Goal: Task Accomplishment & Management: Manage account settings

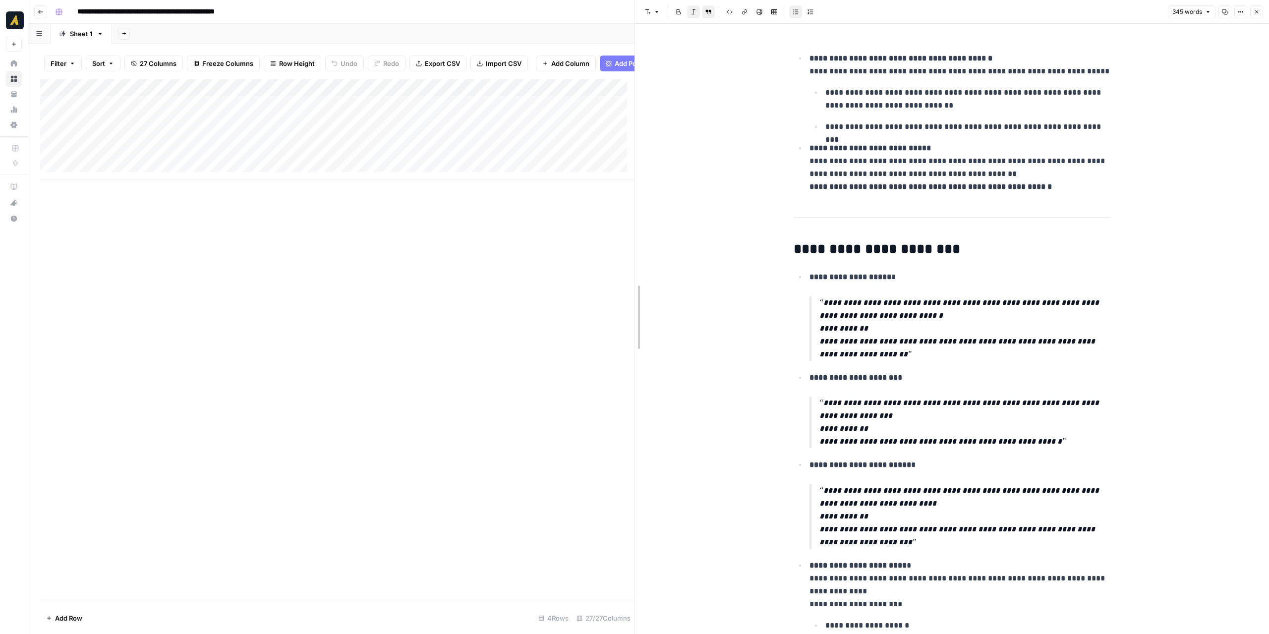
drag, startPoint x: 637, startPoint y: 233, endPoint x: 790, endPoint y: 221, distance: 153.6
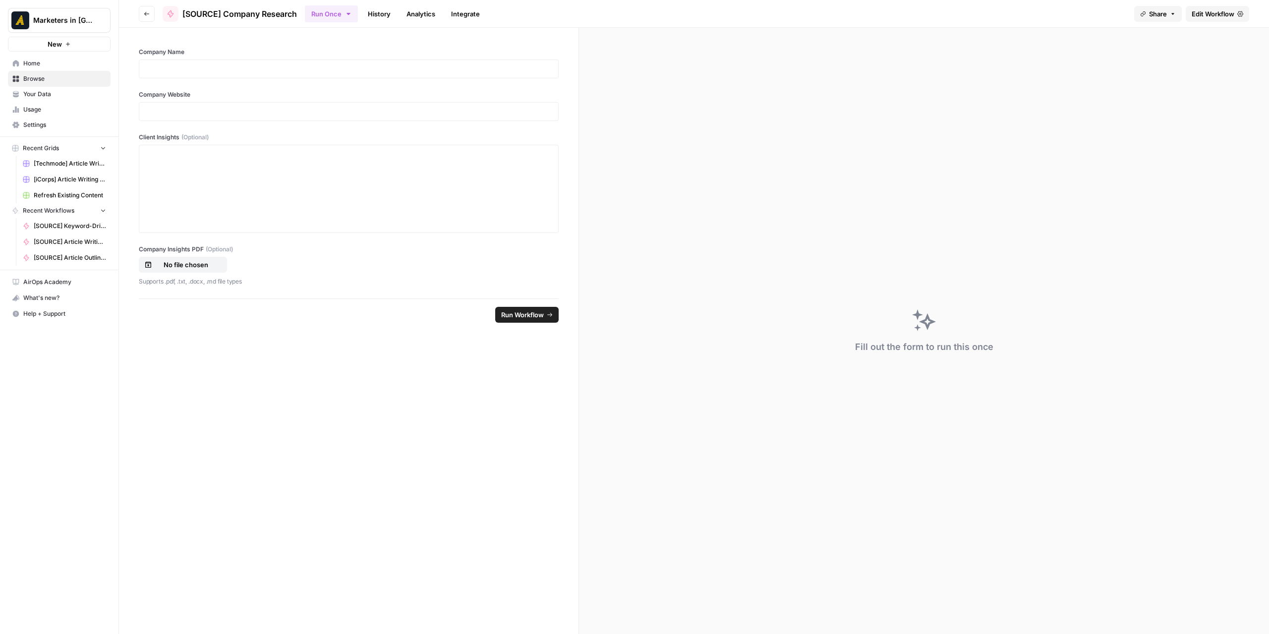
click at [371, 10] on link "History" at bounding box center [379, 14] width 35 height 16
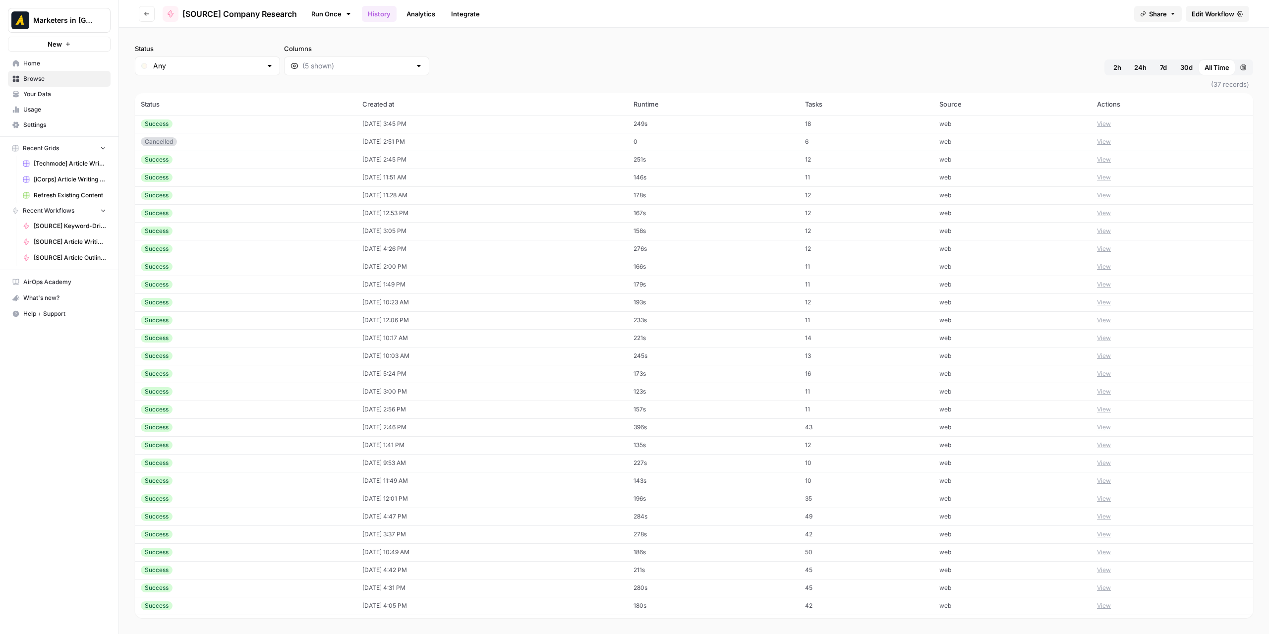
click at [373, 280] on td "08/01/25 at 1:49 PM" at bounding box center [492, 285] width 272 height 18
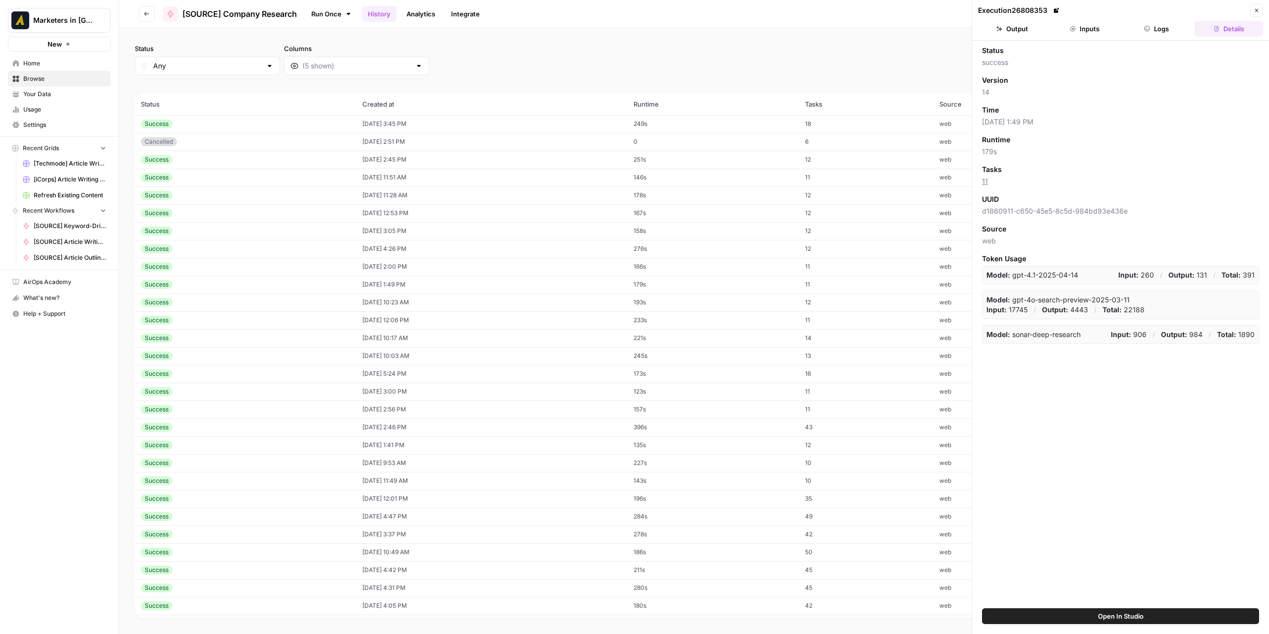
click at [1014, 30] on button "Output" at bounding box center [1012, 29] width 68 height 16
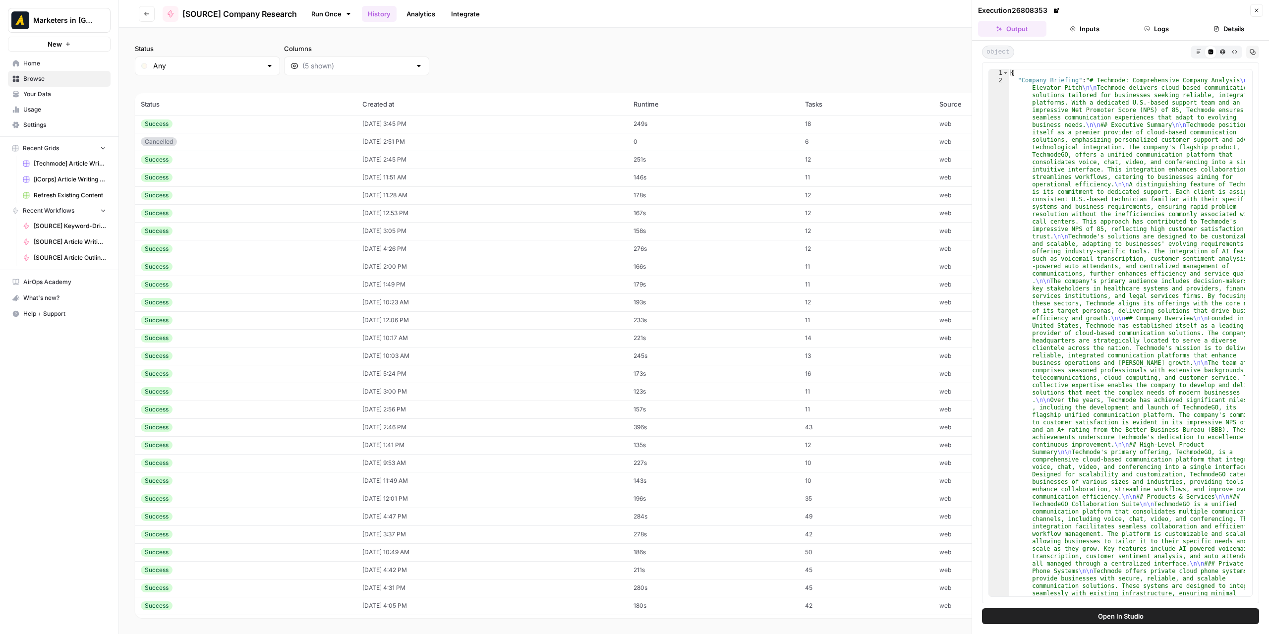
click at [388, 284] on td "08/01/25 at 1:49 PM" at bounding box center [492, 285] width 272 height 18
drag, startPoint x: 384, startPoint y: 264, endPoint x: 385, endPoint y: 255, distance: 8.4
click at [384, 264] on td "08/01/25 at 2:00 PM" at bounding box center [492, 267] width 272 height 18
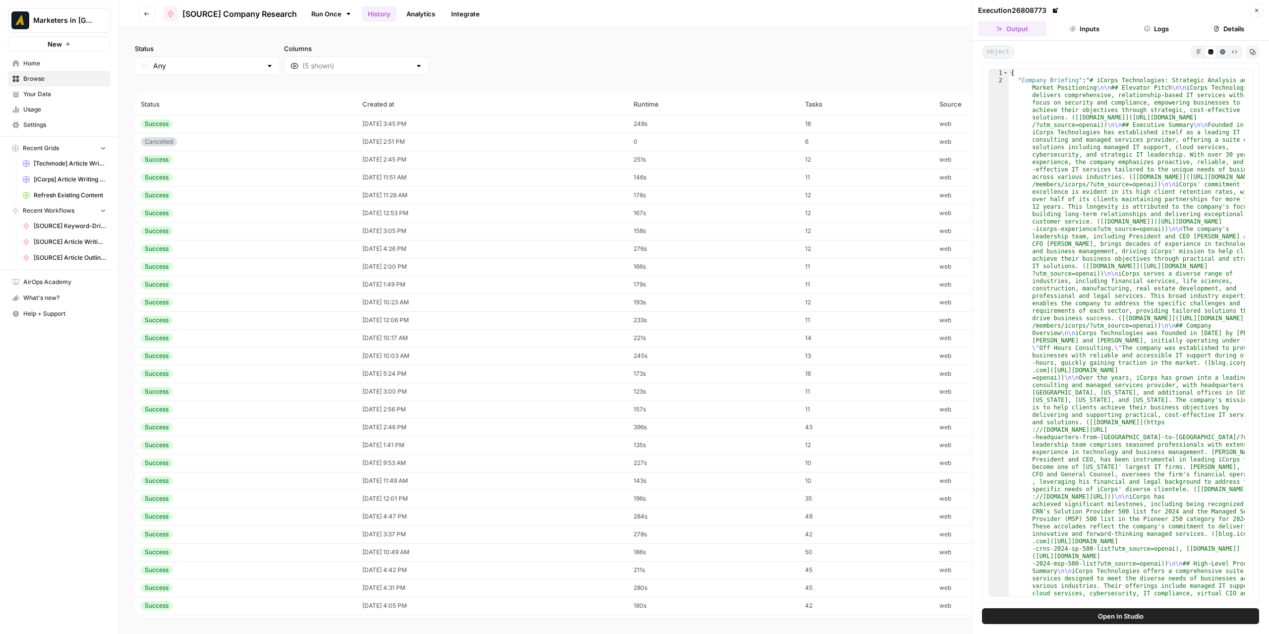
click at [379, 354] on td "07/30/25 at 10:03 AM" at bounding box center [492, 356] width 272 height 18
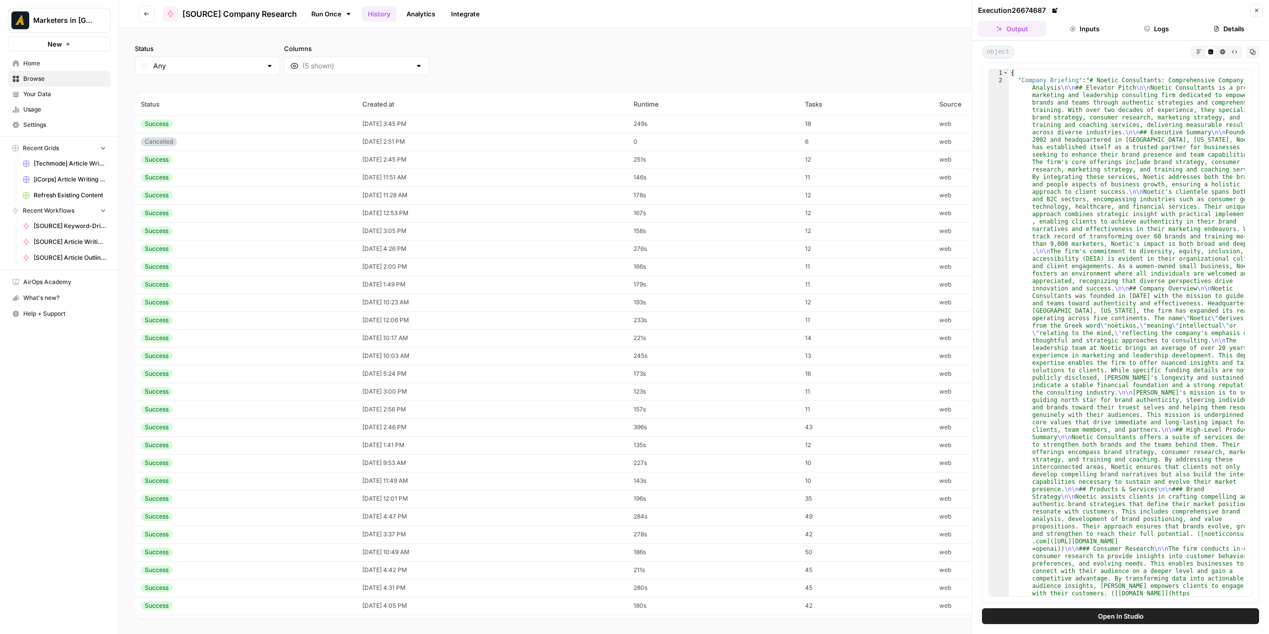
click at [387, 375] on td "07/29/25 at 5:24 PM" at bounding box center [492, 374] width 272 height 18
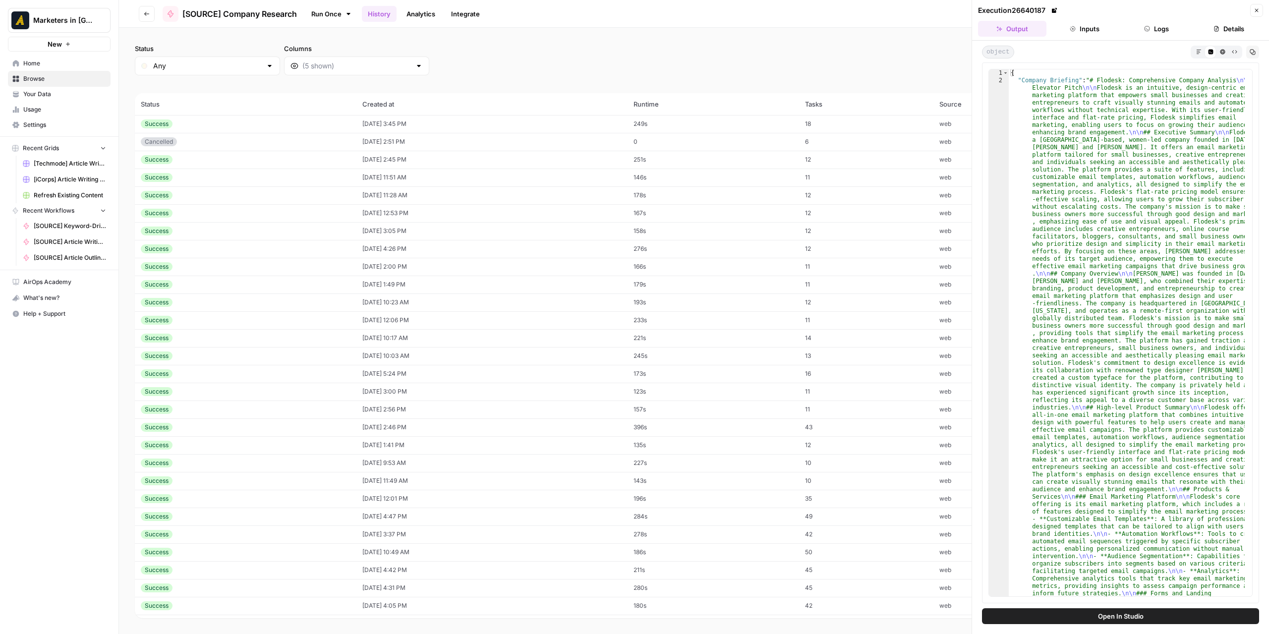
click at [383, 386] on td "07/29/25 at 3:00 PM" at bounding box center [492, 392] width 272 height 18
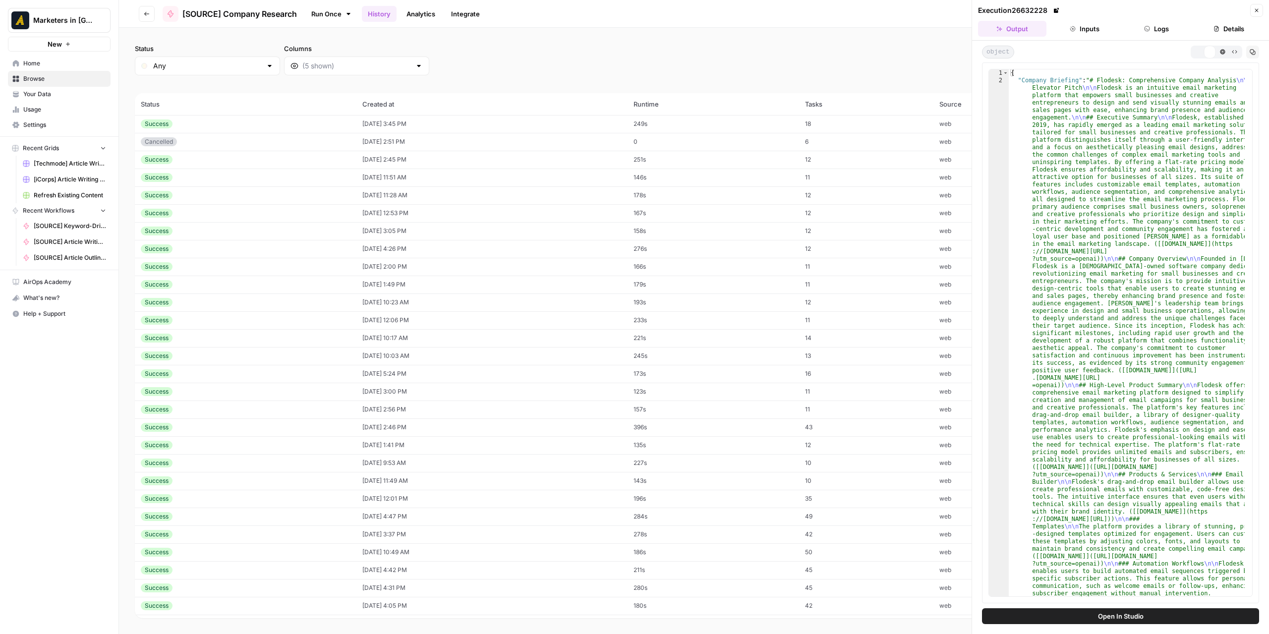
click at [378, 398] on td "07/29/25 at 3:00 PM" at bounding box center [492, 392] width 272 height 18
click at [378, 403] on td "07/29/25 at 2:56 PM" at bounding box center [492, 409] width 272 height 18
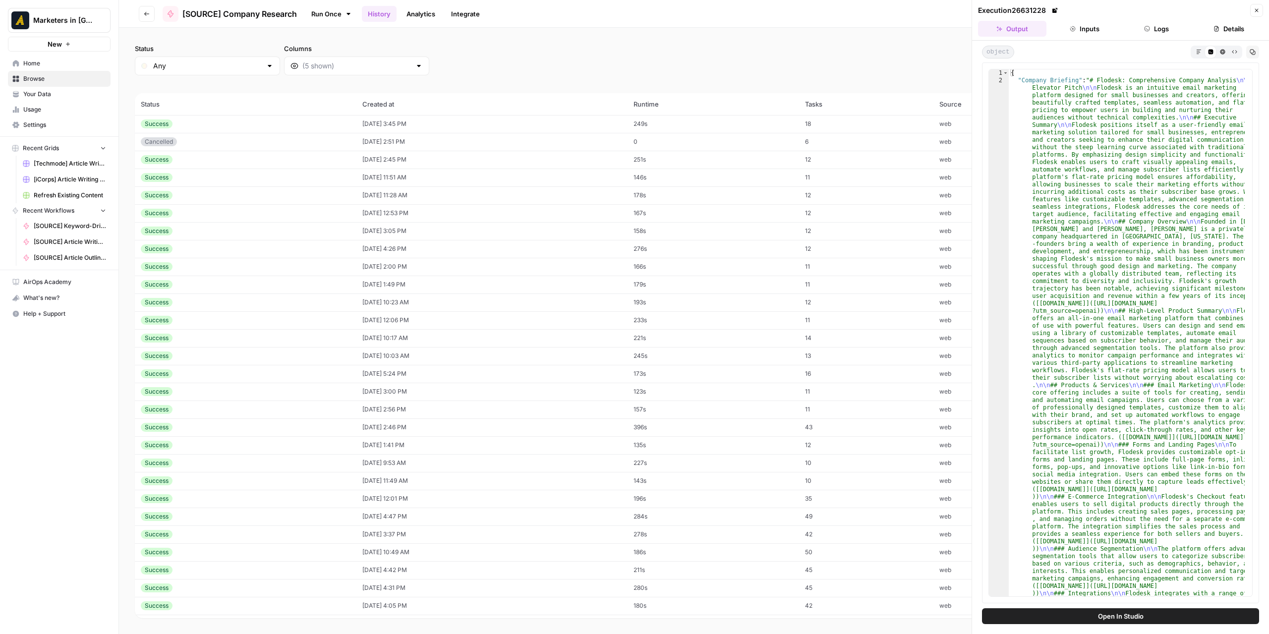
click at [375, 417] on td "07/29/25 at 2:56 PM" at bounding box center [492, 409] width 272 height 18
click at [375, 427] on td "07/29/25 at 2:46 PM" at bounding box center [492, 427] width 272 height 18
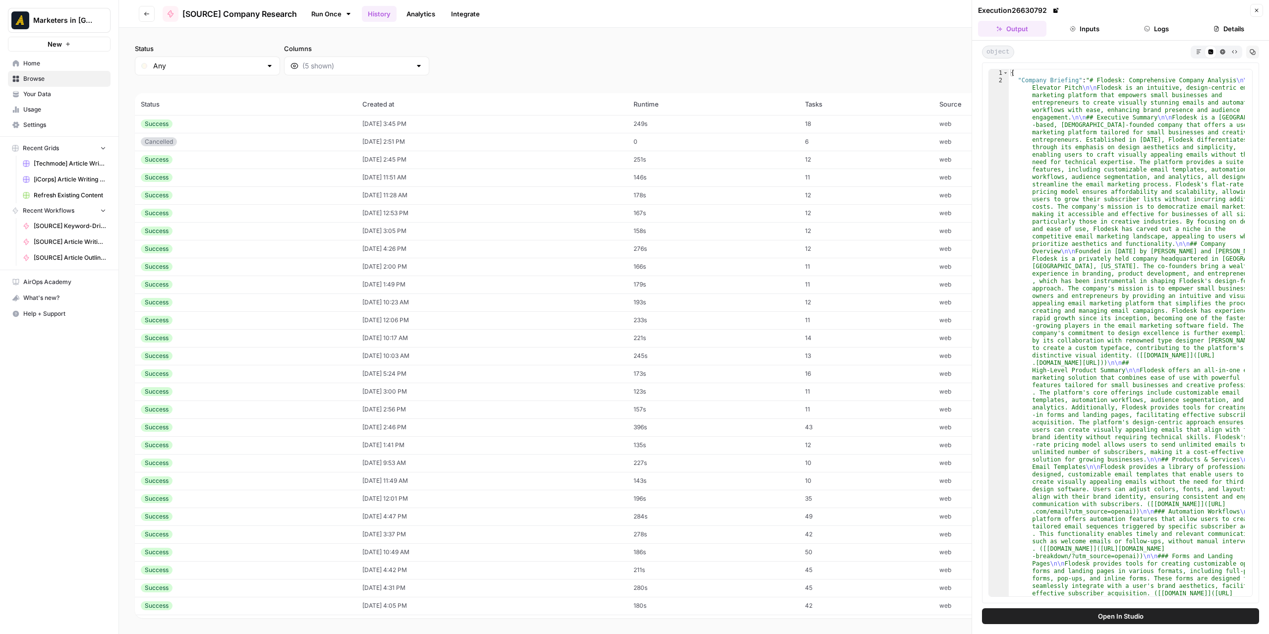
click at [377, 443] on td "07/29/25 at 1:41 PM" at bounding box center [492, 445] width 272 height 18
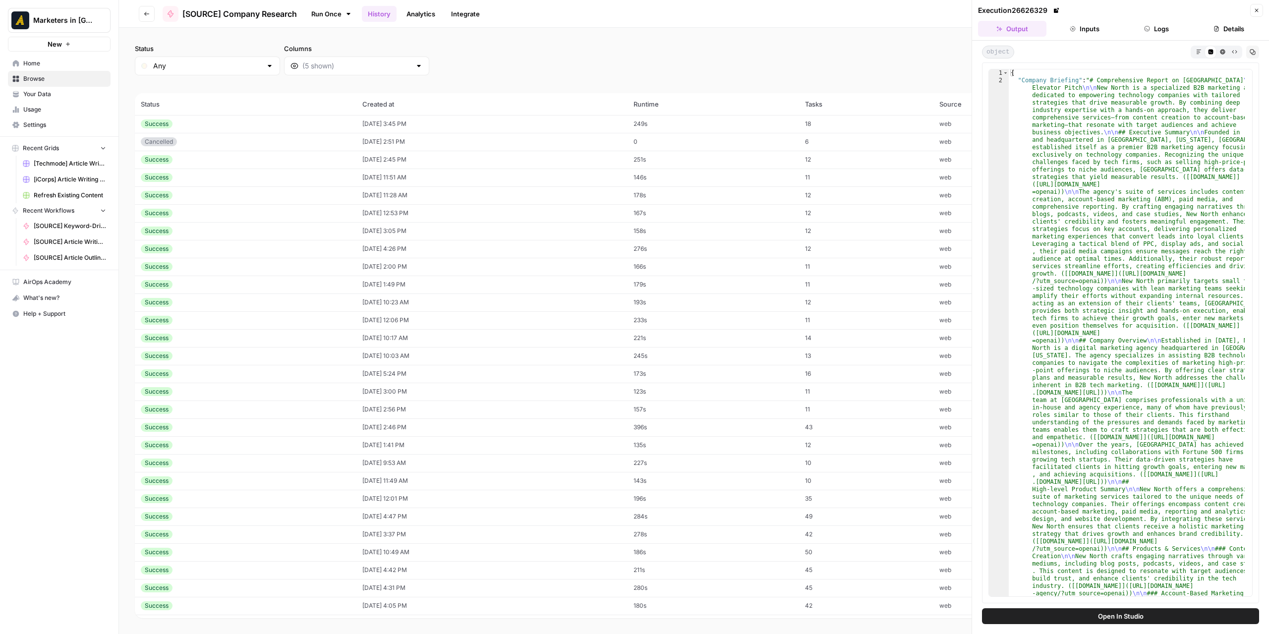
click at [1196, 51] on icon "button" at bounding box center [1198, 51] width 5 height 5
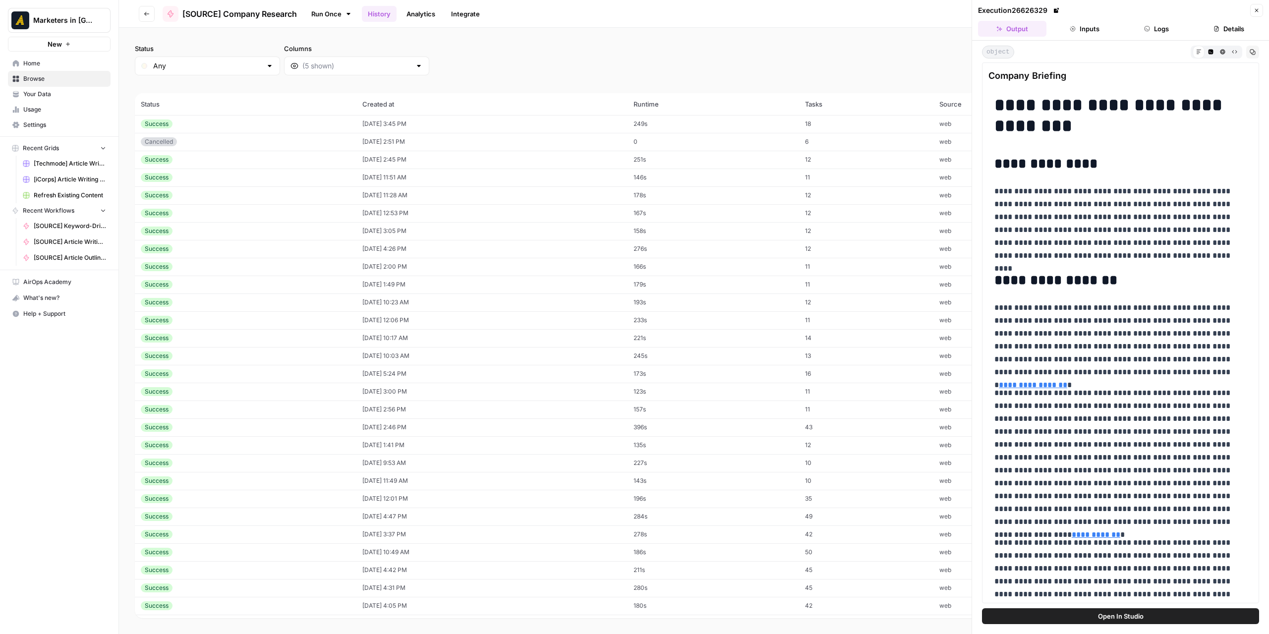
click at [1251, 53] on icon "button" at bounding box center [1252, 52] width 5 height 5
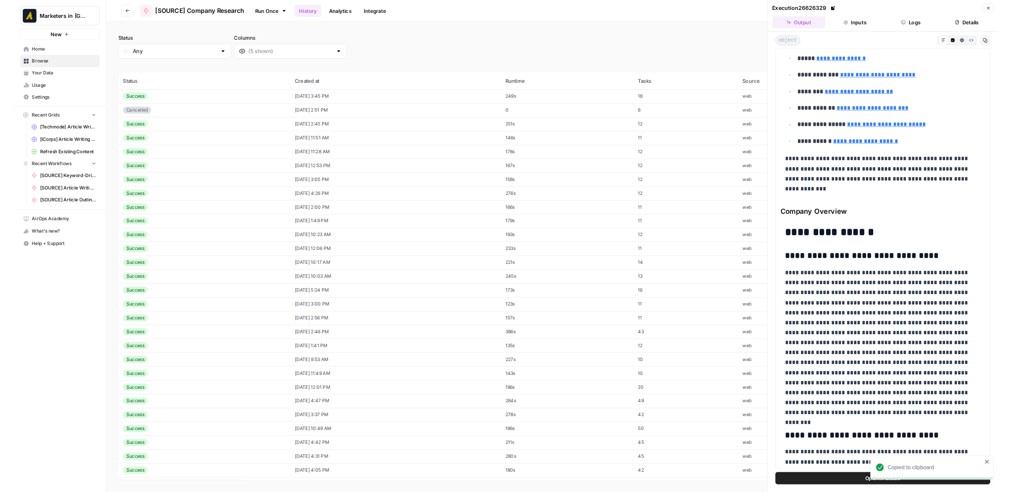
scroll to position [4034, 0]
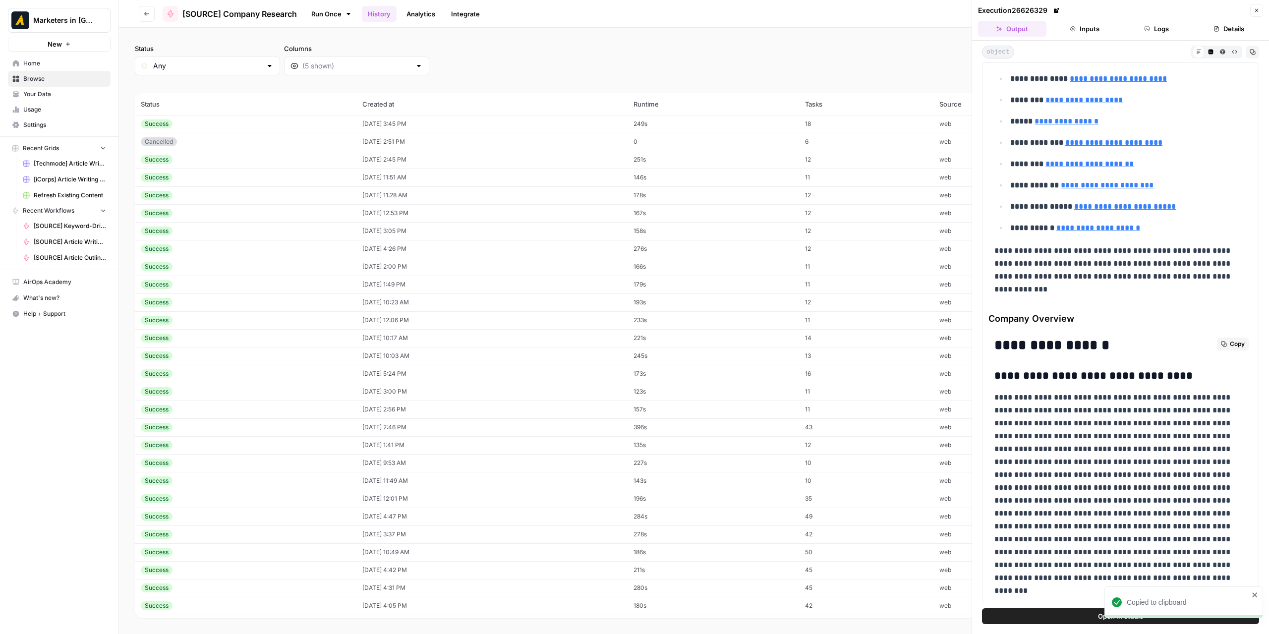
click at [1229, 339] on span "Copy" at bounding box center [1236, 343] width 15 height 9
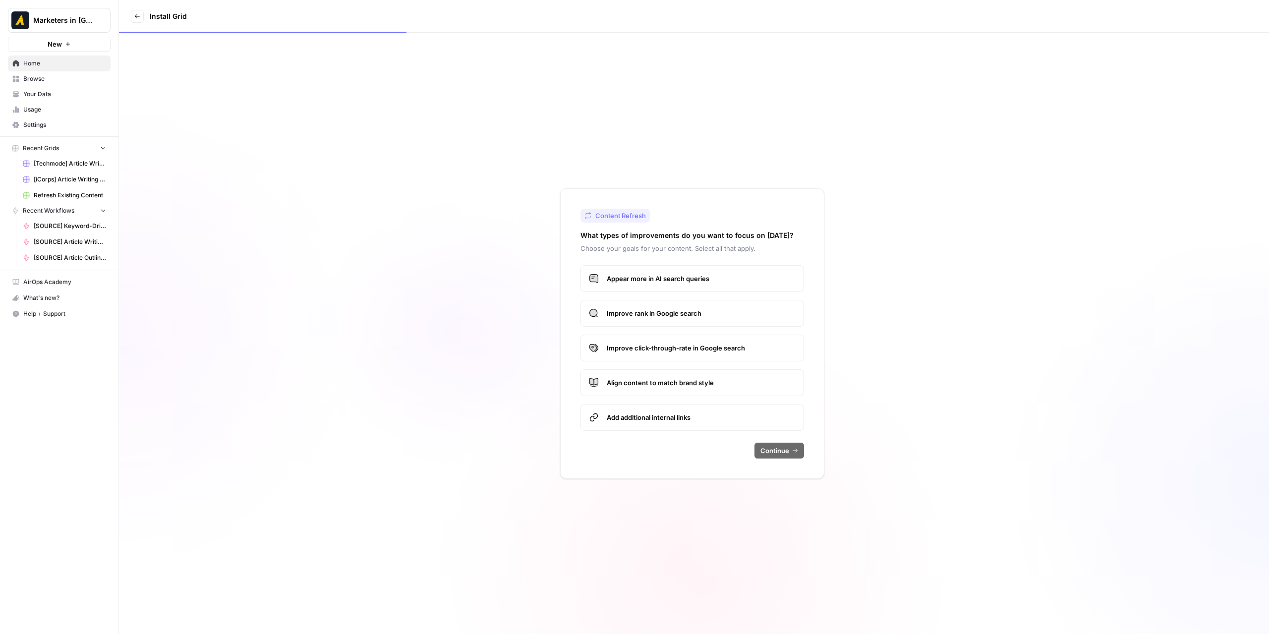
click at [713, 291] on label "Appear more in AI search queries" at bounding box center [691, 278] width 223 height 27
click at [694, 315] on span "Improve rank in Google search" at bounding box center [701, 313] width 189 height 10
drag, startPoint x: 684, startPoint y: 342, endPoint x: 676, endPoint y: 376, distance: 34.7
click at [684, 343] on span "Improve click-through-rate in Google search" at bounding box center [701, 348] width 189 height 10
click at [675, 376] on label "Align content to match brand style" at bounding box center [691, 382] width 223 height 27
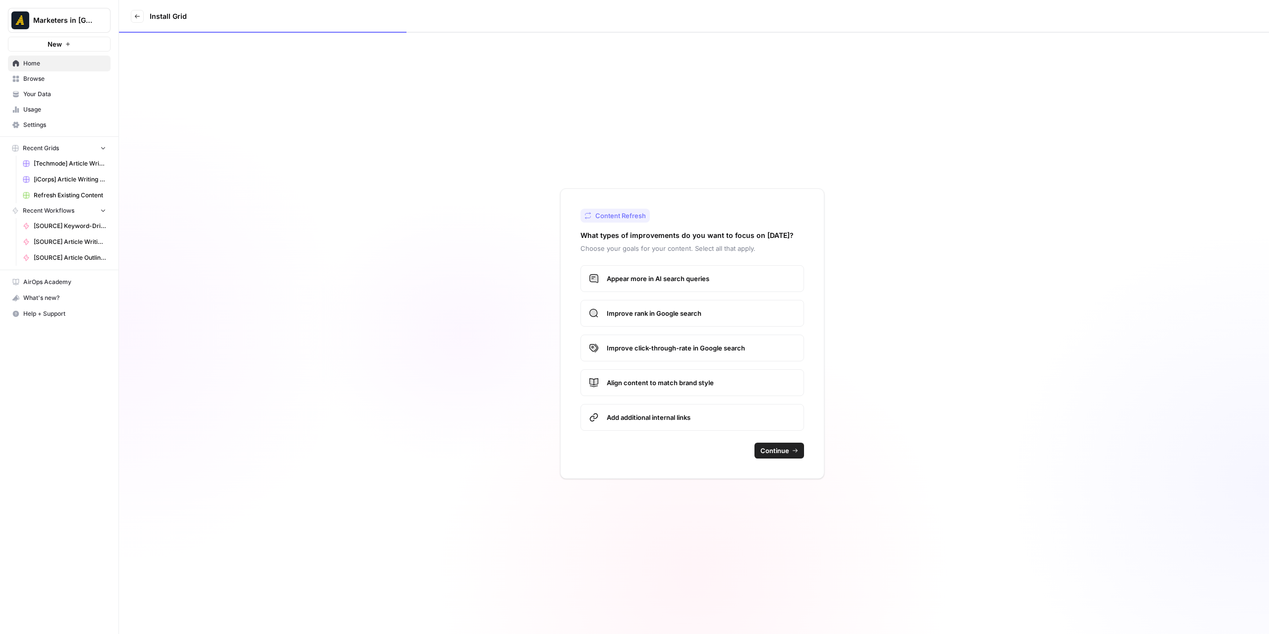
drag, startPoint x: 672, startPoint y: 411, endPoint x: 752, endPoint y: 423, distance: 81.2
click at [673, 411] on label "Add additional internal links" at bounding box center [691, 417] width 223 height 27
click at [779, 455] on button "Continue" at bounding box center [779, 451] width 50 height 16
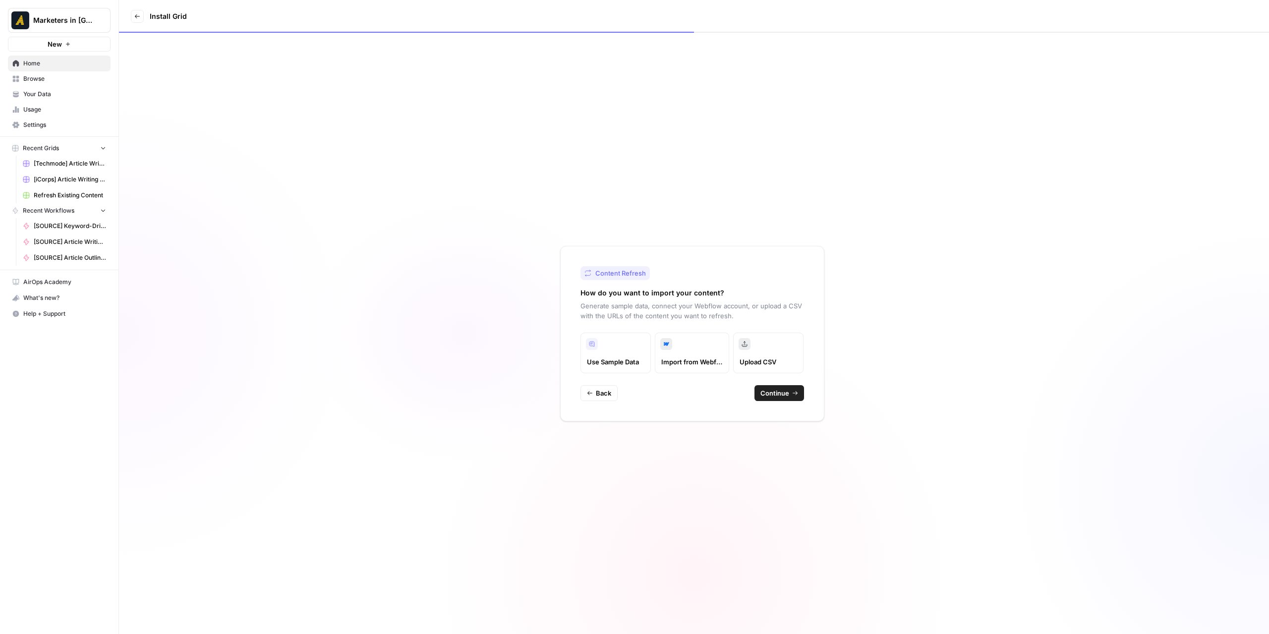
click at [789, 392] on button "Continue" at bounding box center [779, 393] width 50 height 16
type input "[GEOGRAPHIC_DATA]"
click at [772, 382] on span "Continue" at bounding box center [774, 384] width 29 height 10
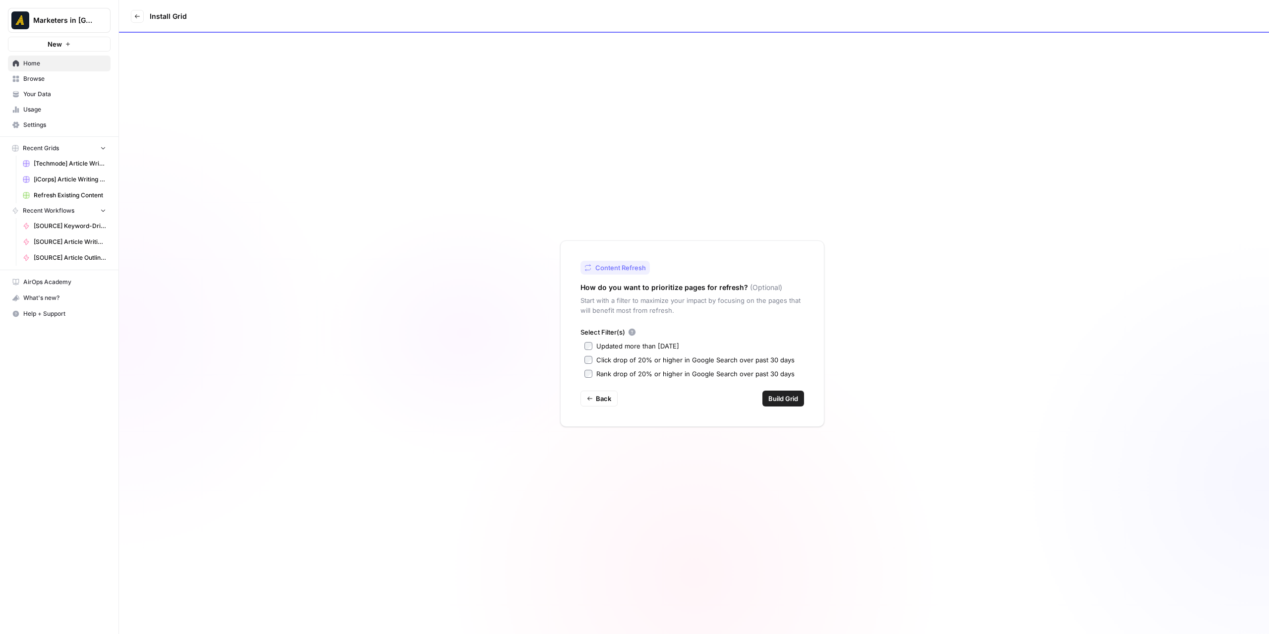
click at [788, 404] on button "Build Grid" at bounding box center [783, 398] width 42 height 16
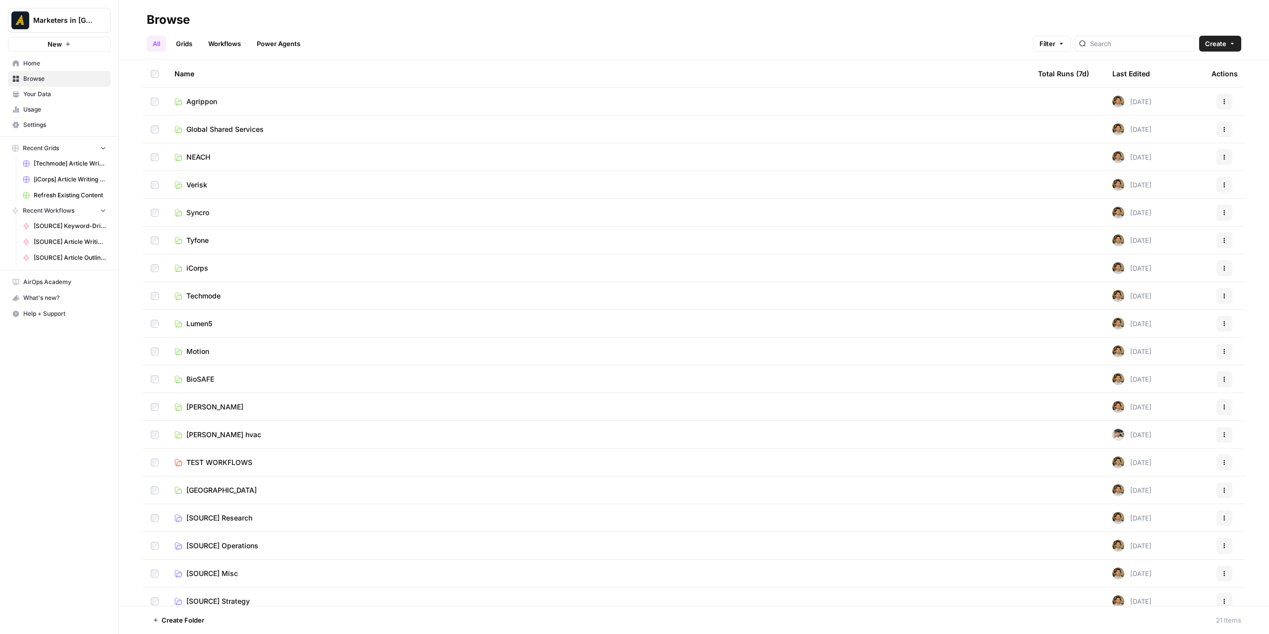
click at [221, 355] on link "Motion" at bounding box center [597, 351] width 847 height 10
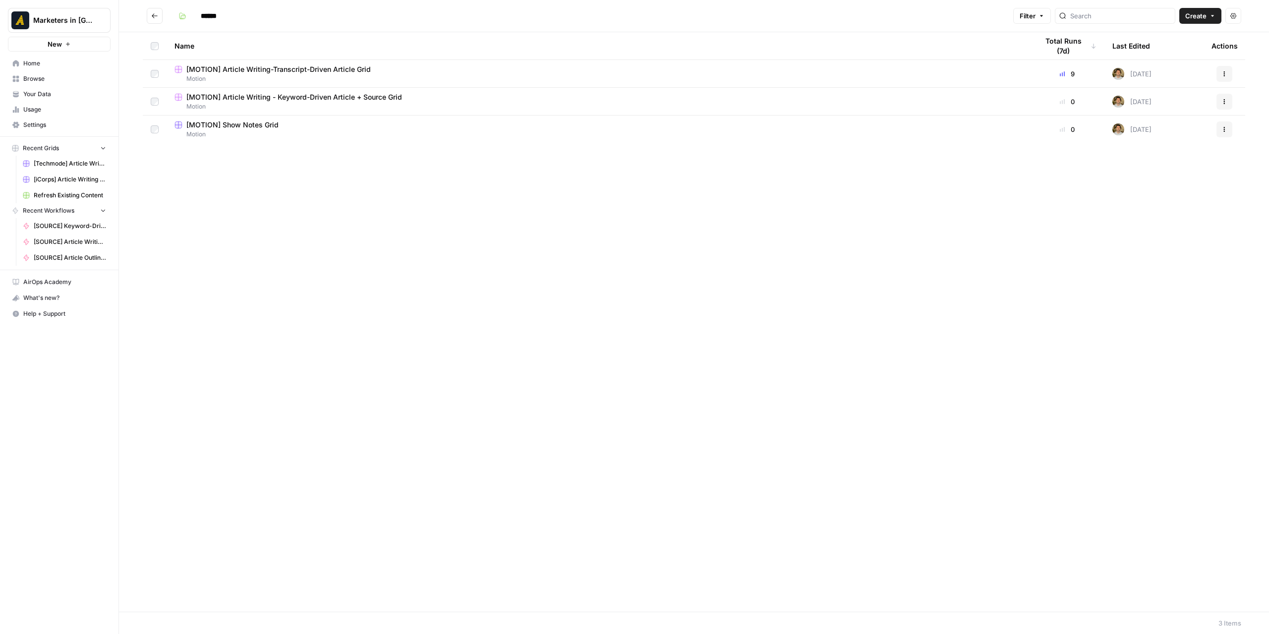
click at [157, 15] on icon "Go back" at bounding box center [155, 15] width 6 height 4
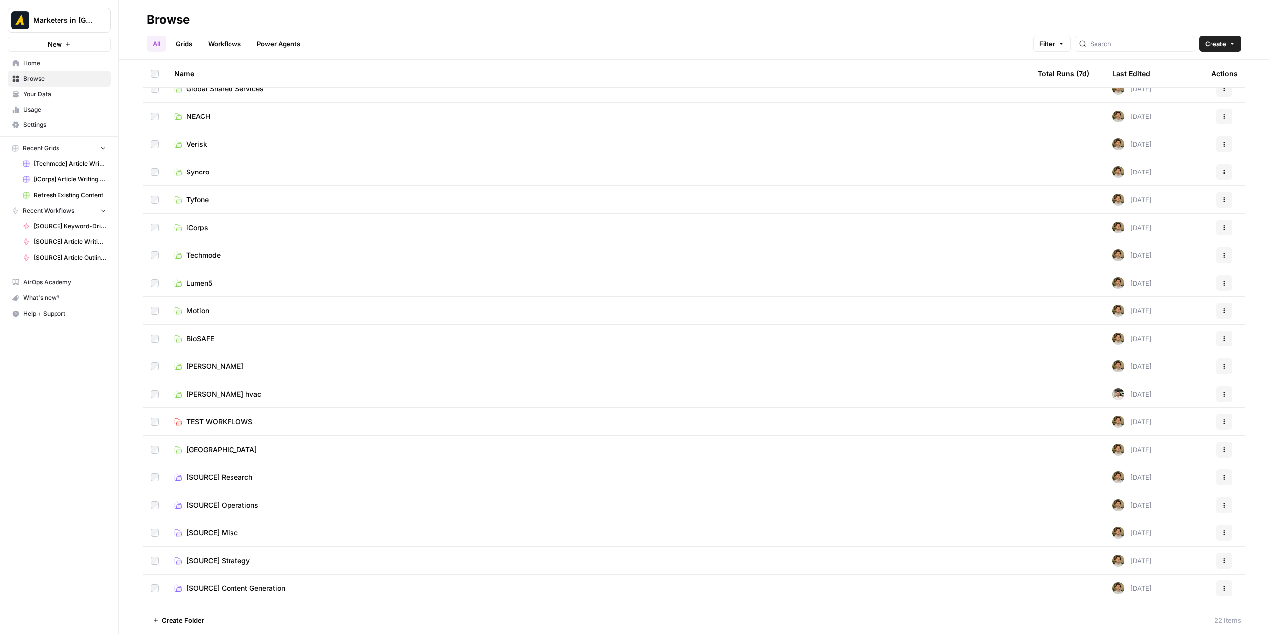
scroll to position [92, 0]
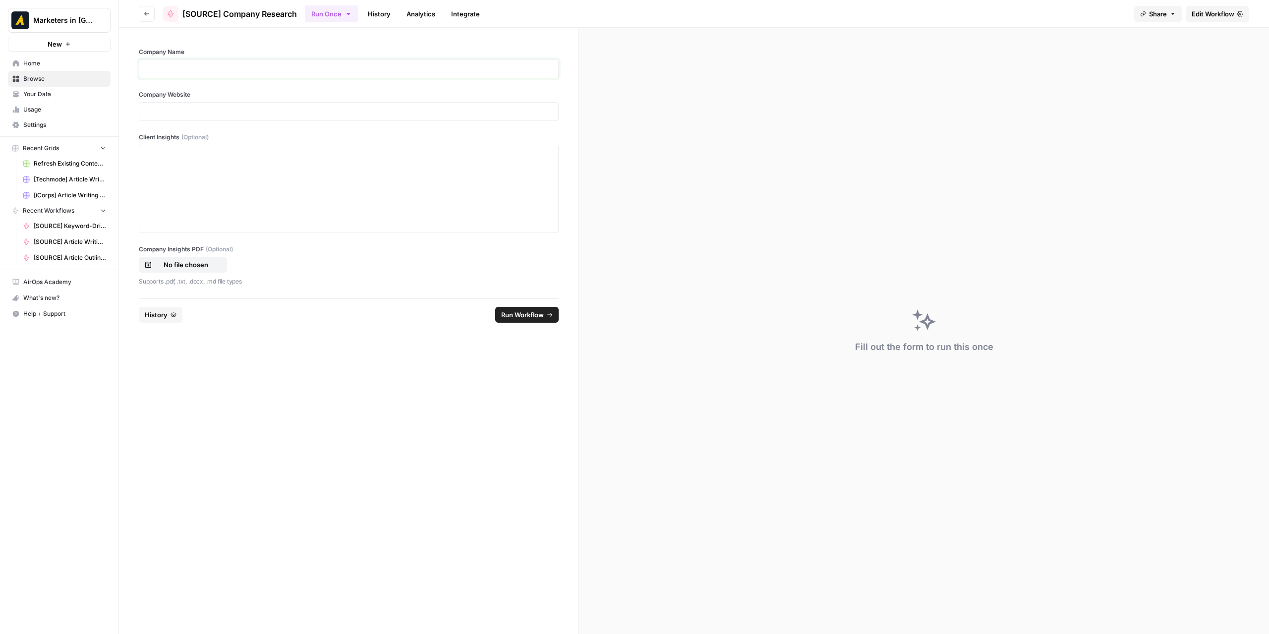
click at [216, 70] on p at bounding box center [348, 69] width 407 height 10
click at [290, 116] on div at bounding box center [349, 111] width 420 height 19
click at [299, 114] on p at bounding box center [348, 112] width 407 height 10
click at [513, 318] on button "Run Workflow" at bounding box center [526, 315] width 63 height 16
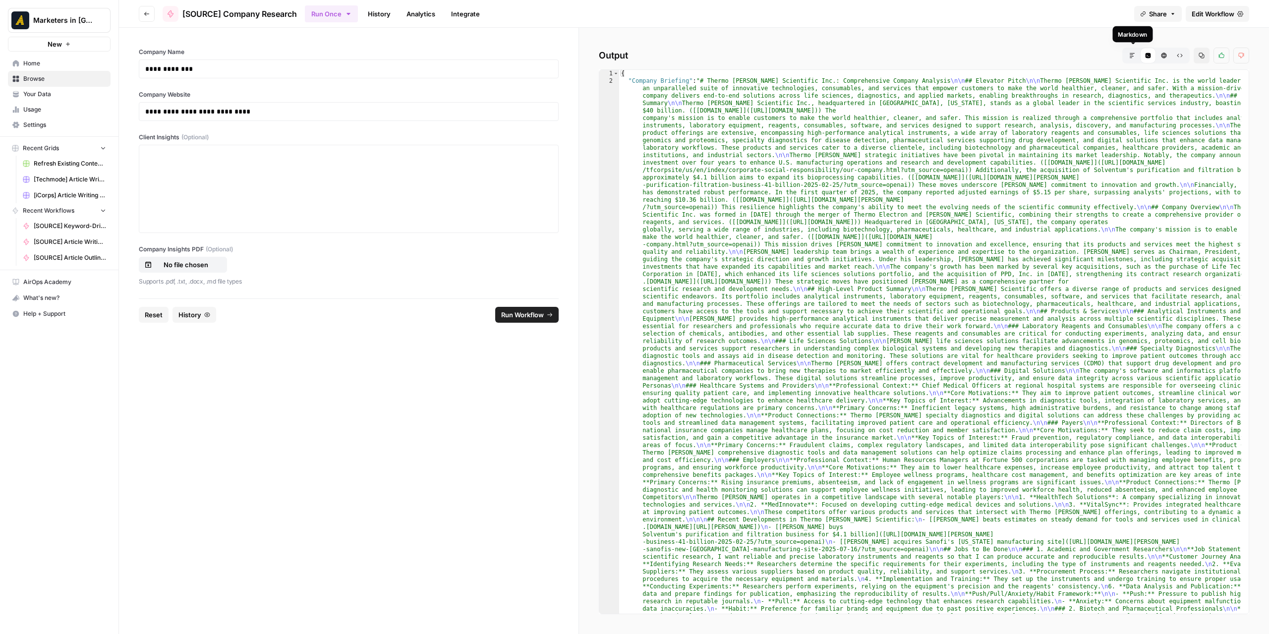
click at [1133, 59] on button "Markdown" at bounding box center [1132, 56] width 16 height 16
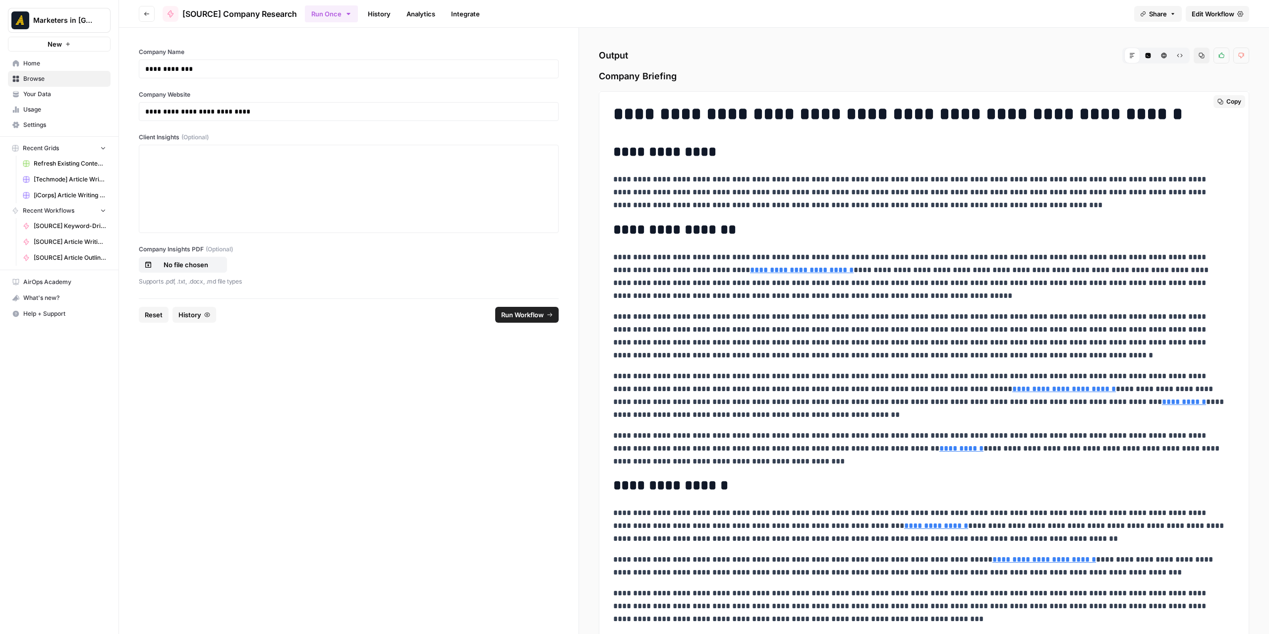
click at [1227, 104] on span "Copy" at bounding box center [1233, 101] width 15 height 9
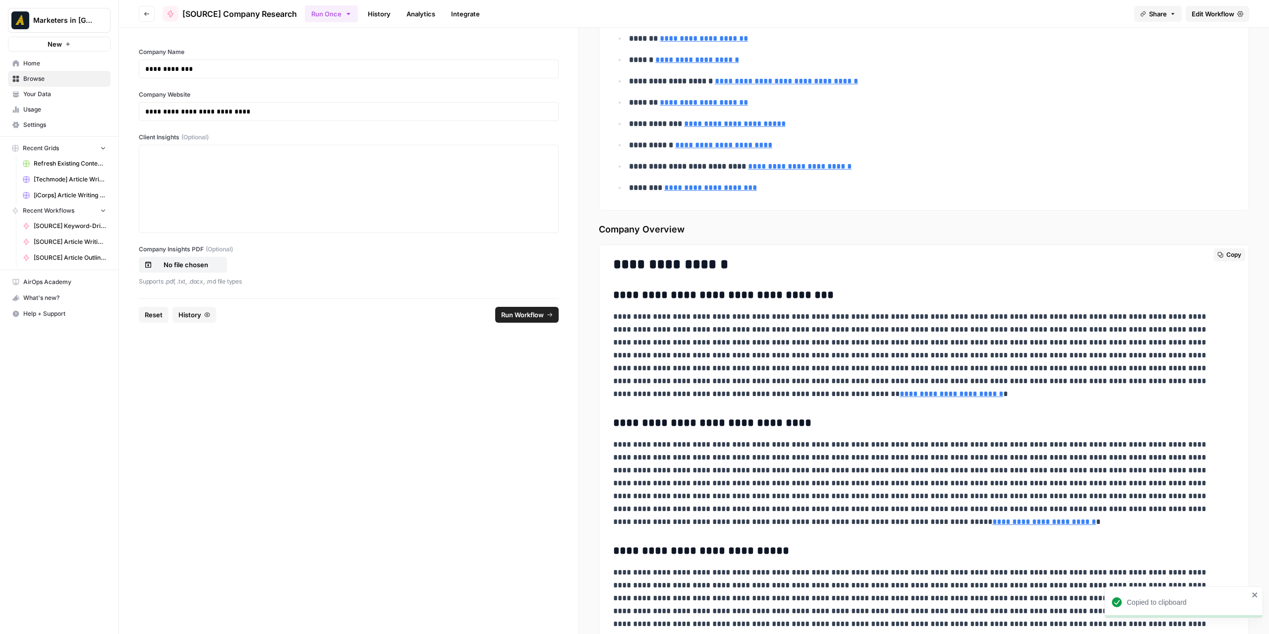
scroll to position [3137, 0]
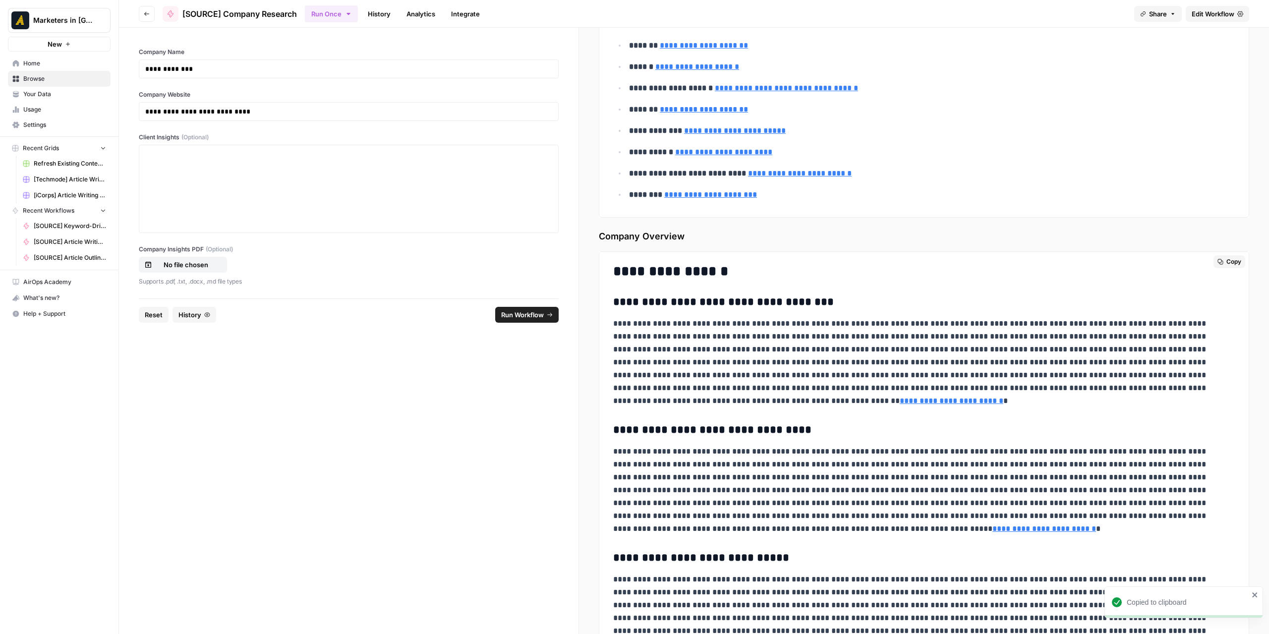
click at [1217, 259] on icon "button" at bounding box center [1220, 262] width 6 height 6
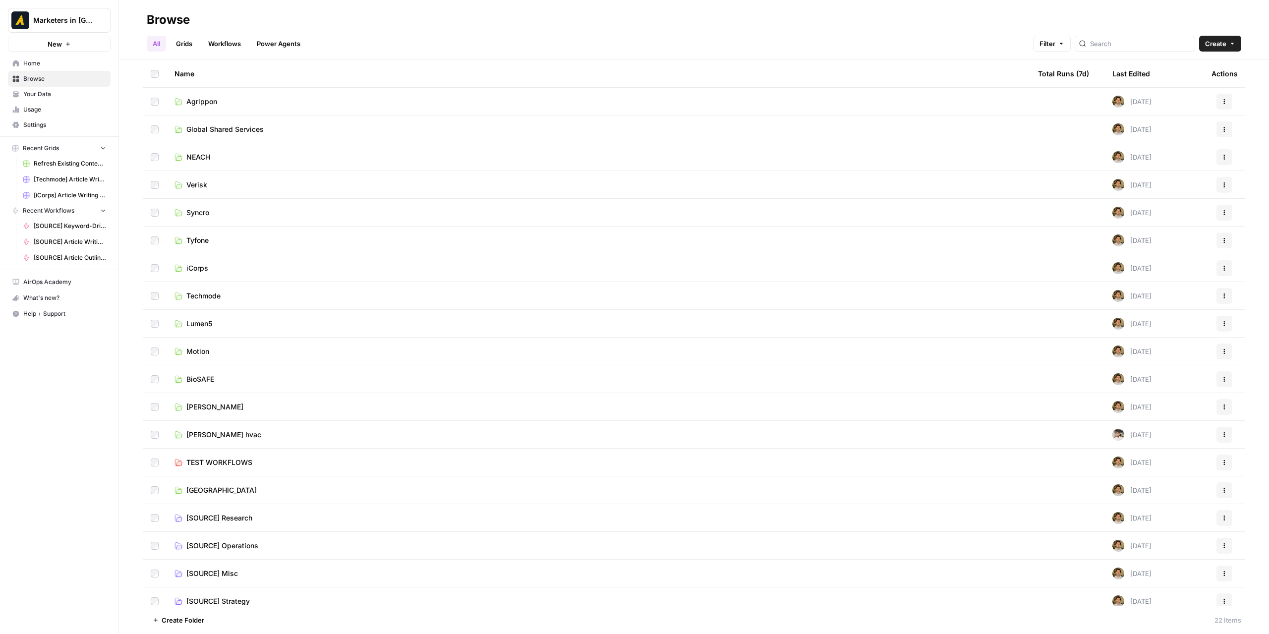
click at [250, 134] on td "Global Shared Services" at bounding box center [597, 128] width 863 height 27
click at [250, 131] on span "Global Shared Services" at bounding box center [224, 129] width 77 height 10
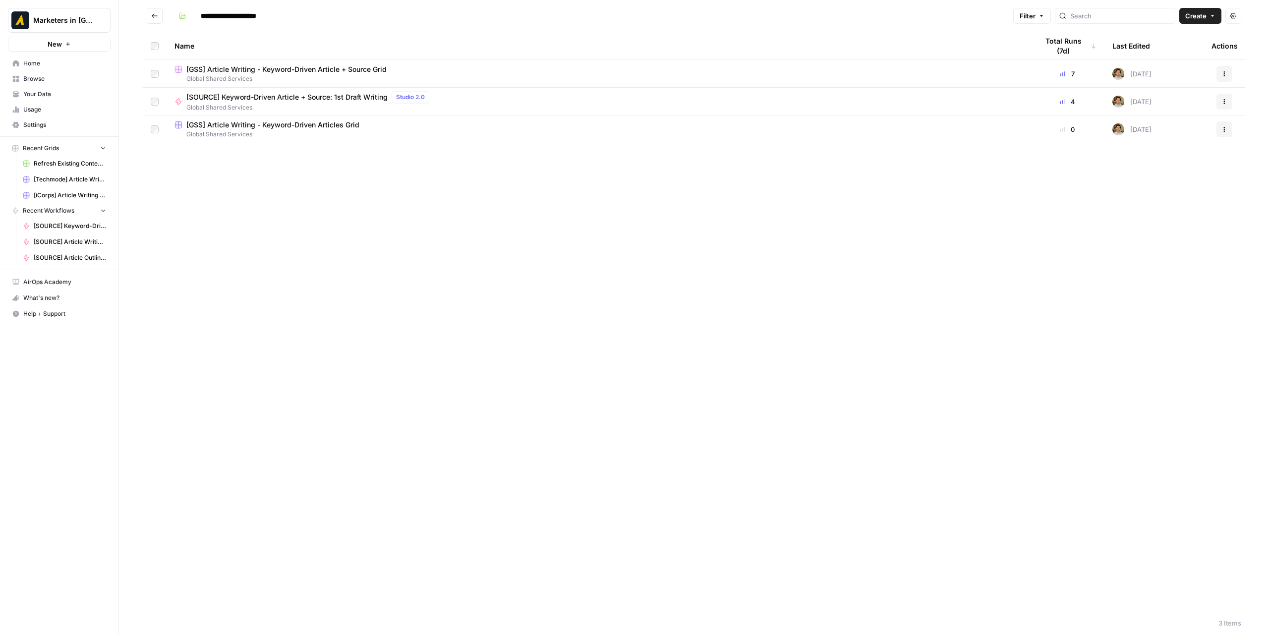
click at [157, 11] on button "Go back" at bounding box center [155, 16] width 16 height 16
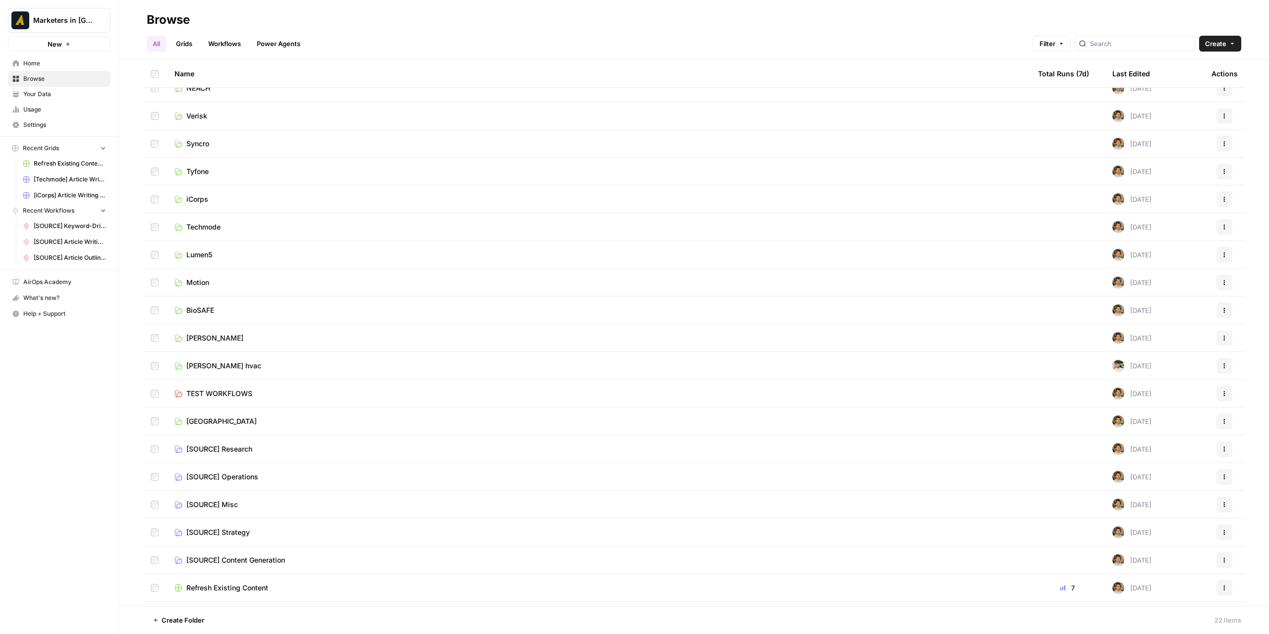
scroll to position [92, 0]
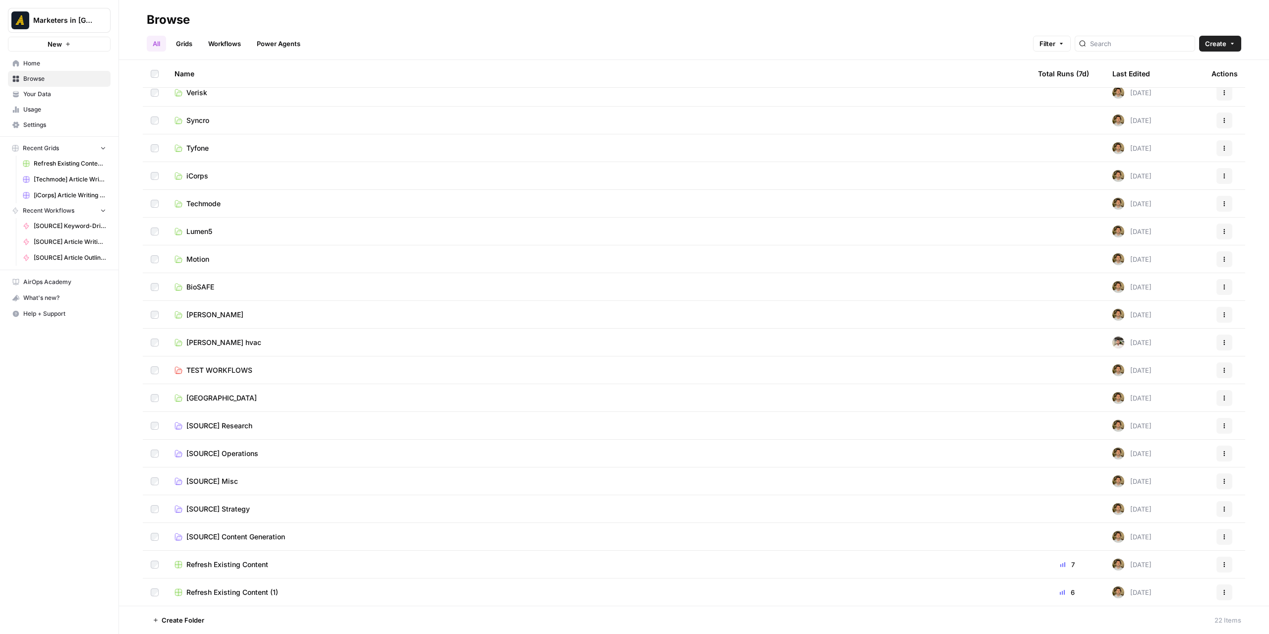
click at [241, 595] on span "Refresh Existing Content (1)" at bounding box center [232, 592] width 92 height 10
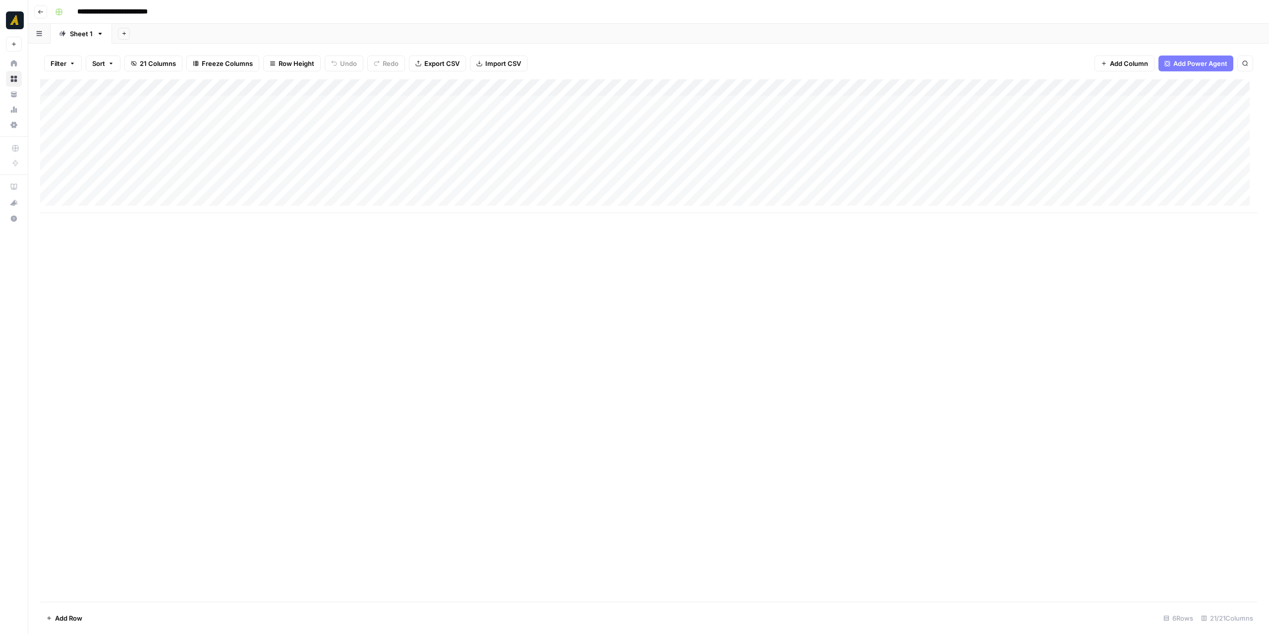
click at [45, 13] on button "Go back" at bounding box center [40, 11] width 13 height 13
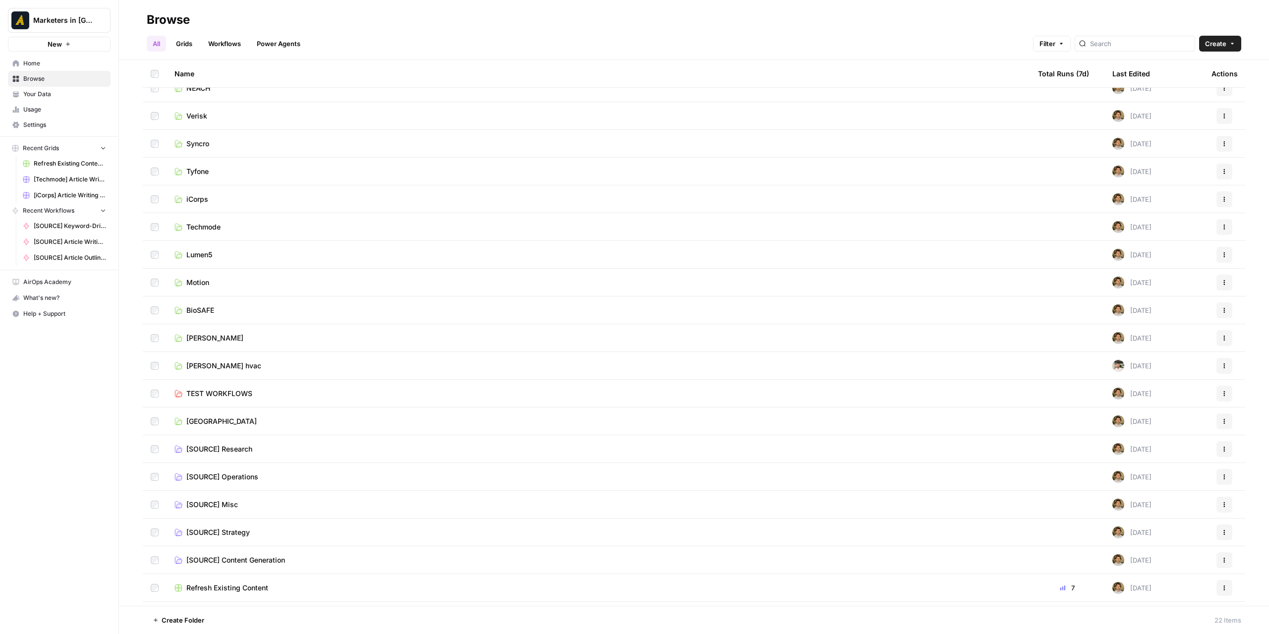
scroll to position [92, 0]
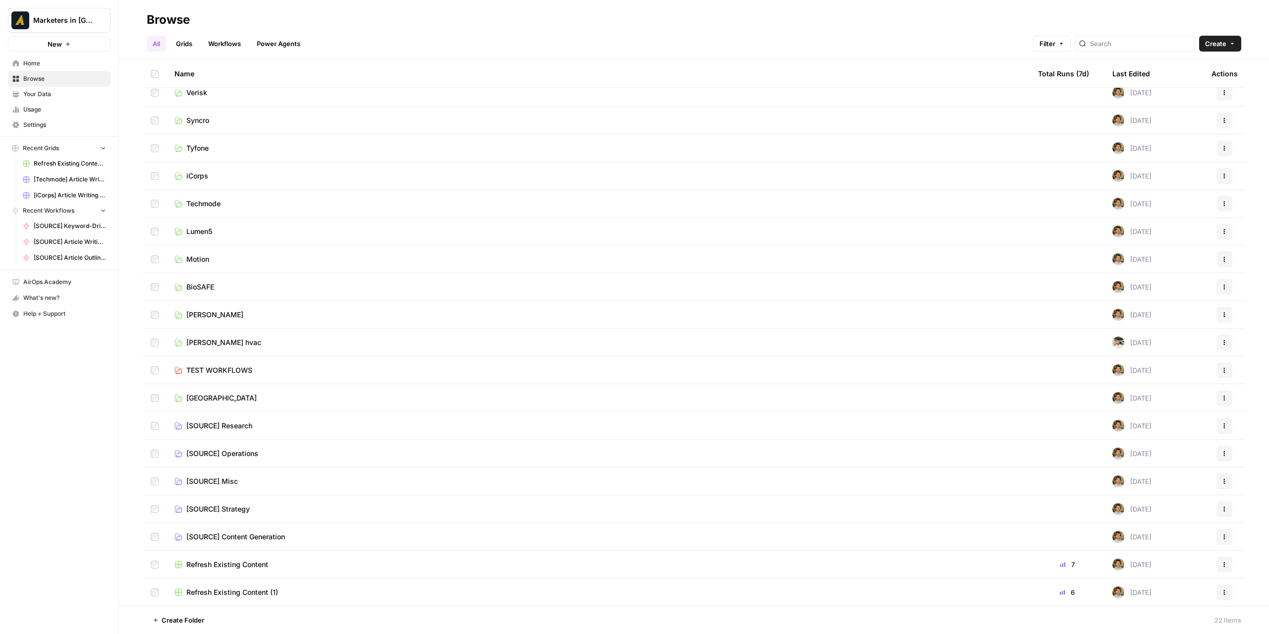
click at [182, 562] on div "Refresh Existing Content" at bounding box center [597, 564] width 847 height 10
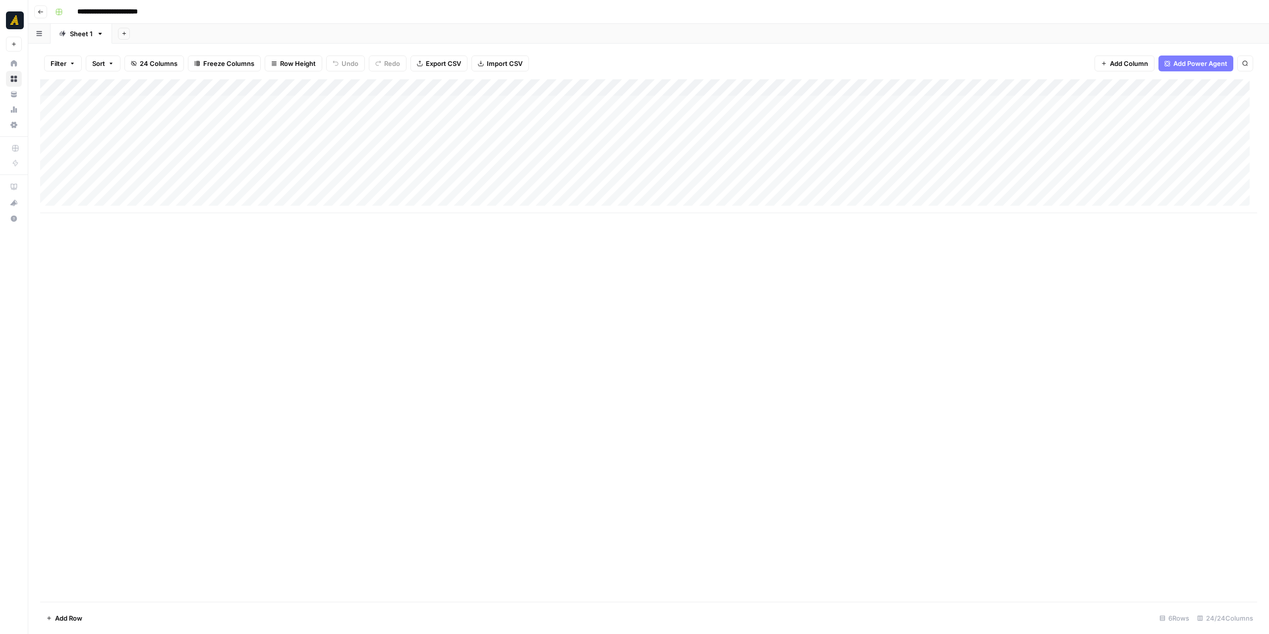
click at [44, 9] on button "Go back" at bounding box center [40, 11] width 13 height 13
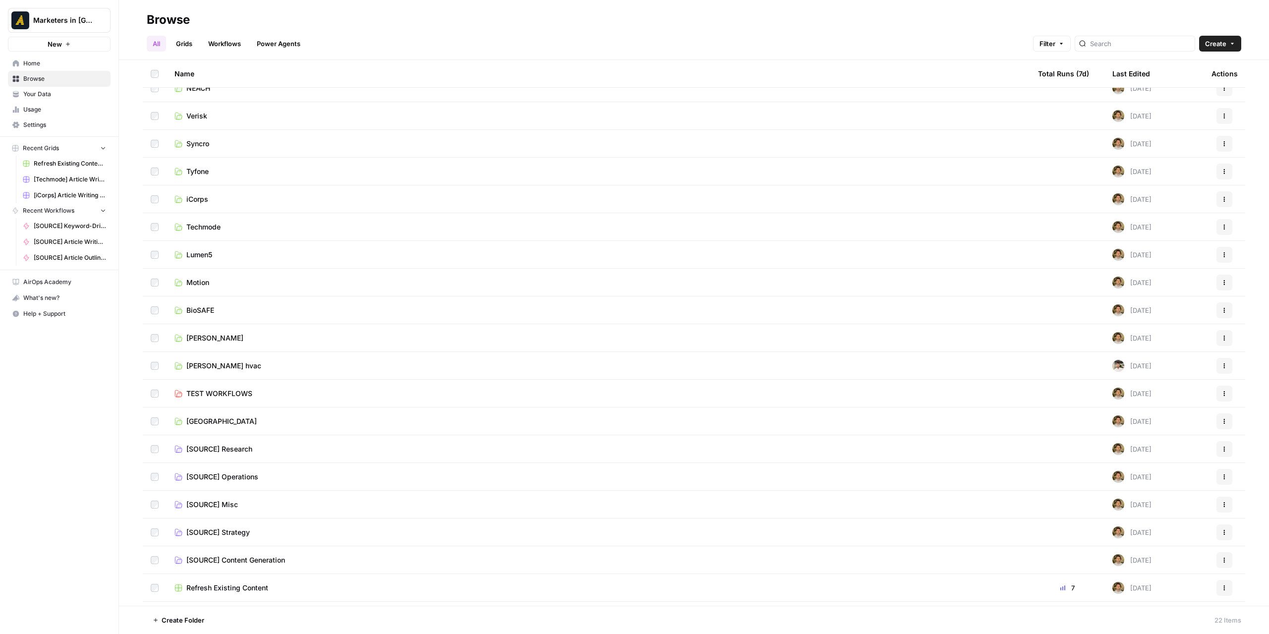
scroll to position [92, 0]
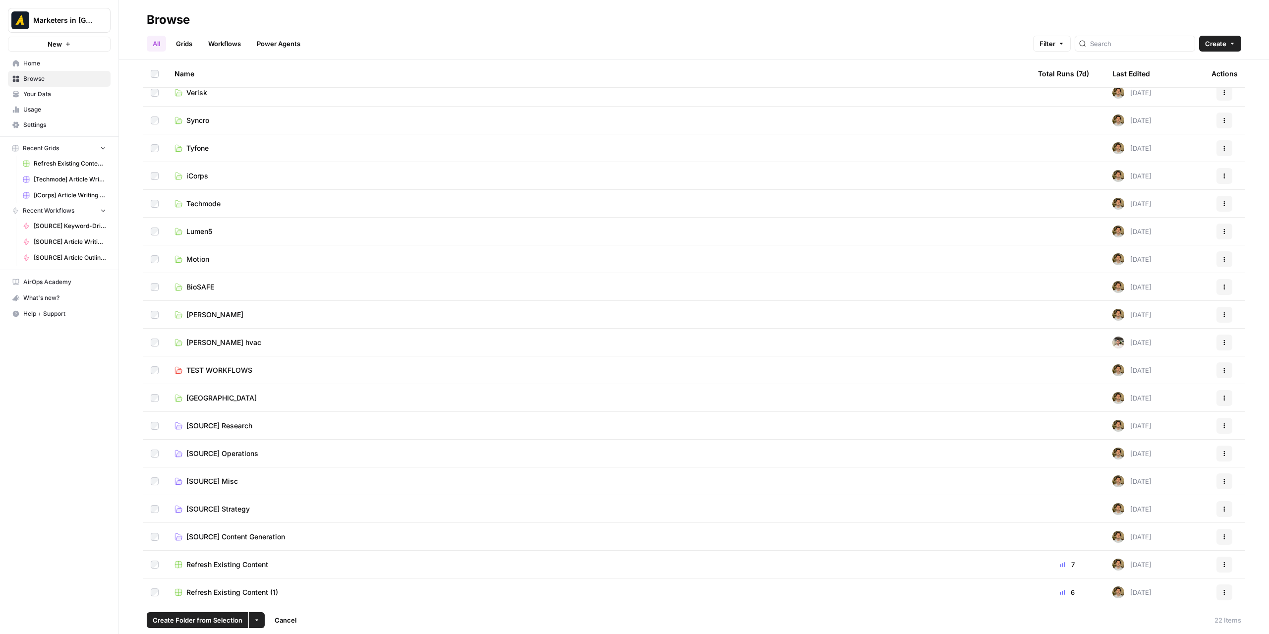
click at [249, 623] on button "More Options" at bounding box center [257, 620] width 16 height 16
click at [265, 601] on div "Delete" at bounding box center [277, 597] width 40 height 10
click at [594, 168] on button "Delete" at bounding box center [598, 177] width 33 height 18
click at [259, 625] on button "More Options" at bounding box center [257, 620] width 16 height 16
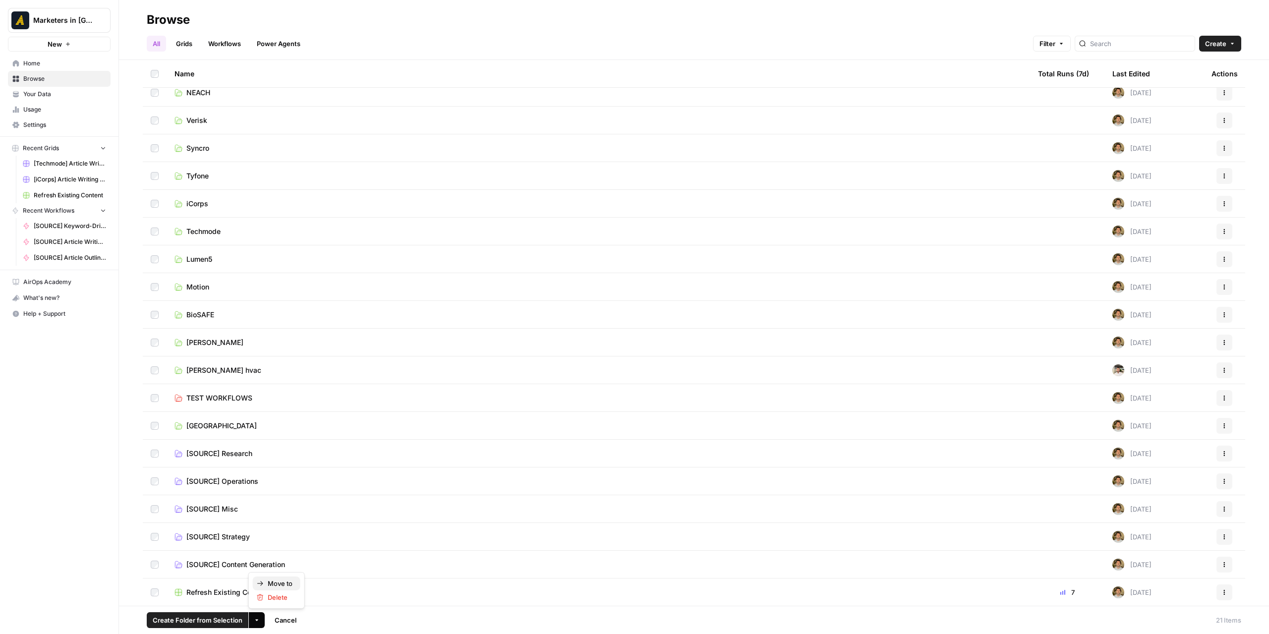
click at [272, 584] on span "Move to" at bounding box center [280, 583] width 25 height 10
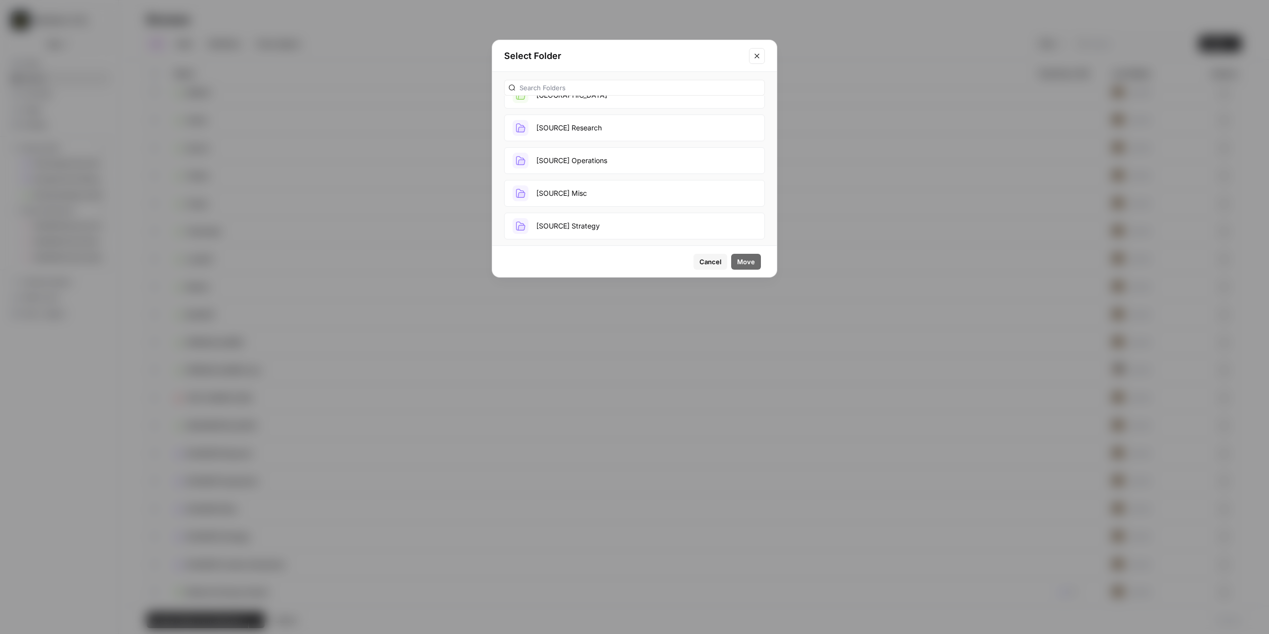
scroll to position [356, 0]
click at [626, 183] on button "TEST WORKFLOWS" at bounding box center [634, 183] width 261 height 27
click at [736, 259] on button "Move" at bounding box center [746, 262] width 30 height 16
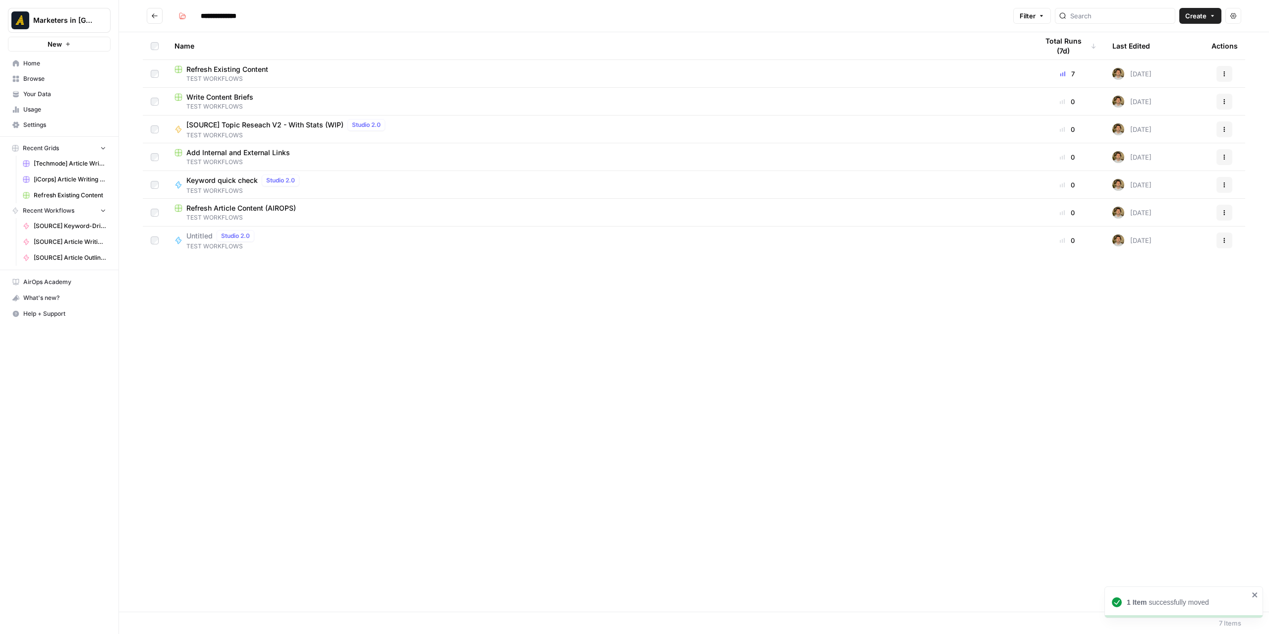
click at [163, 19] on h2 "**********" at bounding box center [578, 16] width 862 height 16
click at [161, 18] on button "Go back" at bounding box center [155, 16] width 16 height 16
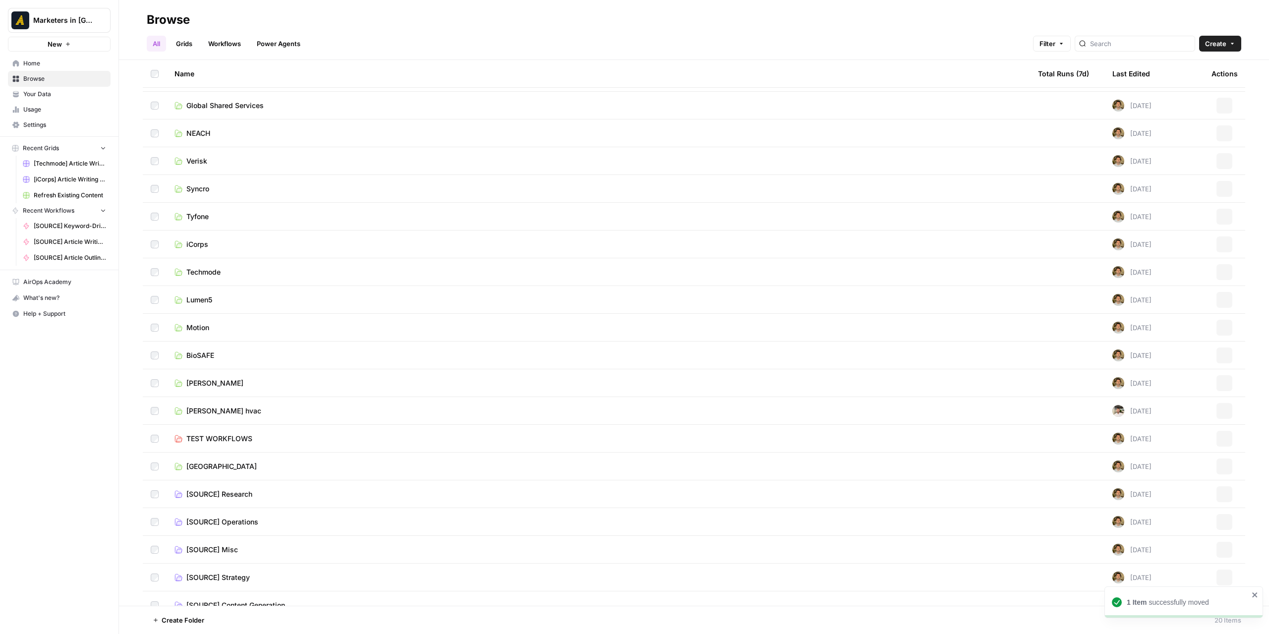
scroll to position [37, 0]
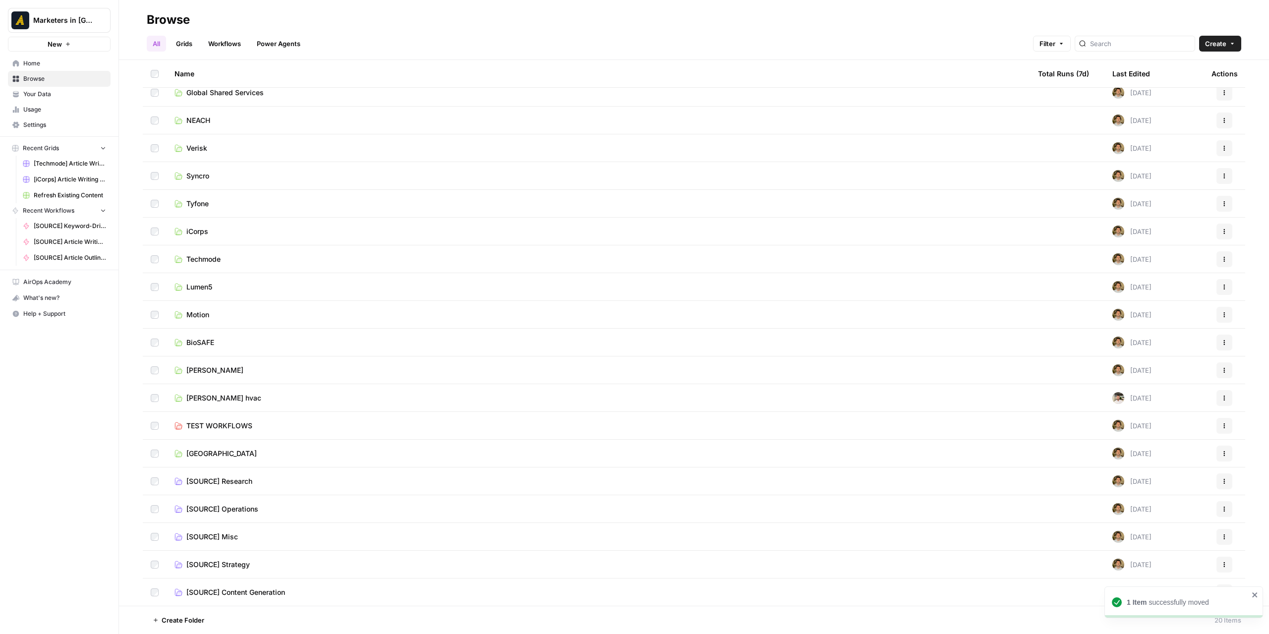
click at [225, 592] on span "[SOURCE] Content Generation" at bounding box center [235, 592] width 99 height 10
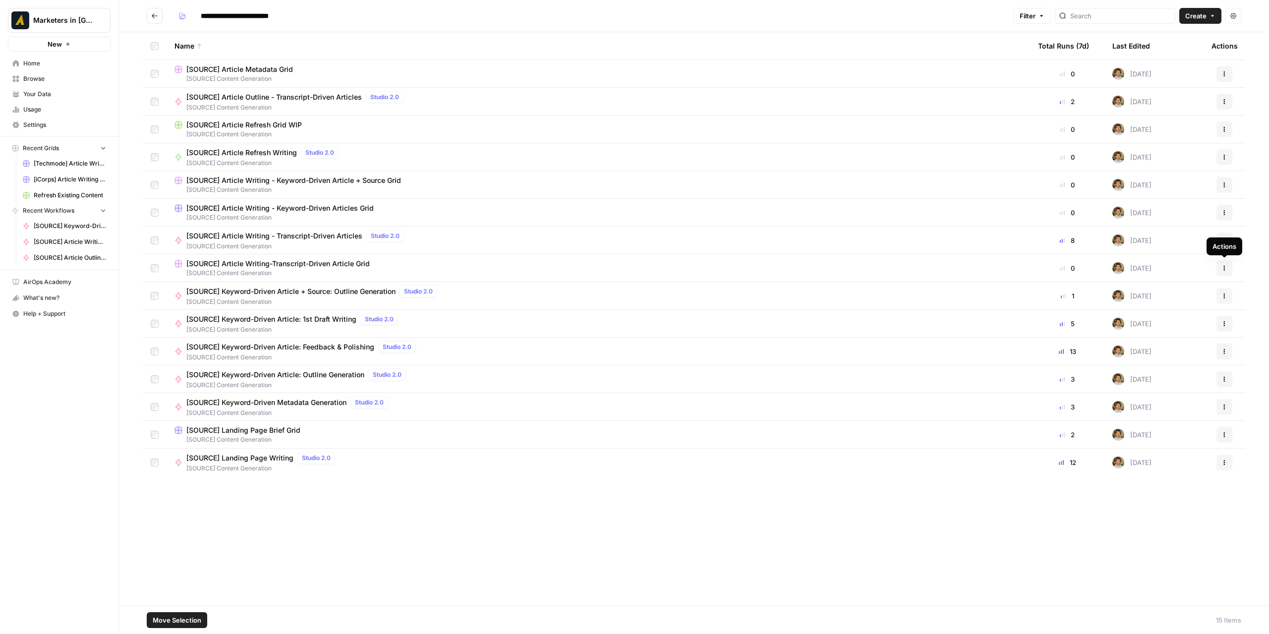
click at [1222, 267] on icon "button" at bounding box center [1224, 268] width 6 height 6
click at [1174, 293] on span "Duplicate" at bounding box center [1179, 291] width 79 height 10
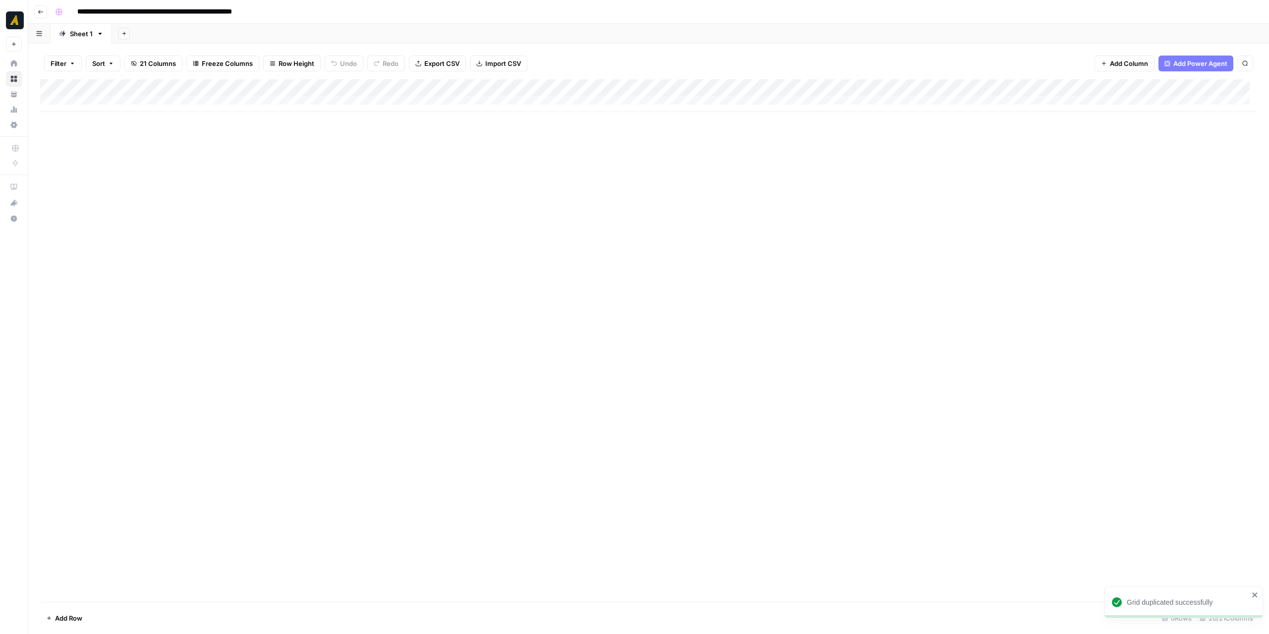
click at [110, 11] on input "**********" at bounding box center [183, 12] width 220 height 16
drag, startPoint x: 108, startPoint y: 11, endPoint x: 82, endPoint y: 12, distance: 26.3
click at [82, 12] on input "**********" at bounding box center [183, 12] width 220 height 16
drag, startPoint x: 247, startPoint y: 8, endPoint x: 346, endPoint y: 26, distance: 100.8
click at [346, 26] on div "**********" at bounding box center [648, 317] width 1240 height 634
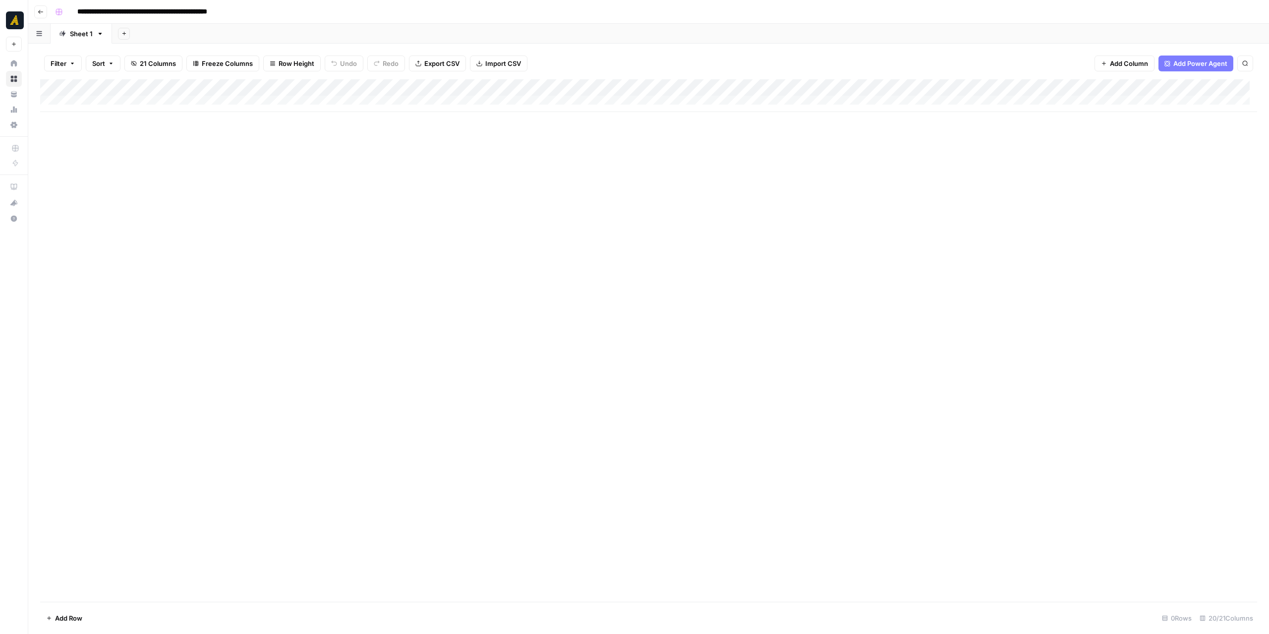
type input "**********"
drag, startPoint x: 310, startPoint y: 159, endPoint x: 234, endPoint y: 115, distance: 87.9
click at [310, 159] on div "Add Column" at bounding box center [648, 340] width 1217 height 522
click at [42, 6] on button "Go back" at bounding box center [40, 11] width 13 height 13
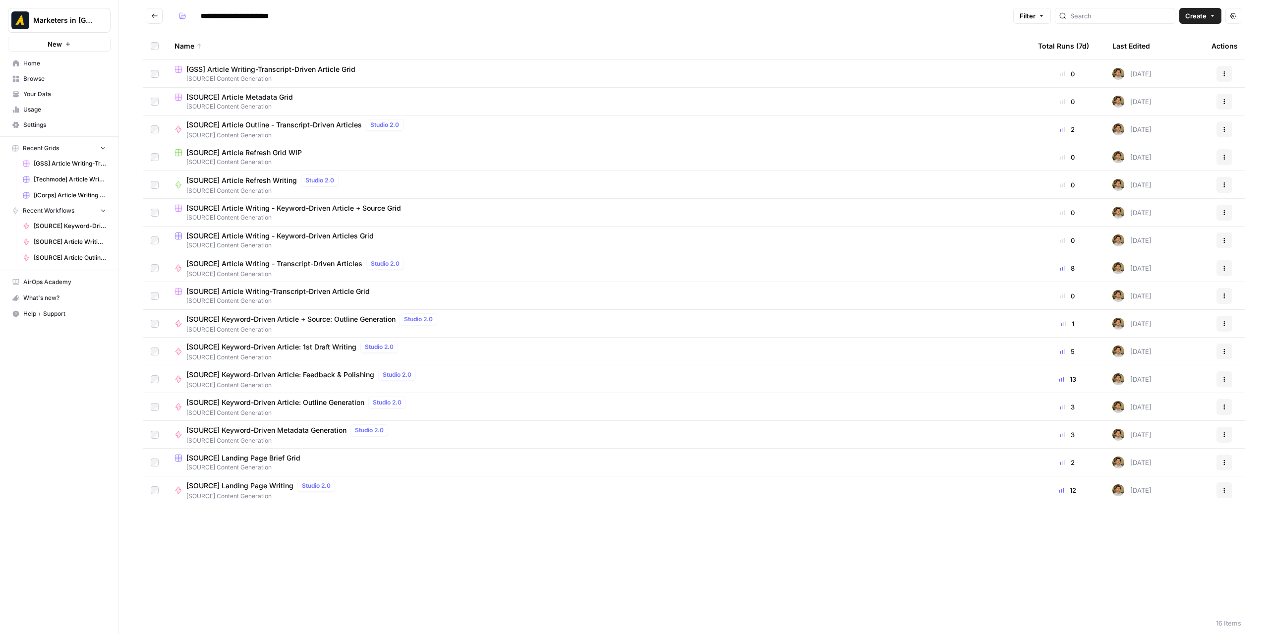
click at [159, 72] on td at bounding box center [155, 73] width 24 height 27
click at [184, 619] on span "Move Selection" at bounding box center [177, 620] width 49 height 10
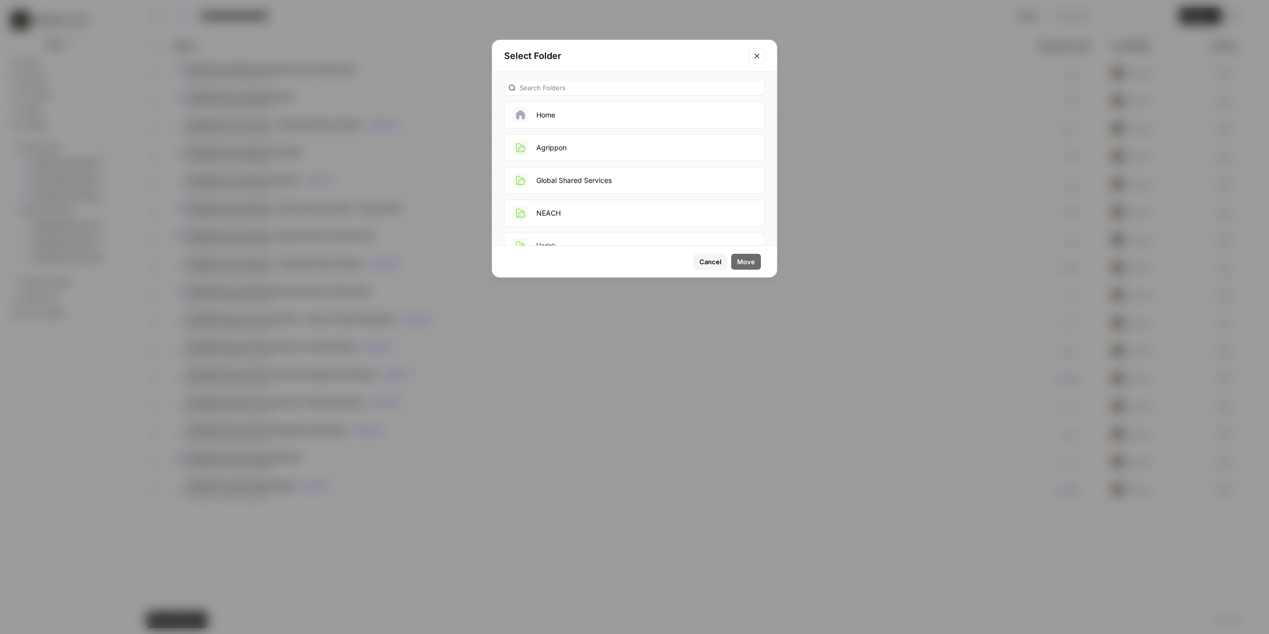
click at [598, 174] on button "Global Shared Services" at bounding box center [634, 180] width 261 height 27
click at [746, 257] on span "Move" at bounding box center [746, 262] width 18 height 10
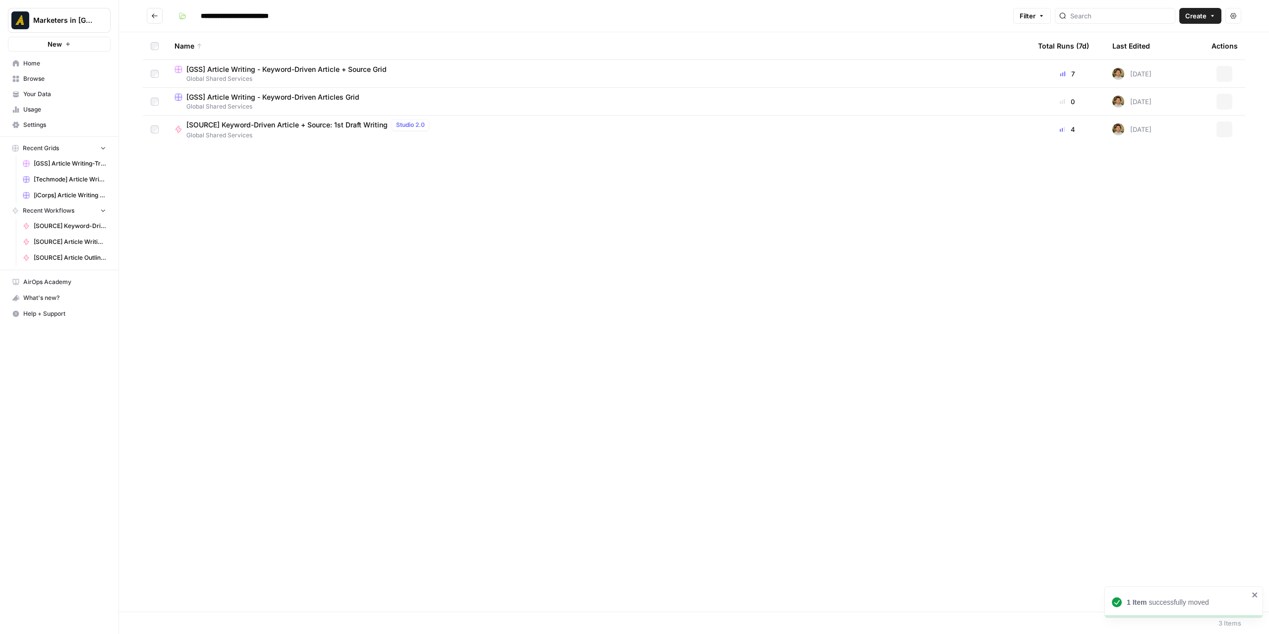
type input "**********"
click at [304, 68] on span "[GSS] Article Writing - Keyword-Driven Article + Source Grid" at bounding box center [286, 69] width 200 height 10
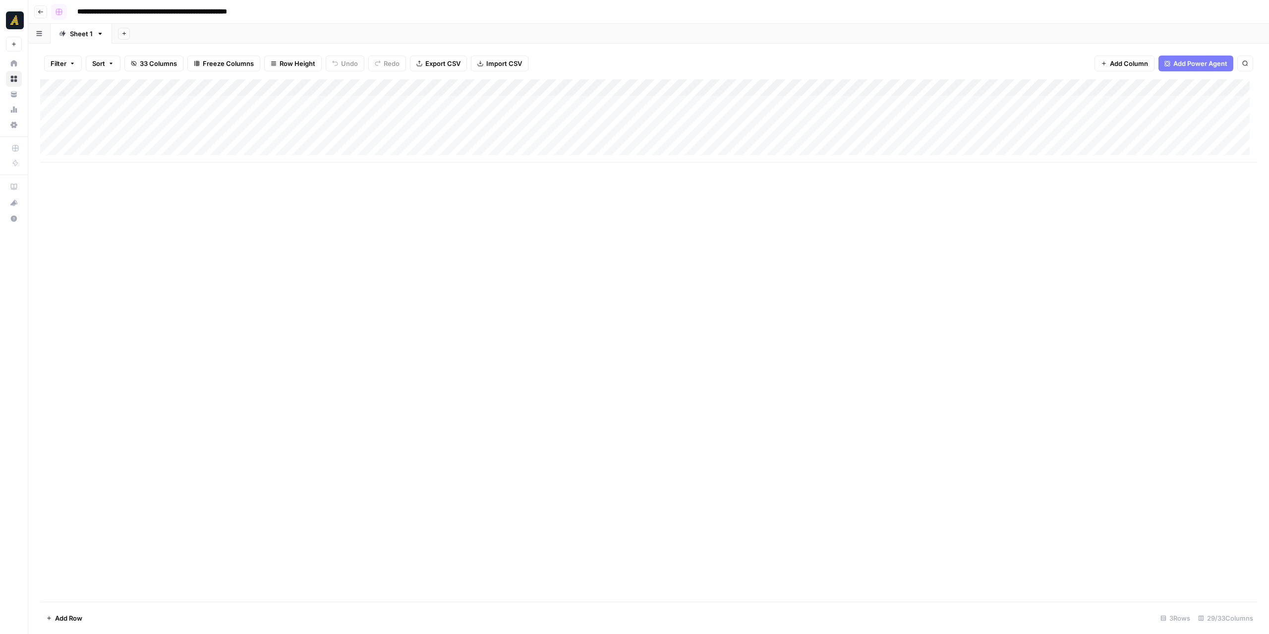
click at [38, 13] on icon "button" at bounding box center [41, 12] width 6 height 6
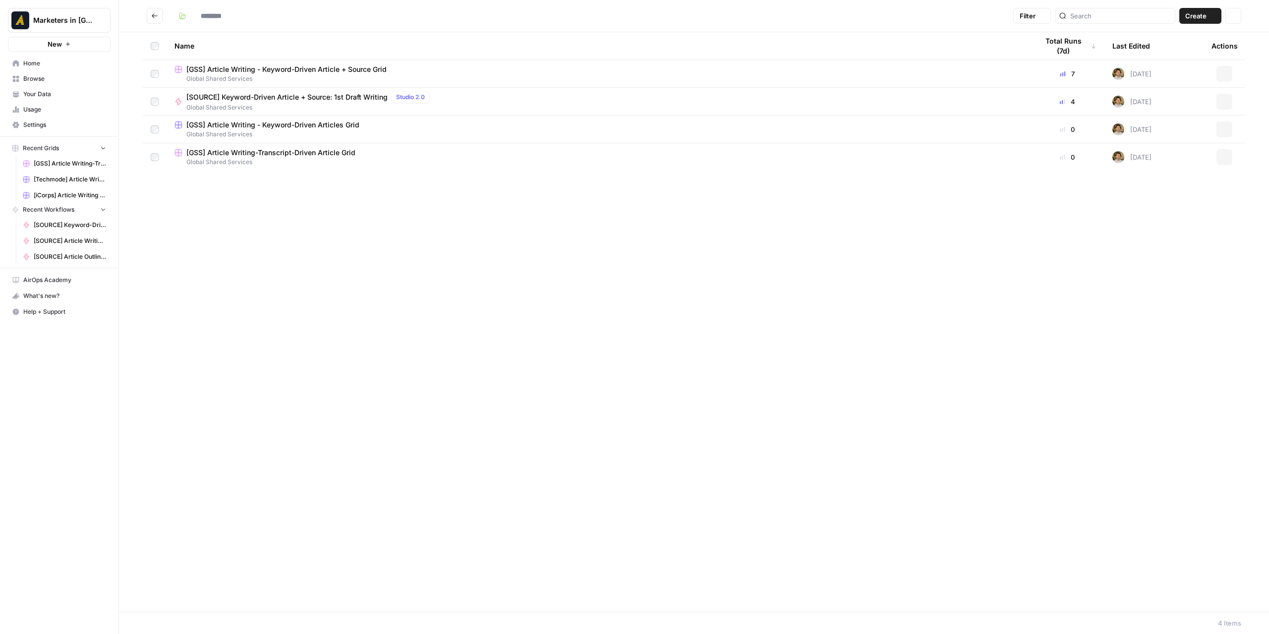
type input "**********"
click at [324, 67] on span "[GSS] Article Writing - Keyword-Driven Article + Source Grid" at bounding box center [286, 69] width 200 height 10
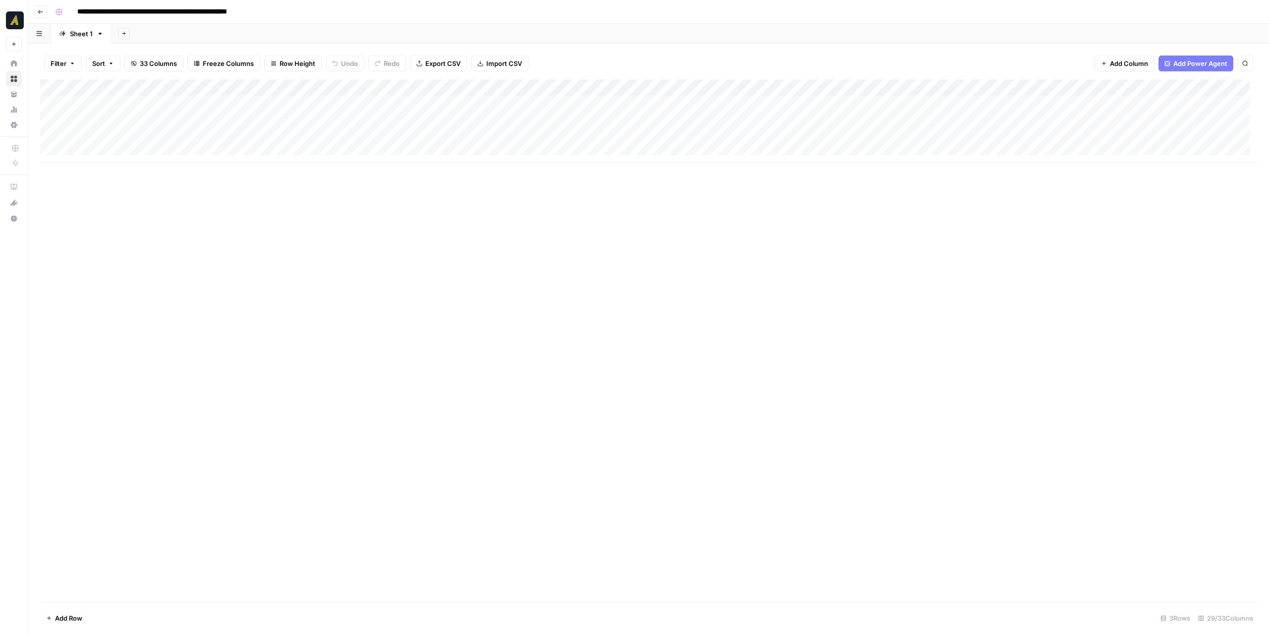
click at [182, 106] on div "Add Column" at bounding box center [648, 120] width 1217 height 83
click at [298, 98] on div "Add Column" at bounding box center [648, 120] width 1217 height 83
click at [358, 98] on div "Add Column" at bounding box center [648, 120] width 1217 height 83
click at [456, 106] on div "Add Column" at bounding box center [648, 120] width 1217 height 83
click at [76, 101] on div "Add Column" at bounding box center [648, 95] width 1217 height 33
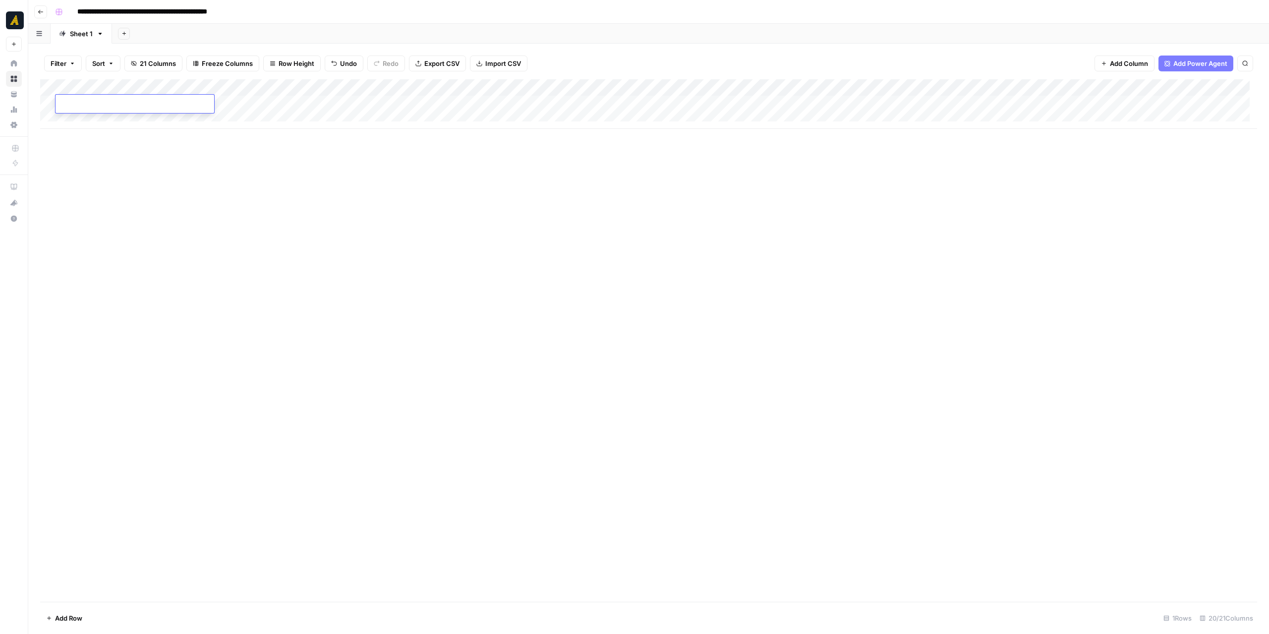
click at [88, 116] on div "Add Column" at bounding box center [648, 104] width 1217 height 50
click at [89, 134] on div "Add Column" at bounding box center [648, 112] width 1217 height 66
click at [97, 108] on div "Add Column" at bounding box center [648, 120] width 1217 height 83
drag, startPoint x: 278, startPoint y: 89, endPoint x: 170, endPoint y: 96, distance: 108.7
click at [170, 96] on div "Add Column" at bounding box center [648, 120] width 1217 height 83
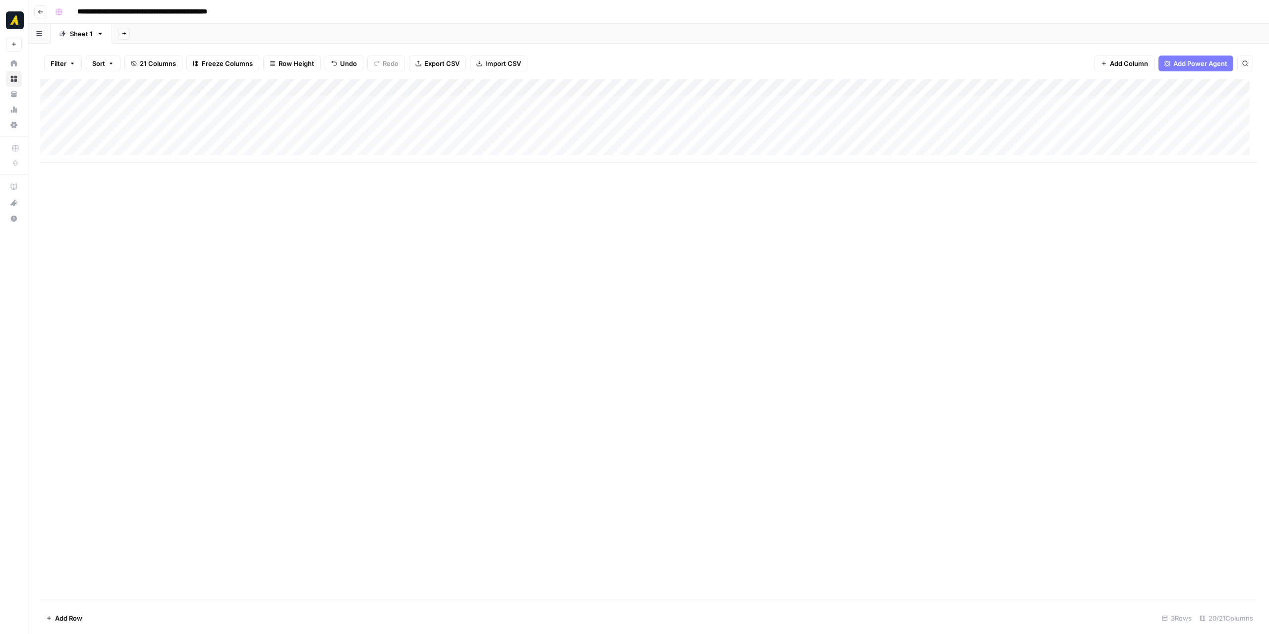
drag, startPoint x: 212, startPoint y: 82, endPoint x: 265, endPoint y: 84, distance: 53.0
click at [265, 84] on div "Add Column" at bounding box center [648, 120] width 1217 height 83
click at [184, 103] on div "Add Column" at bounding box center [648, 120] width 1217 height 83
click at [363, 105] on div "Add Column" at bounding box center [648, 120] width 1217 height 83
drag, startPoint x: 1052, startPoint y: 0, endPoint x: 659, endPoint y: 242, distance: 461.6
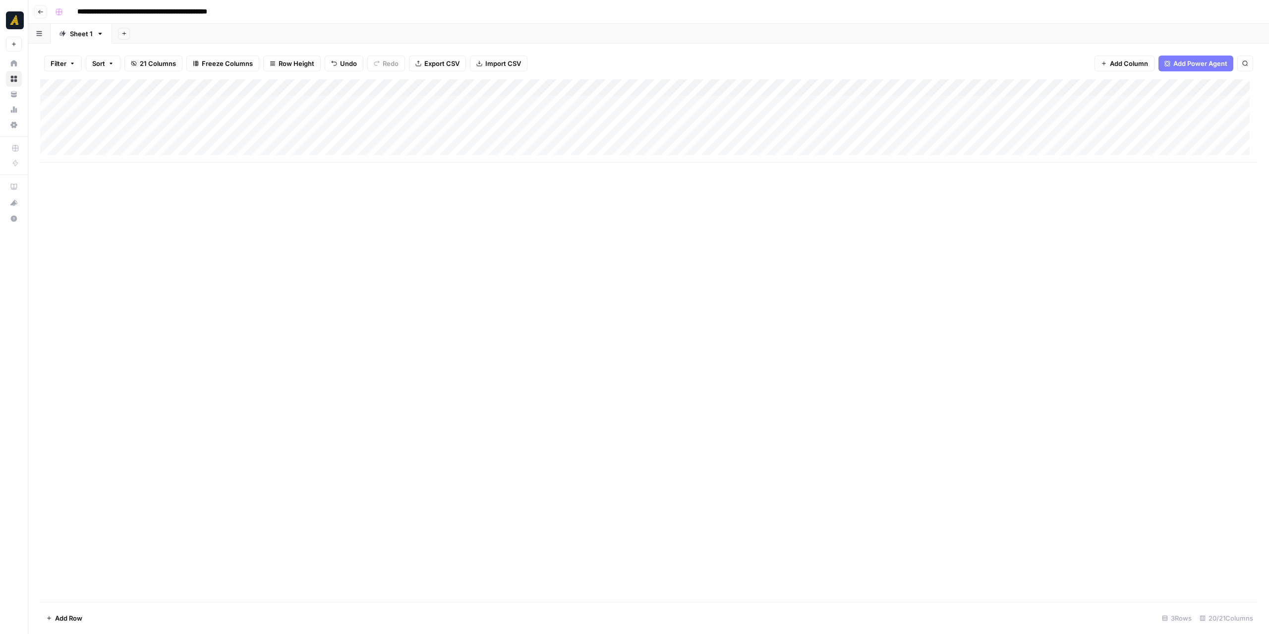
click at [659, 242] on div "Add Column" at bounding box center [648, 340] width 1217 height 522
click at [463, 103] on div "Add Column" at bounding box center [648, 120] width 1217 height 83
click at [953, 52] on p at bounding box center [951, 50] width 317 height 13
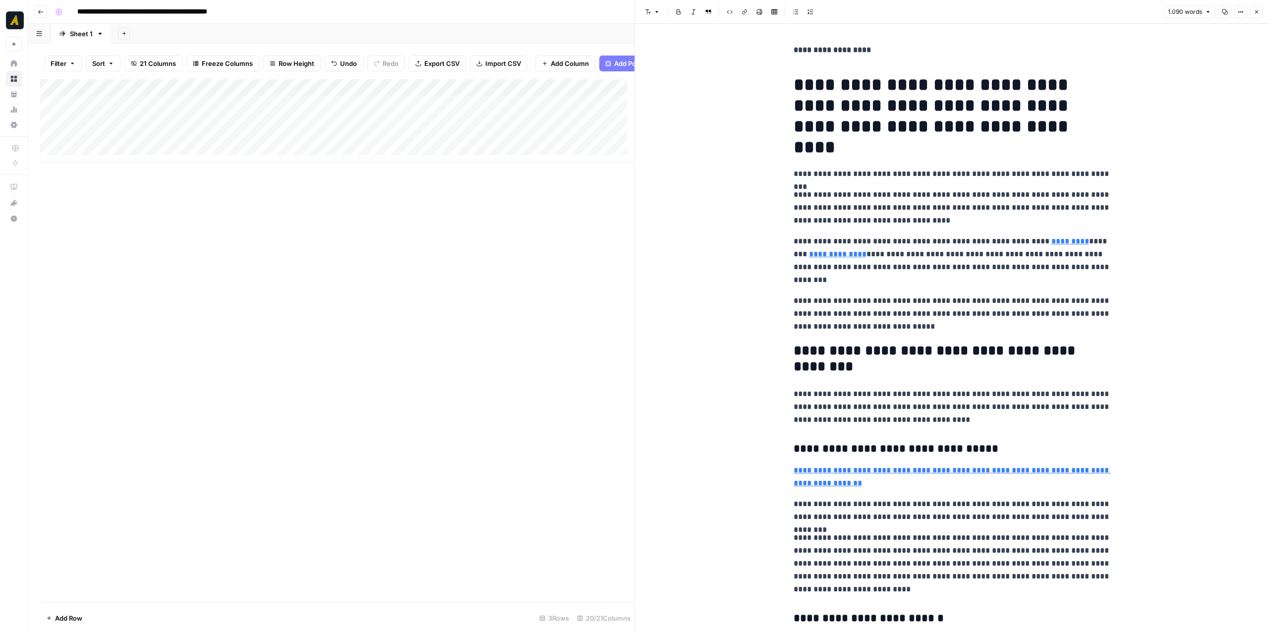
click at [605, 265] on div "Add Column" at bounding box center [337, 340] width 594 height 522
click at [1260, 9] on button "Close" at bounding box center [1256, 11] width 13 height 13
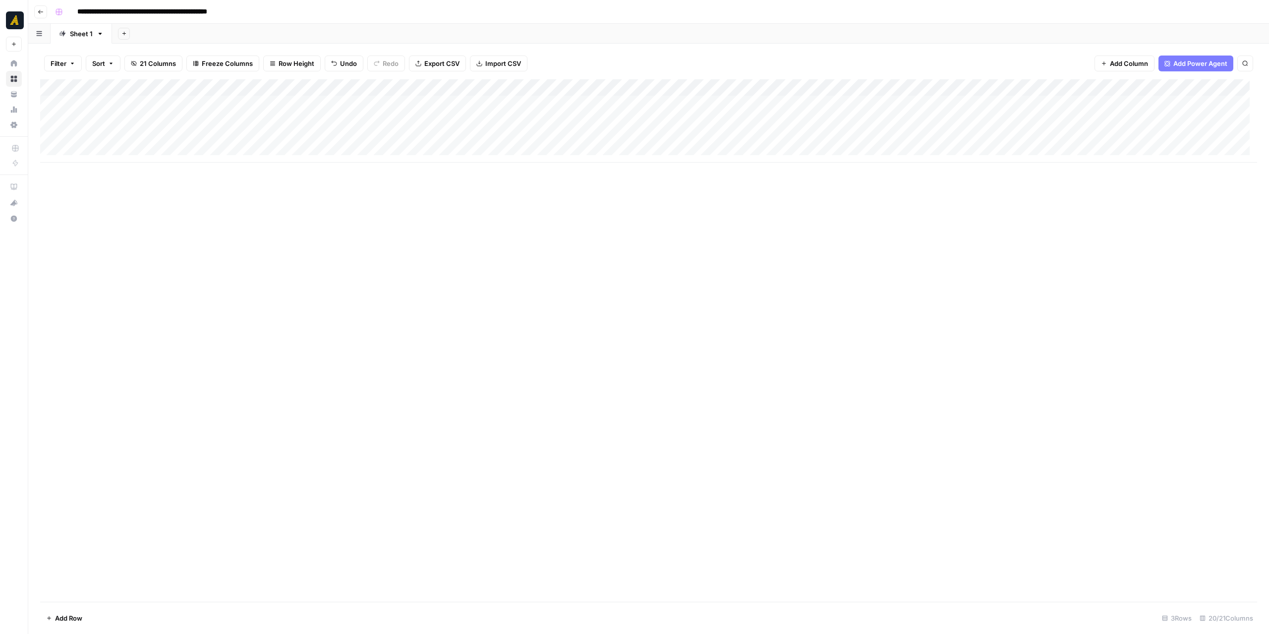
click at [959, 236] on div "Add Column" at bounding box center [648, 340] width 1217 height 522
drag, startPoint x: 131, startPoint y: 87, endPoint x: 161, endPoint y: 84, distance: 30.4
click at [161, 84] on div "Add Column" at bounding box center [648, 120] width 1217 height 83
click at [319, 247] on div "Add Column" at bounding box center [648, 340] width 1217 height 522
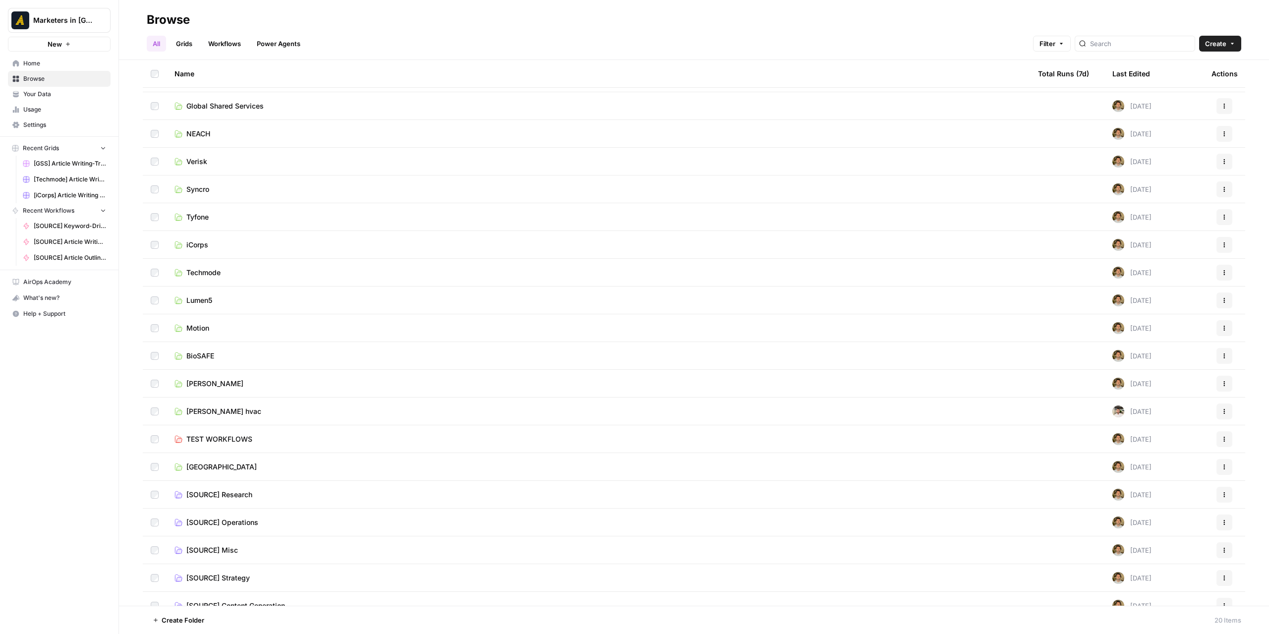
scroll to position [37, 0]
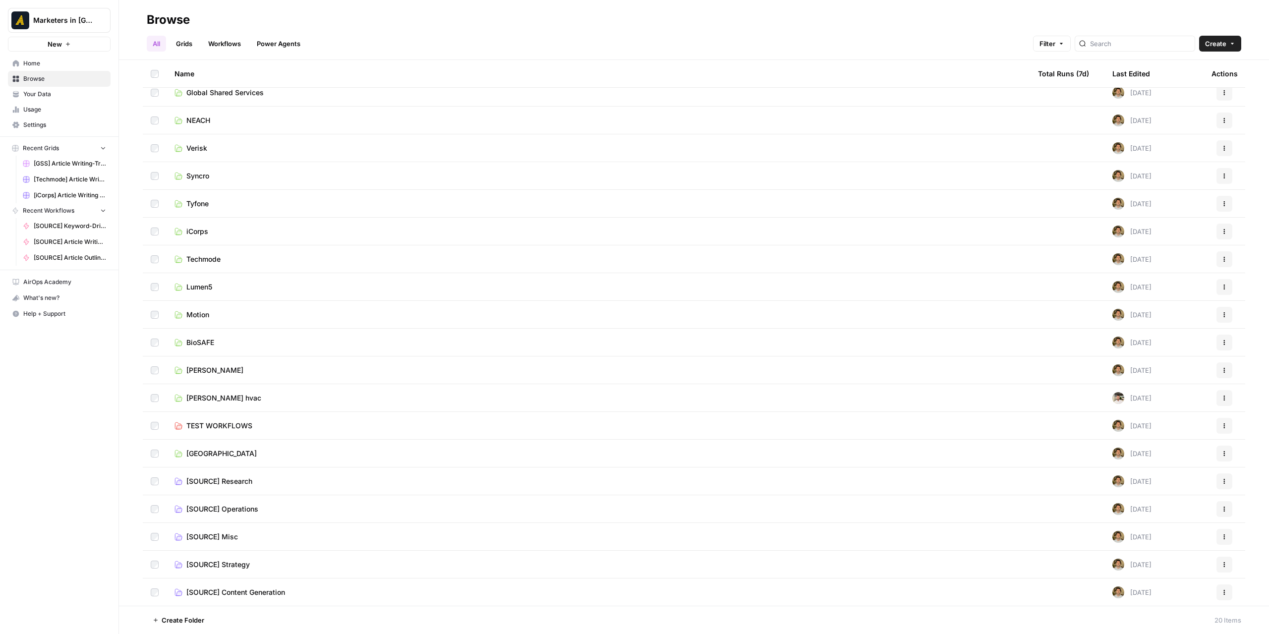
click at [247, 588] on span "[SOURCE] Content Generation" at bounding box center [235, 592] width 99 height 10
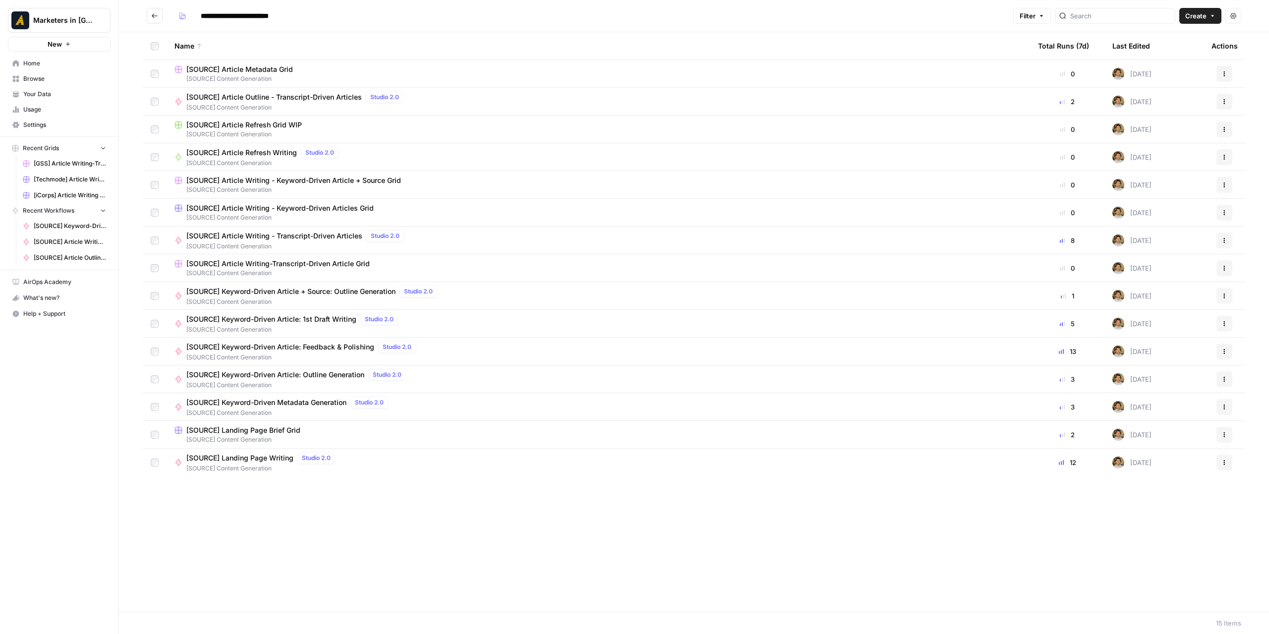
click at [326, 238] on span "[SOURCE] Article Writing - Transcript-Driven Articles" at bounding box center [274, 236] width 176 height 10
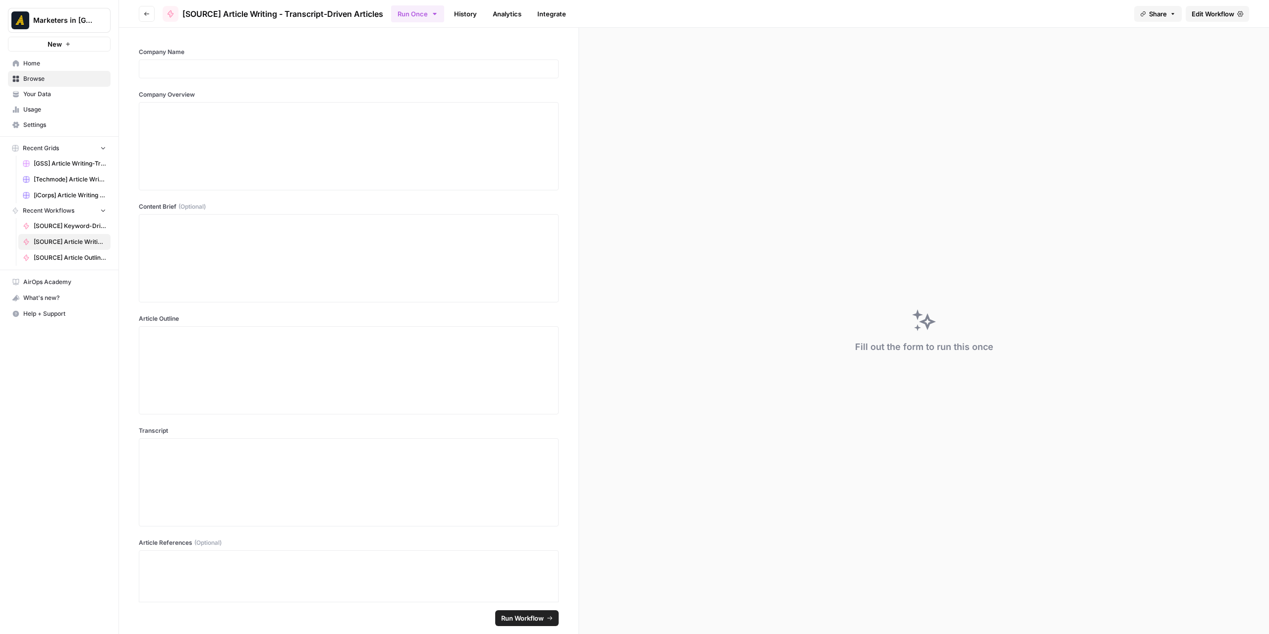
click at [145, 15] on icon "button" at bounding box center [147, 14] width 6 height 6
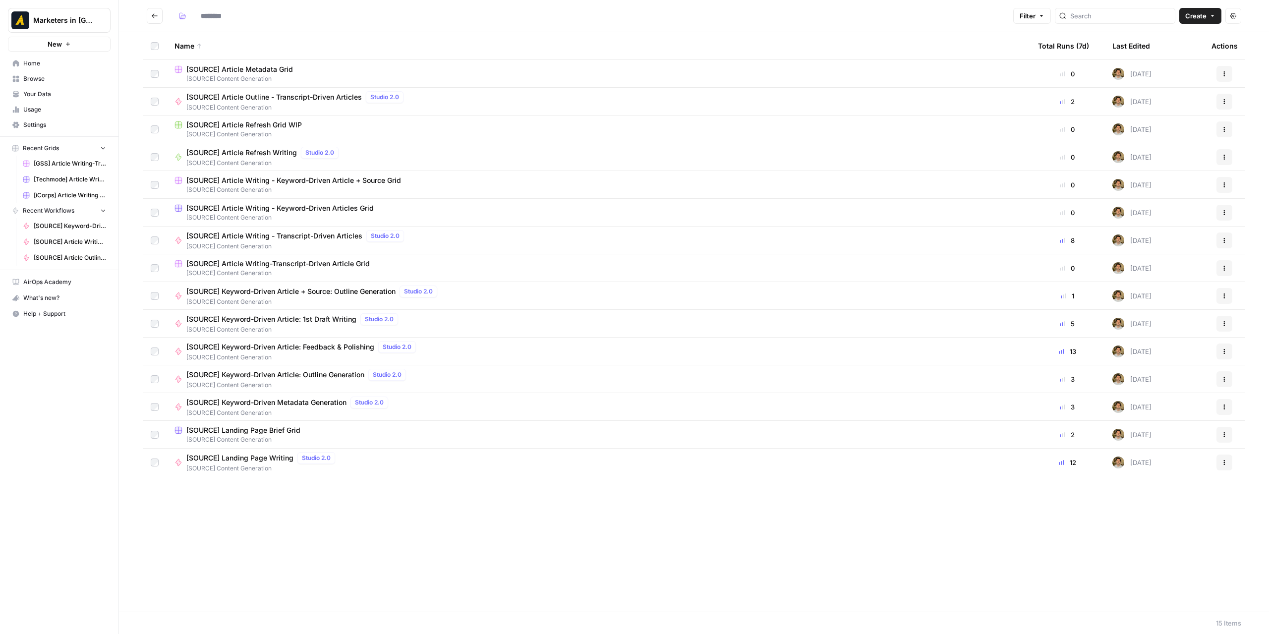
type input "**********"
click at [306, 267] on span "[SOURCE] Article Writing-Transcript-Driven Article Grid" at bounding box center [277, 264] width 183 height 10
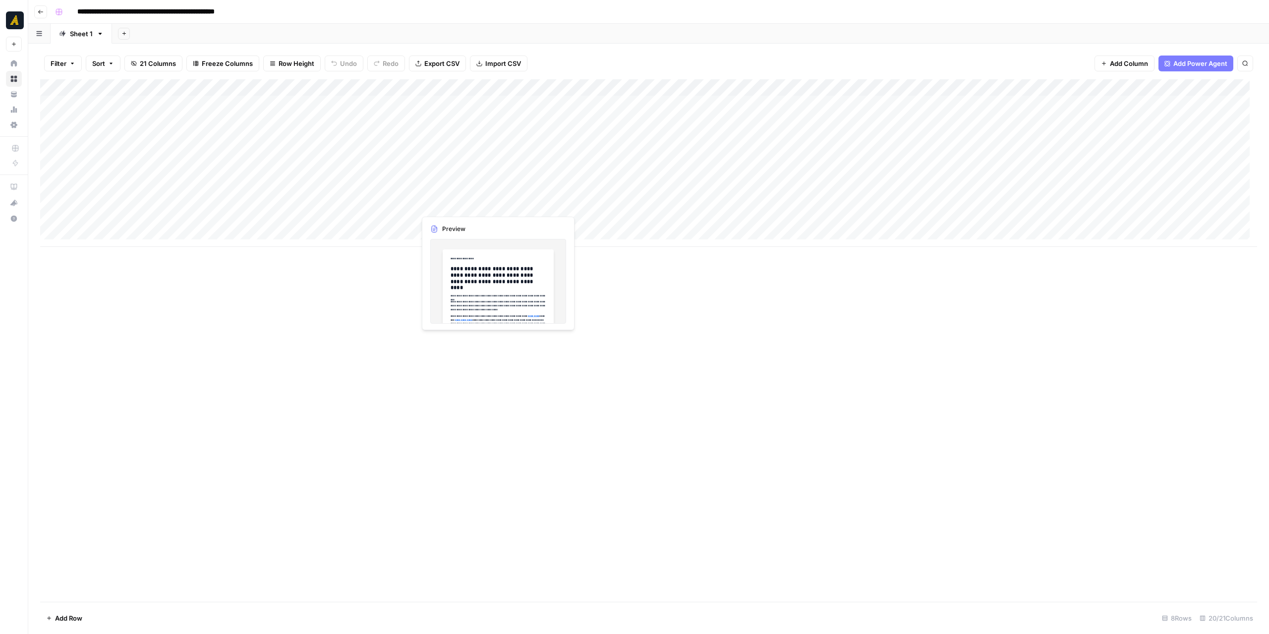
click at [482, 202] on div "Add Column" at bounding box center [648, 162] width 1217 height 167
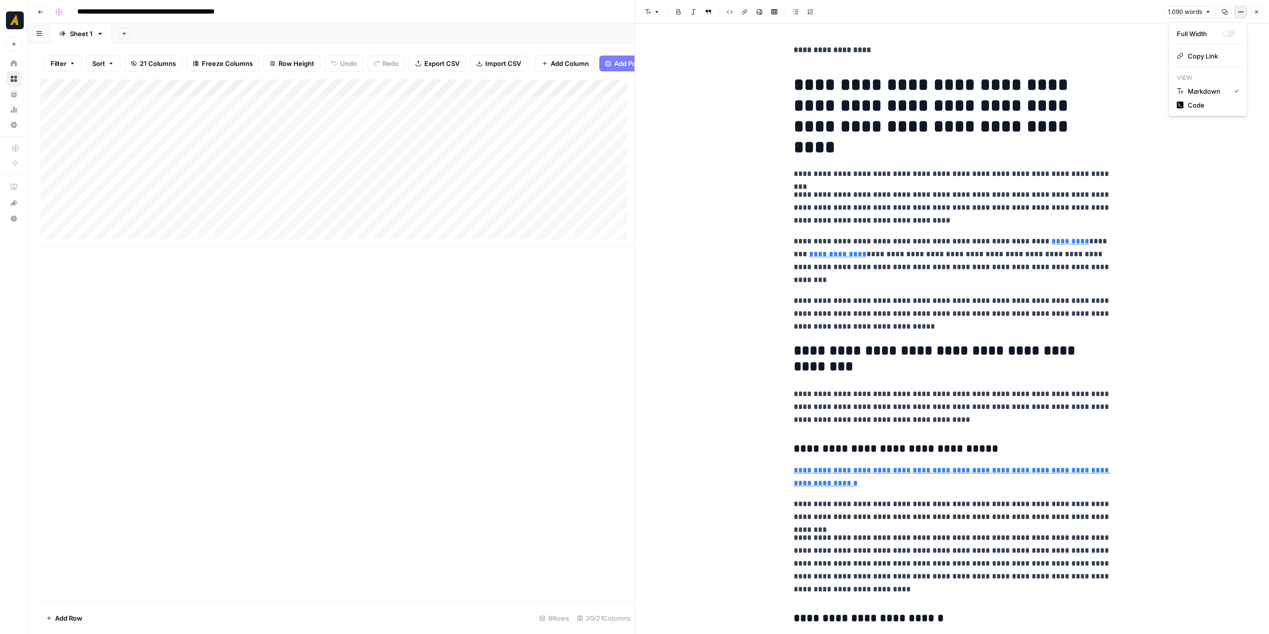
click at [1245, 10] on button "Options" at bounding box center [1240, 11] width 13 height 13
click at [1202, 103] on span "Code" at bounding box center [1211, 105] width 48 height 10
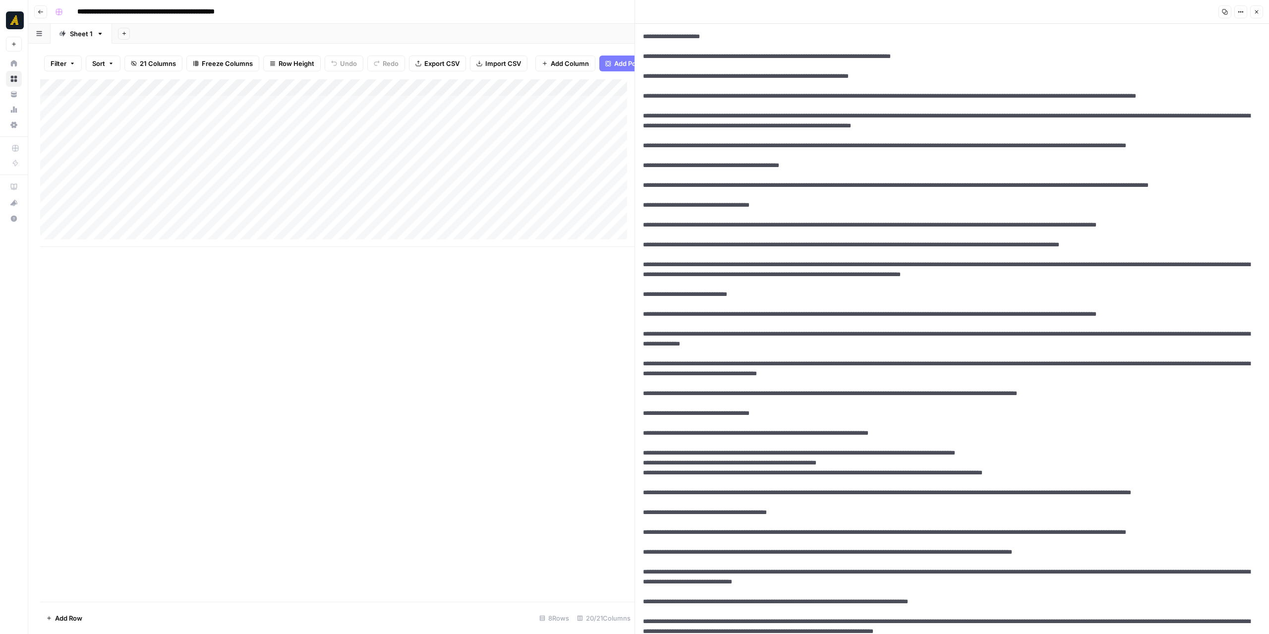
click at [1223, 10] on icon "button" at bounding box center [1224, 12] width 6 height 6
click at [1238, 10] on icon "button" at bounding box center [1240, 12] width 6 height 6
click at [1211, 77] on span "Markdown" at bounding box center [1211, 77] width 48 height 10
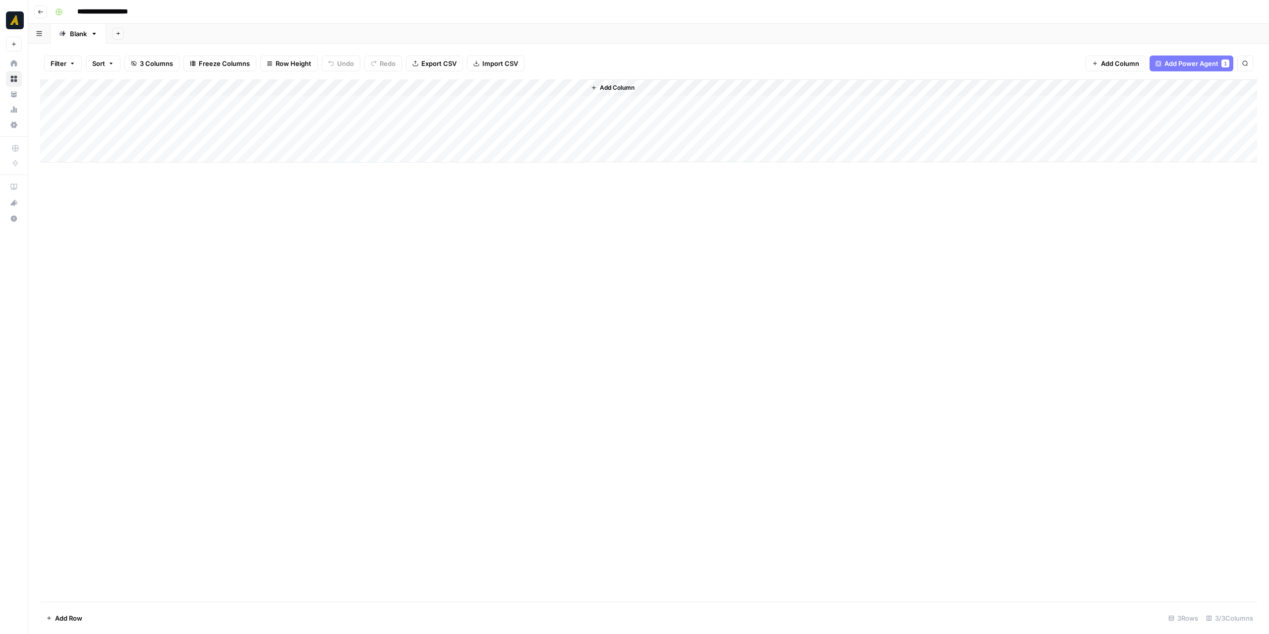
click at [426, 105] on div "Add Column" at bounding box center [648, 120] width 1217 height 83
click at [381, 120] on div "Add Column" at bounding box center [648, 120] width 1217 height 83
click at [439, 105] on div "Add Column" at bounding box center [648, 120] width 1217 height 83
click at [441, 119] on div "Add Column" at bounding box center [648, 120] width 1217 height 83
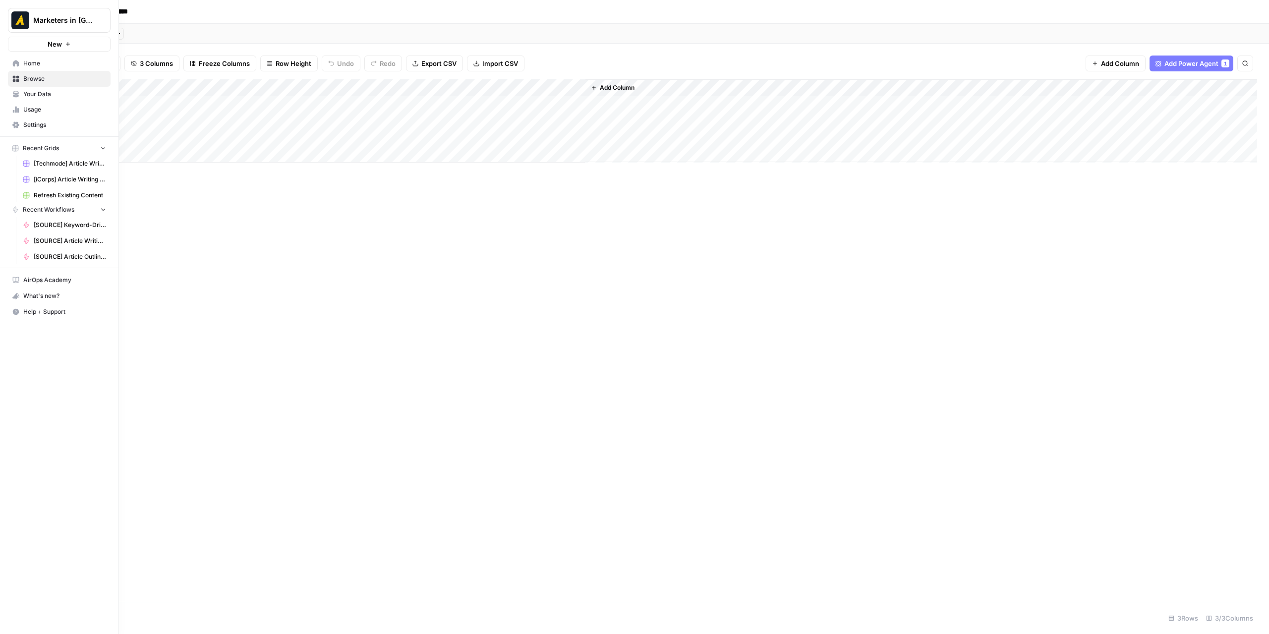
click at [13, 76] on icon at bounding box center [16, 79] width 6 height 6
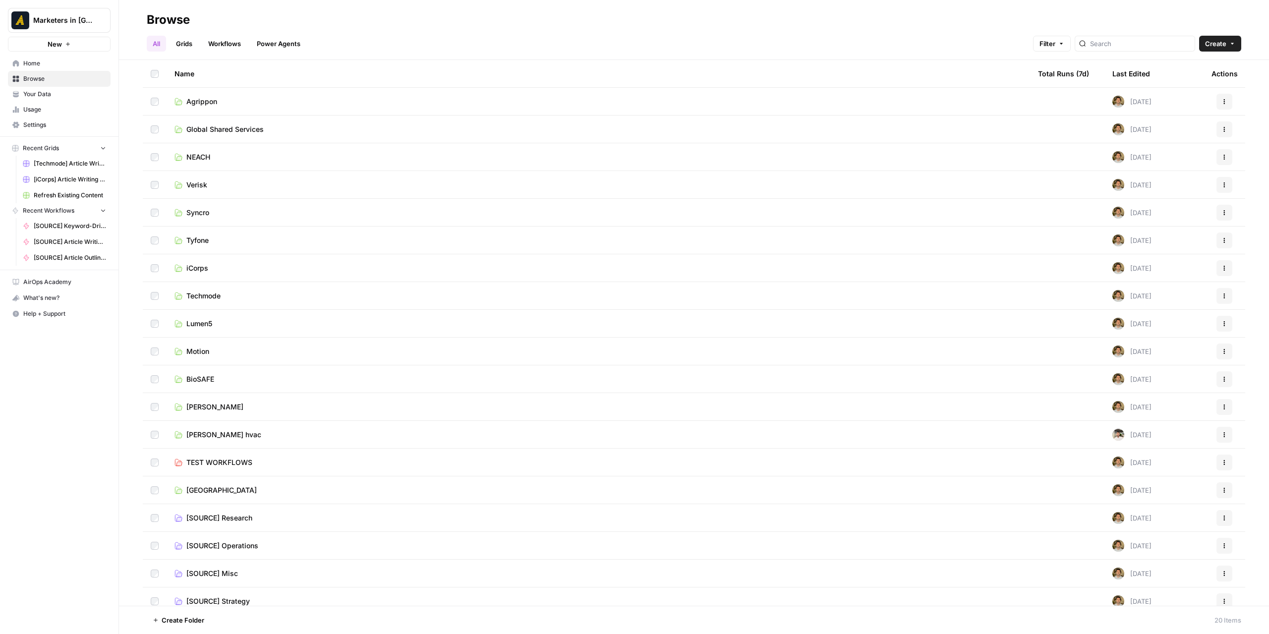
click at [213, 462] on span "TEST WORKFLOWS" at bounding box center [219, 462] width 66 height 10
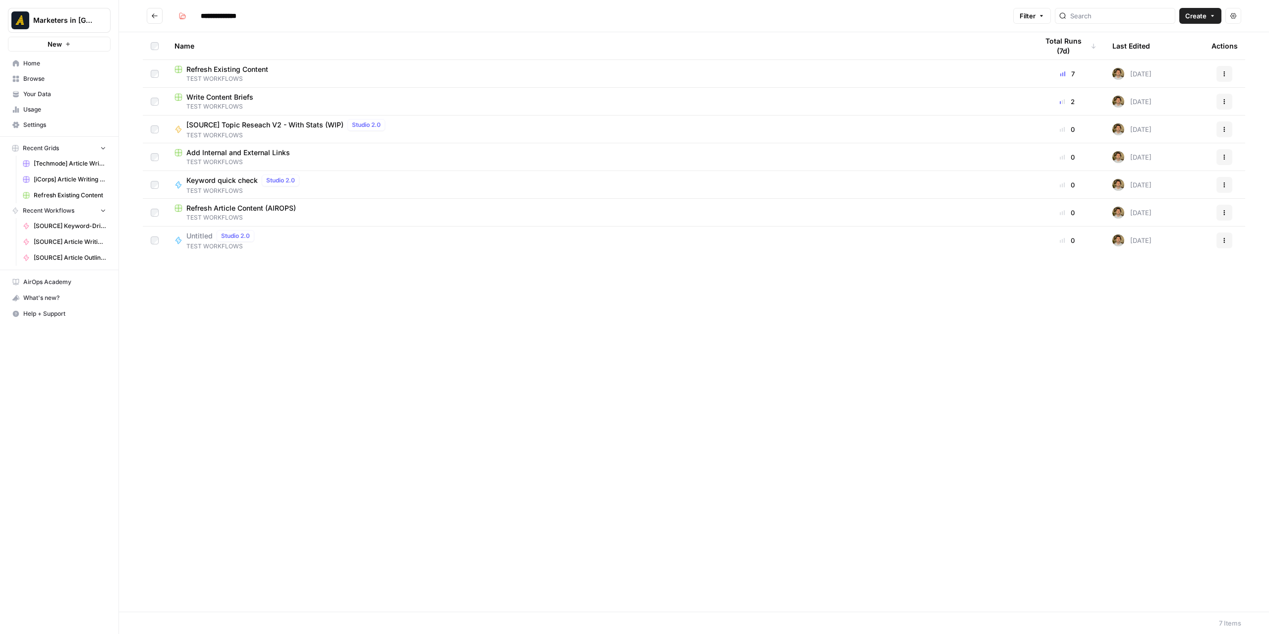
click at [210, 106] on span "TEST WORKFLOWS" at bounding box center [597, 106] width 847 height 9
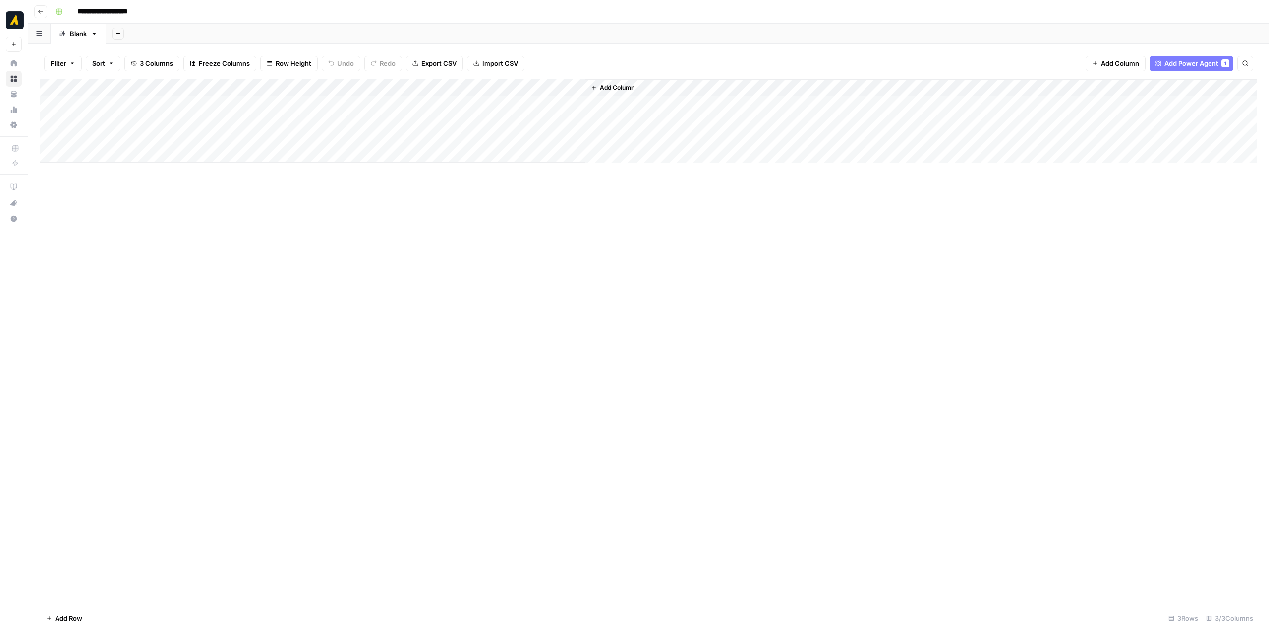
click at [43, 14] on icon "button" at bounding box center [41, 12] width 6 height 6
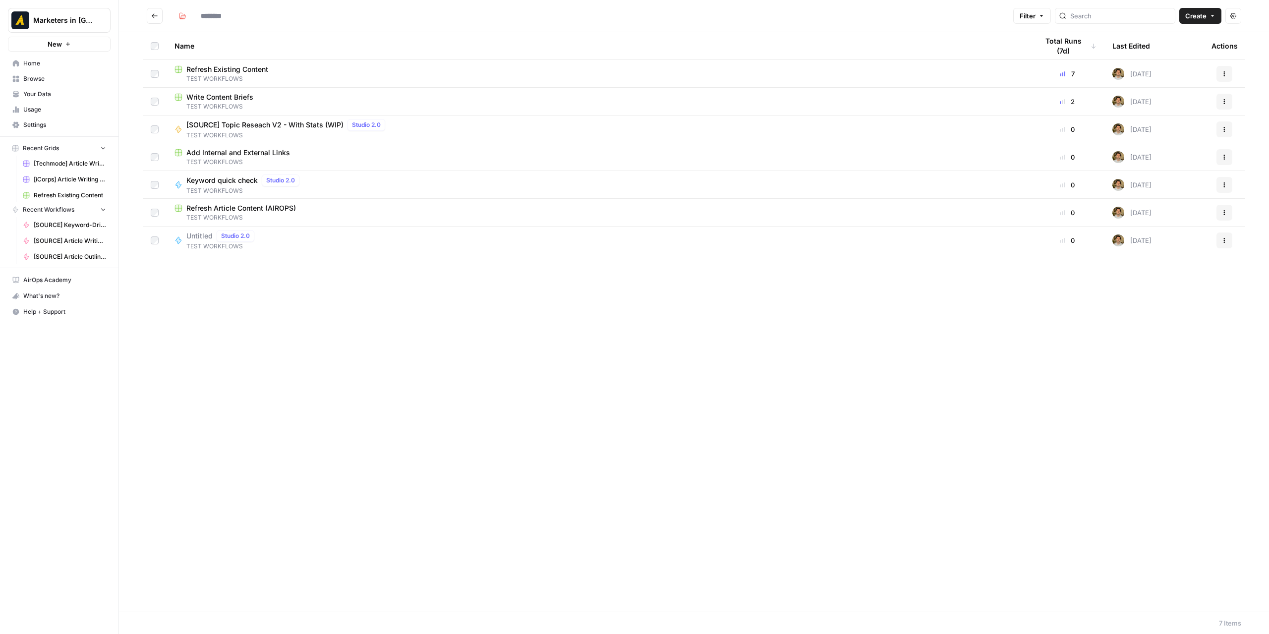
type input "**********"
click at [192, 619] on span "Move Selection" at bounding box center [177, 620] width 49 height 10
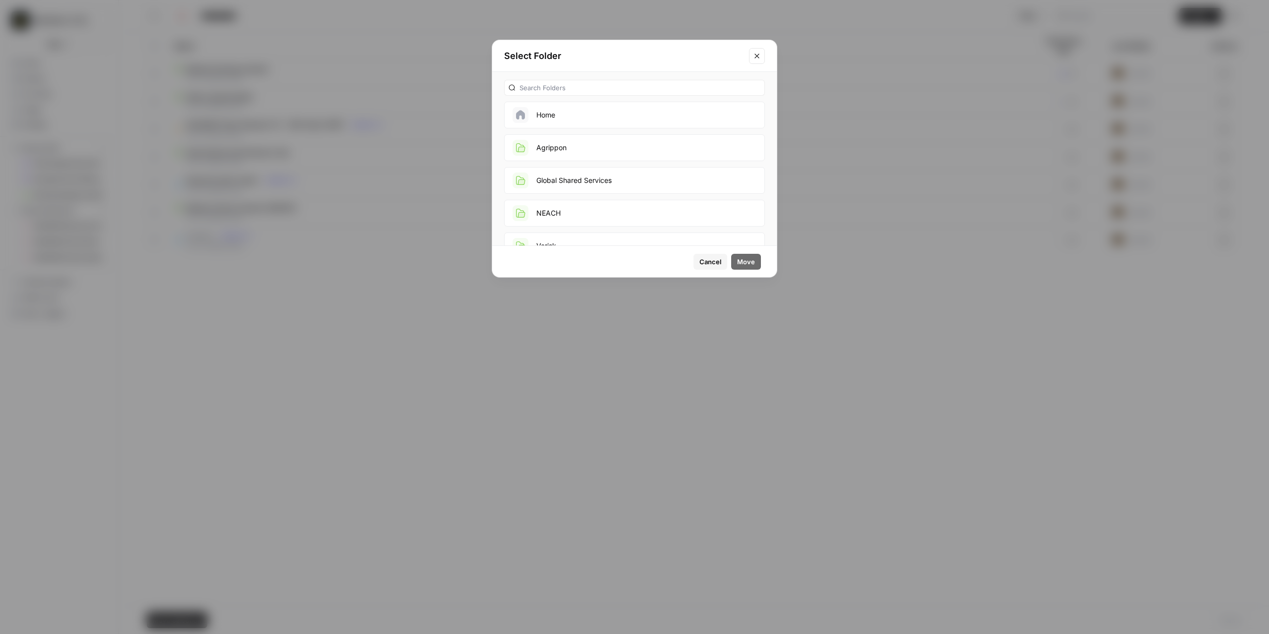
click at [715, 264] on span "Cancel" at bounding box center [710, 262] width 22 height 10
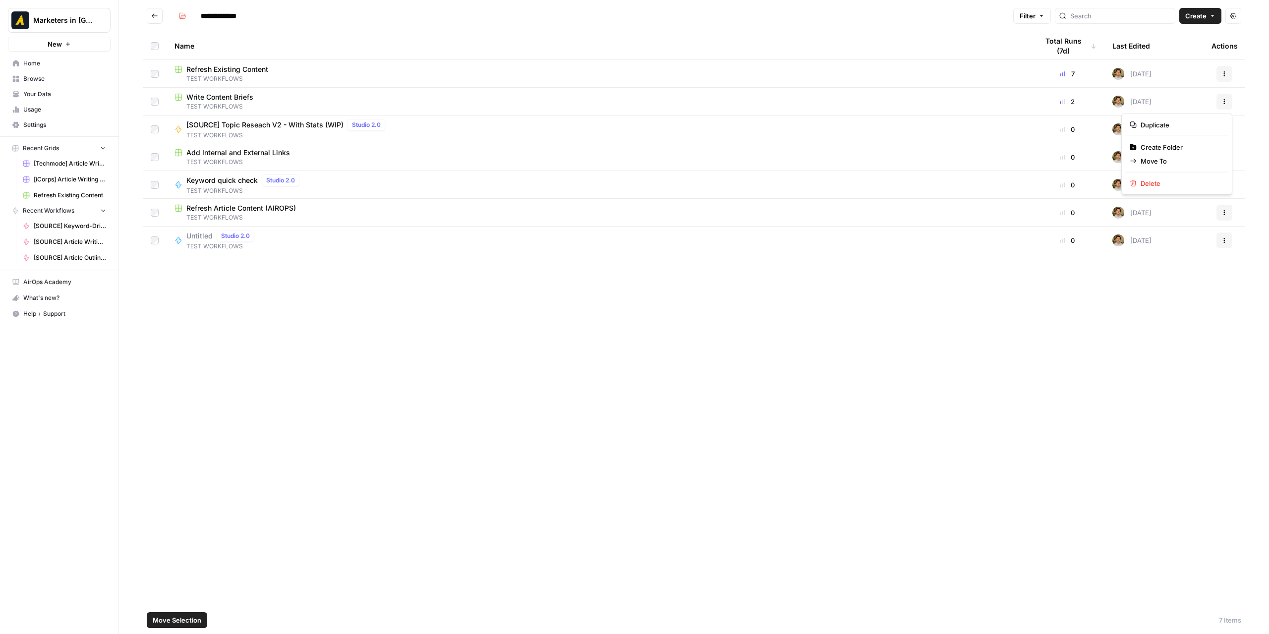
click at [1220, 101] on span "Actions" at bounding box center [1220, 101] width 0 height 0
click at [1181, 179] on span "Delete" at bounding box center [1179, 183] width 79 height 10
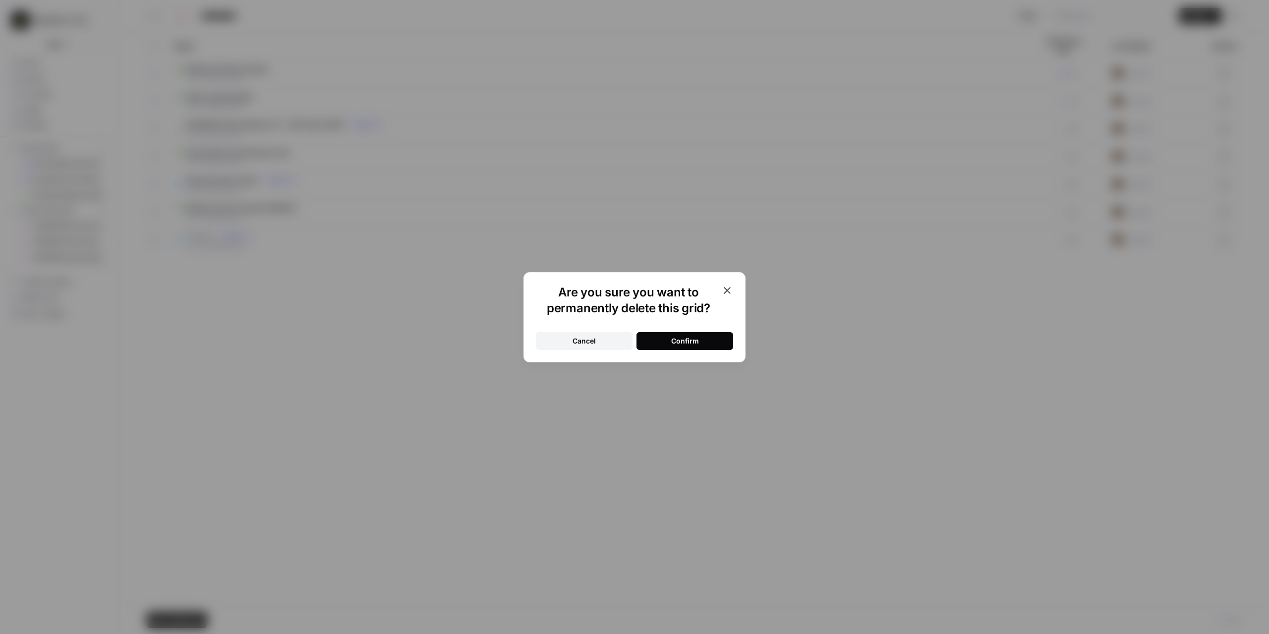
click at [696, 344] on div "Confirm" at bounding box center [685, 341] width 28 height 10
drag, startPoint x: 583, startPoint y: 387, endPoint x: 592, endPoint y: 380, distance: 12.0
click at [584, 387] on div "Name Total Runs (7d) Last Edited Actions Refresh Existing Content TEST WORKFLOW…" at bounding box center [694, 318] width 1150 height 573
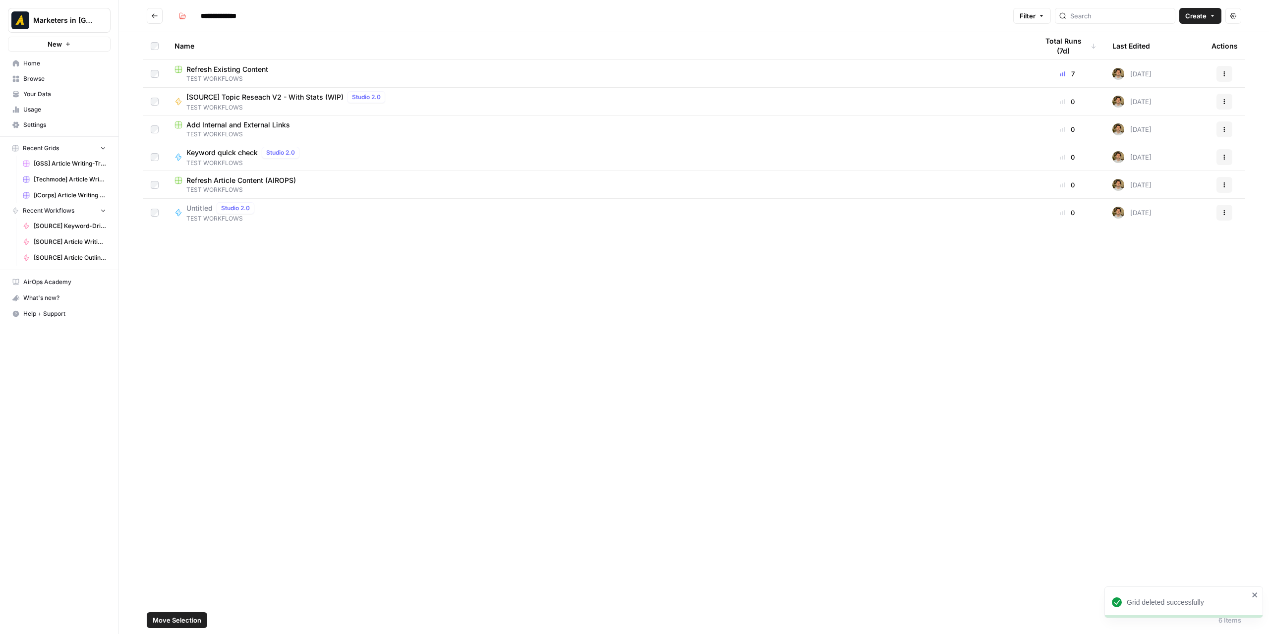
click at [57, 43] on span "New" at bounding box center [55, 44] width 14 height 10
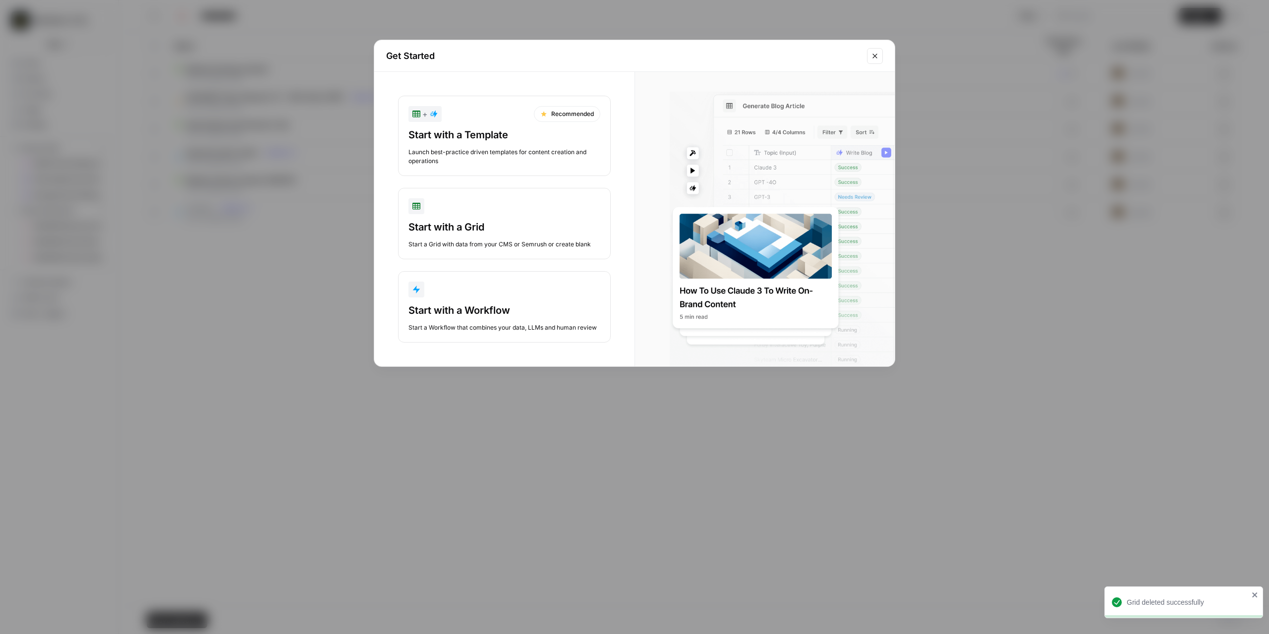
click at [298, 335] on div "Get Started + Recommended Start with a Template Launch best-practice driven tem…" at bounding box center [634, 317] width 1269 height 634
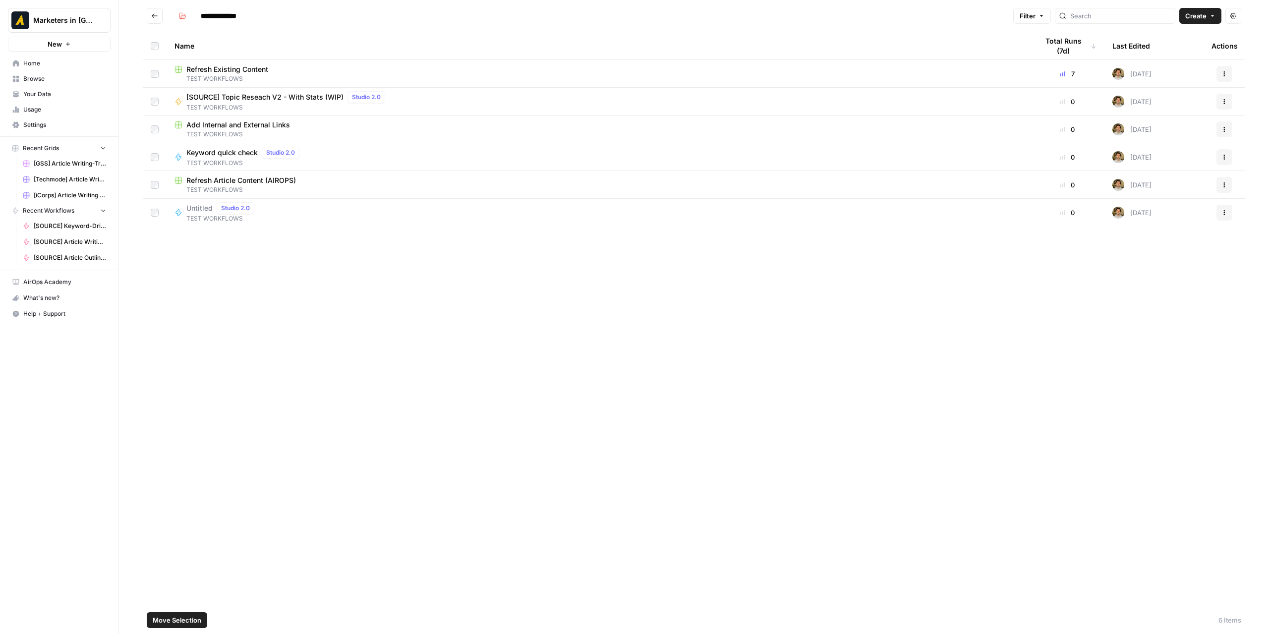
click at [1222, 217] on button "Actions" at bounding box center [1224, 213] width 16 height 16
click at [1158, 290] on span "Delete" at bounding box center [1179, 294] width 79 height 10
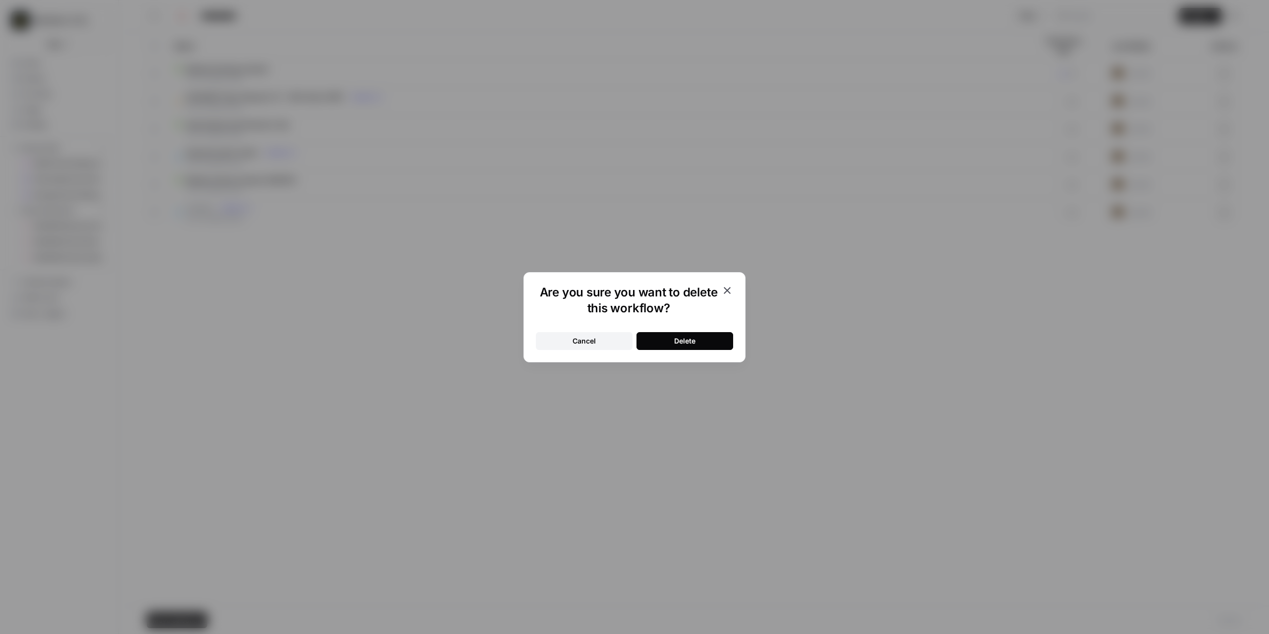
drag, startPoint x: 721, startPoint y: 343, endPoint x: 596, endPoint y: 339, distance: 125.4
click at [720, 343] on button "Delete" at bounding box center [684, 341] width 97 height 18
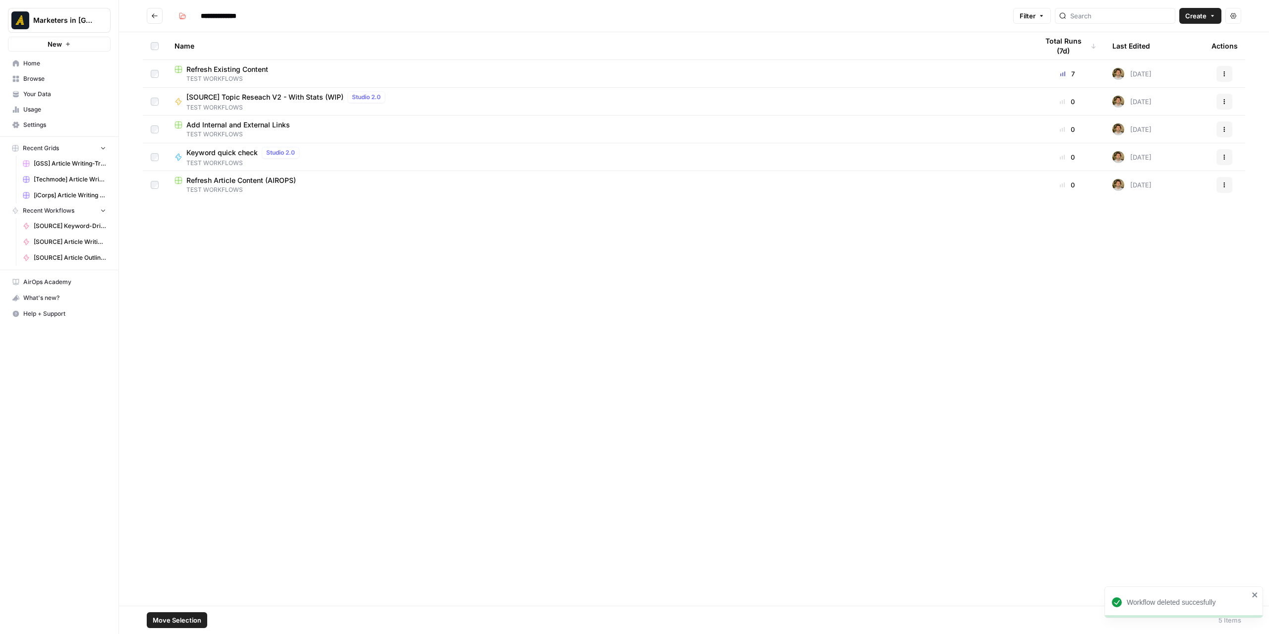
drag, startPoint x: 395, startPoint y: 341, endPoint x: 359, endPoint y: 323, distance: 40.8
click at [395, 341] on div "Name Total Runs (7d) Last Edited Actions Refresh Existing Content TEST WORKFLOW…" at bounding box center [694, 318] width 1150 height 573
click at [56, 45] on span "New" at bounding box center [55, 44] width 14 height 10
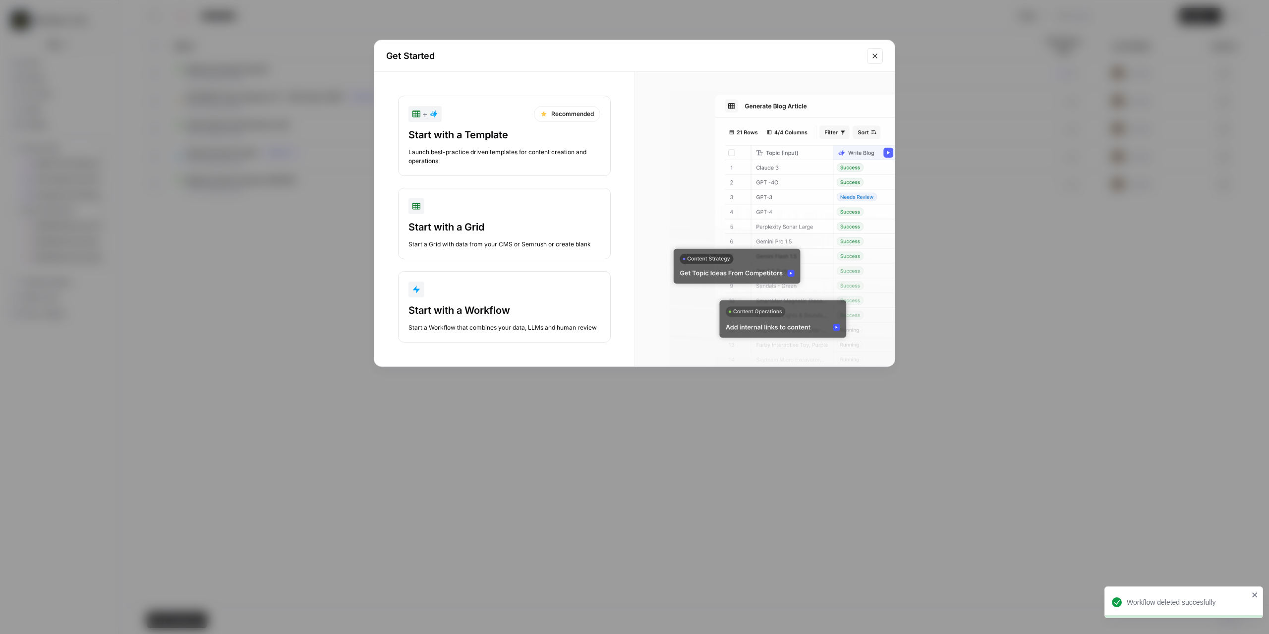
click at [535, 154] on div "Launch best-practice driven templates for content creation and operations" at bounding box center [504, 157] width 192 height 18
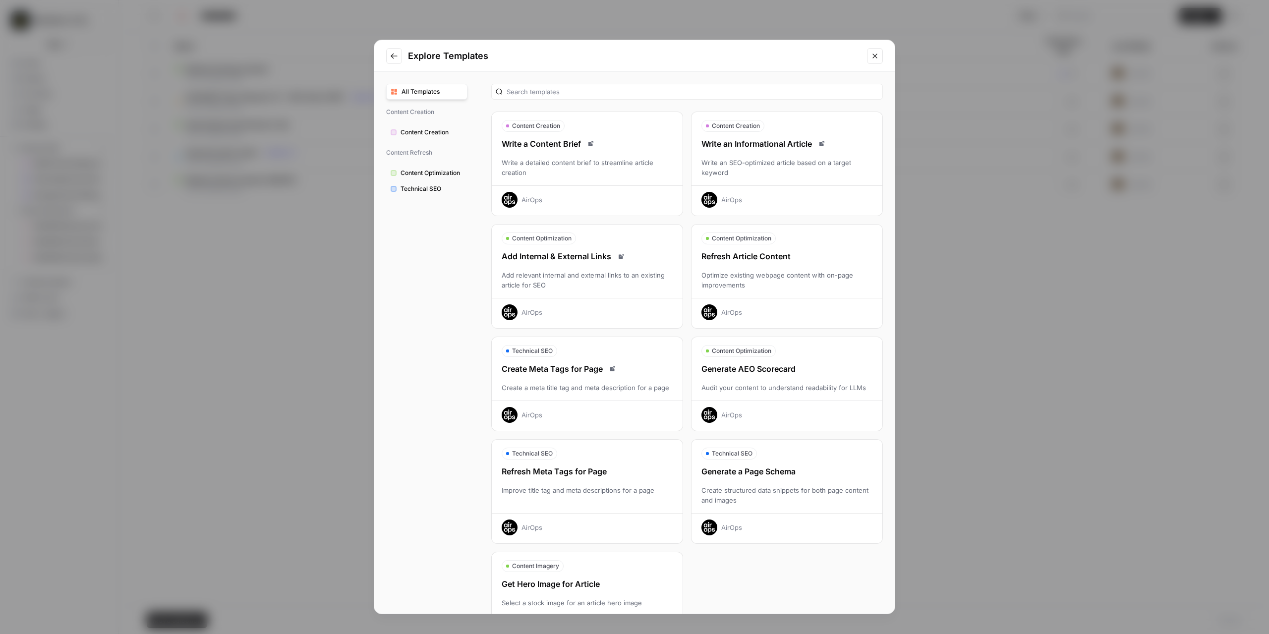
click at [802, 161] on div "Write an SEO-optimized article based on a target keyword" at bounding box center [786, 168] width 191 height 20
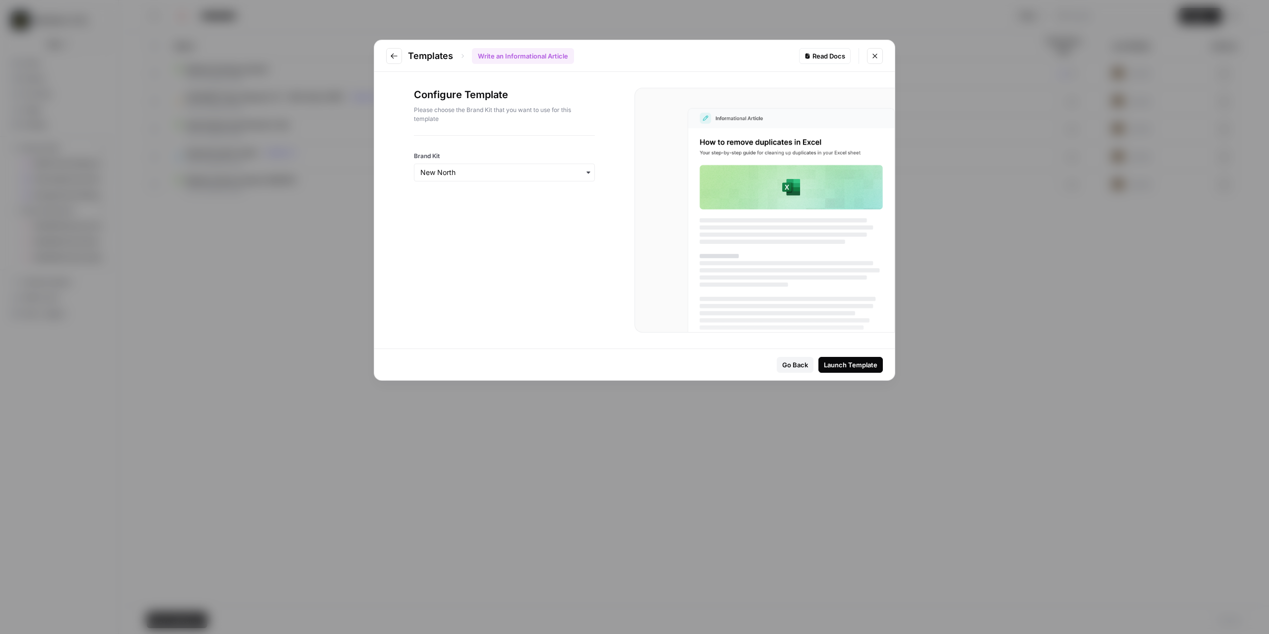
drag, startPoint x: 865, startPoint y: 362, endPoint x: 866, endPoint y: 368, distance: 6.0
click at [865, 362] on div "Launch Template" at bounding box center [851, 365] width 54 height 10
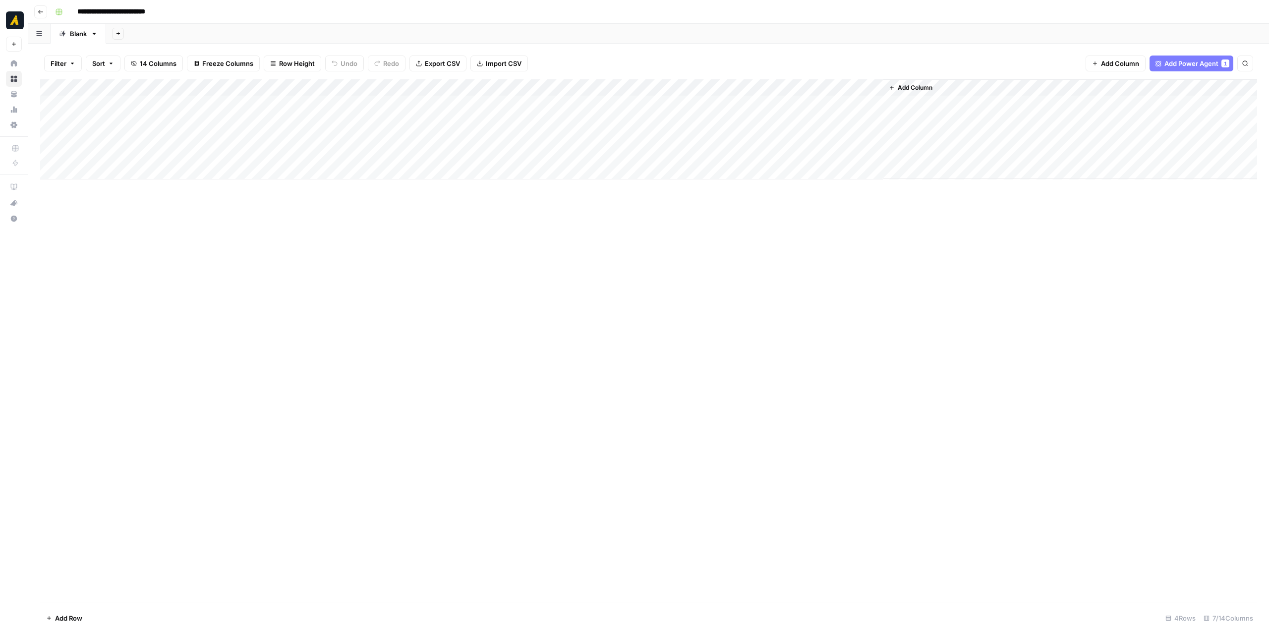
click at [279, 102] on div "Add Column" at bounding box center [648, 129] width 1217 height 100
click at [274, 122] on div "Add Column" at bounding box center [648, 129] width 1217 height 100
click at [271, 138] on div "Add Column" at bounding box center [648, 129] width 1217 height 100
click at [259, 117] on div "Add Column" at bounding box center [648, 129] width 1217 height 100
click at [259, 100] on div "Add Column" at bounding box center [648, 129] width 1217 height 100
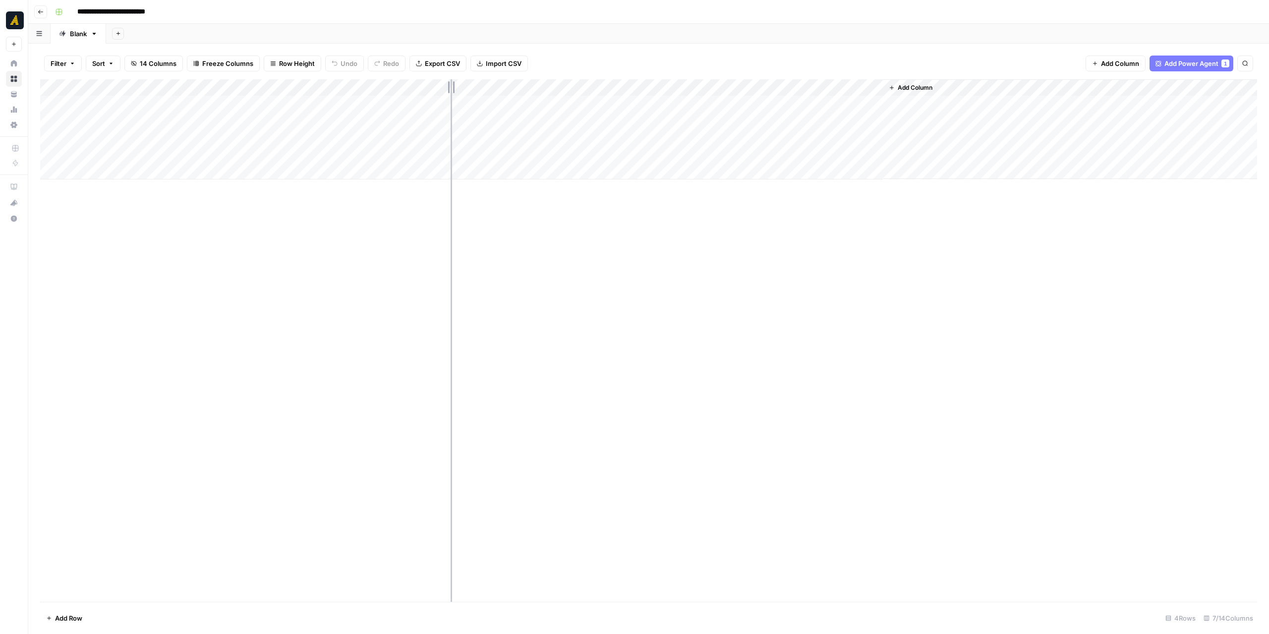
drag, startPoint x: 423, startPoint y: 90, endPoint x: 450, endPoint y: 91, distance: 27.3
click at [450, 91] on div "Add Column" at bounding box center [648, 129] width 1217 height 100
click at [573, 317] on div "Add Column" at bounding box center [648, 340] width 1217 height 522
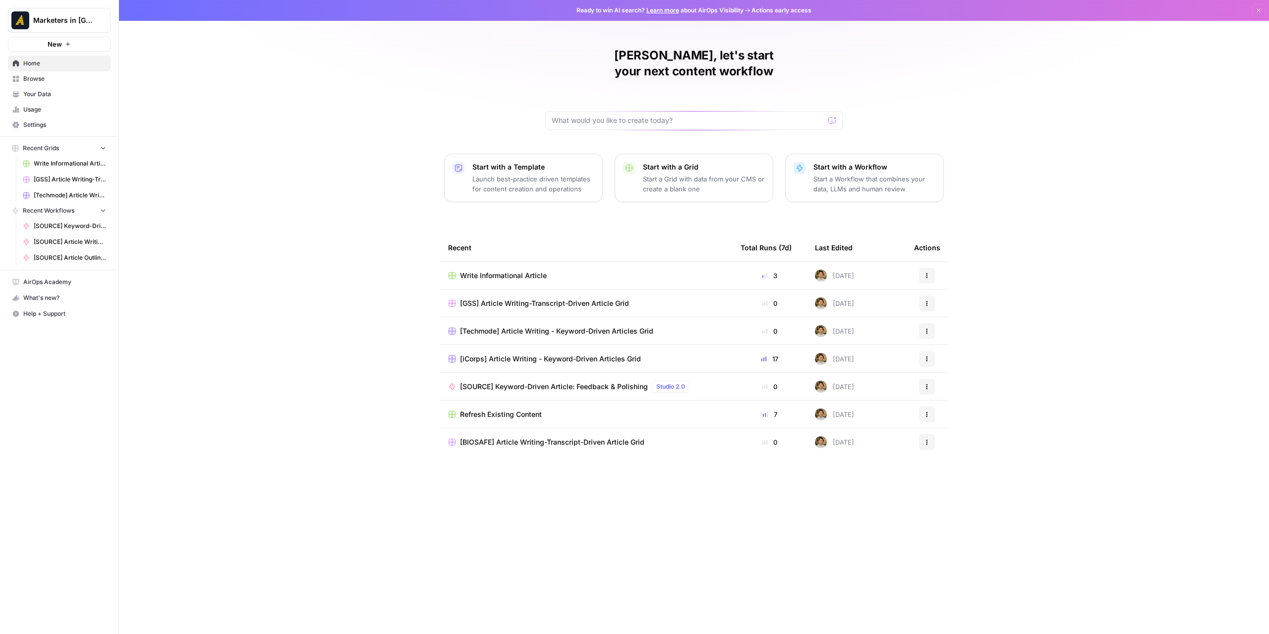
click at [44, 77] on span "Browse" at bounding box center [64, 78] width 83 height 9
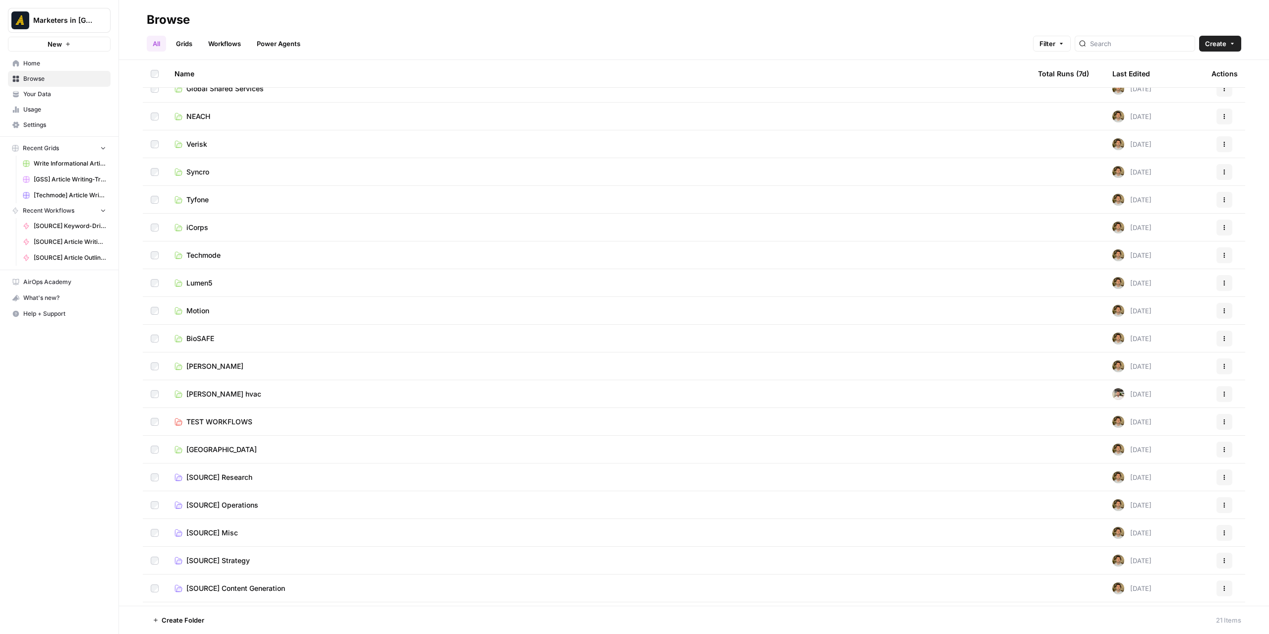
scroll to position [64, 0]
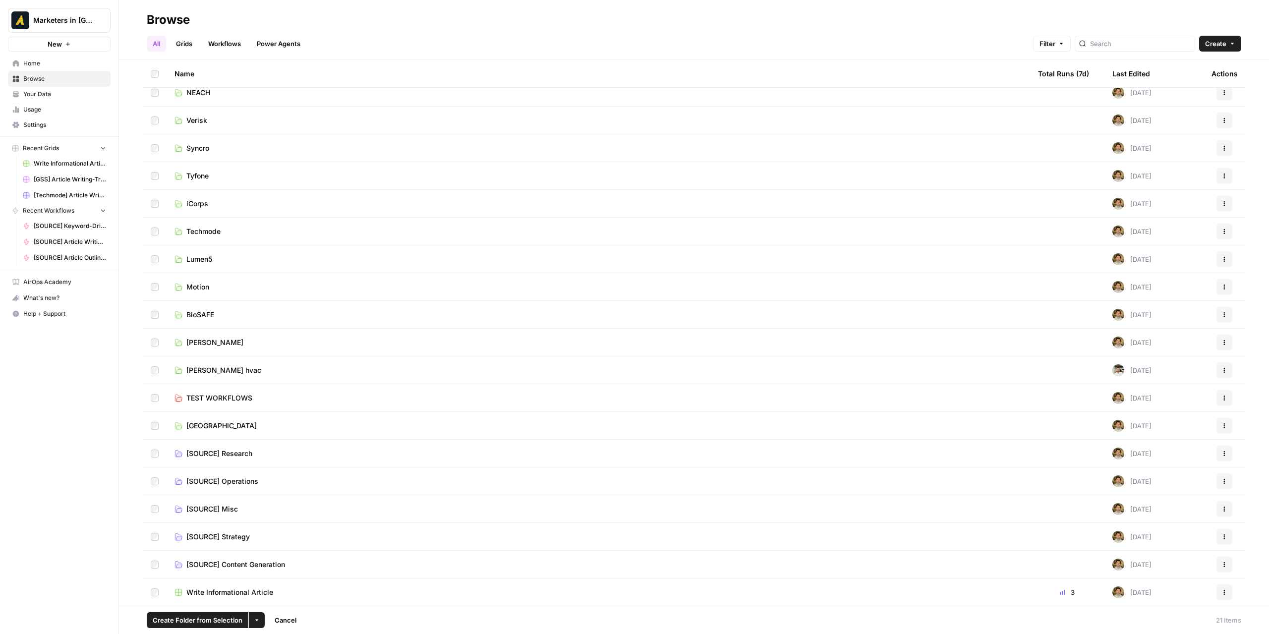
click at [258, 621] on icon "button" at bounding box center [257, 620] width 6 height 6
click at [269, 579] on span "Move to" at bounding box center [280, 583] width 25 height 10
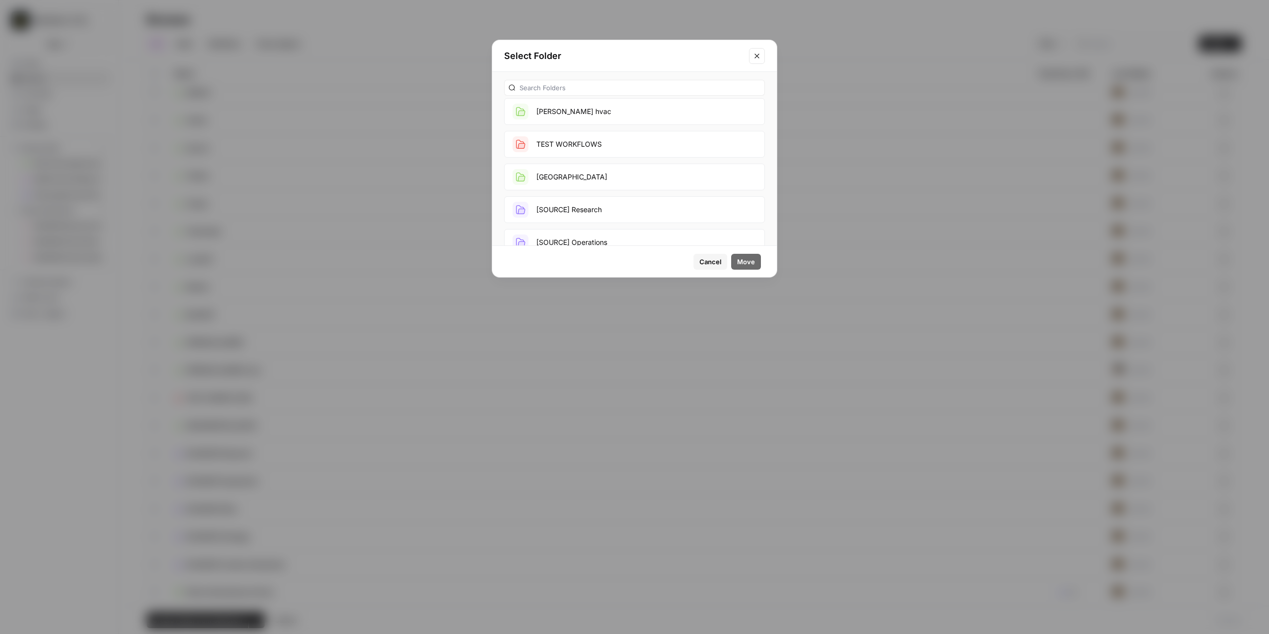
scroll to position [347, 0]
click at [603, 194] on button "TEST WORKFLOWS" at bounding box center [634, 193] width 261 height 27
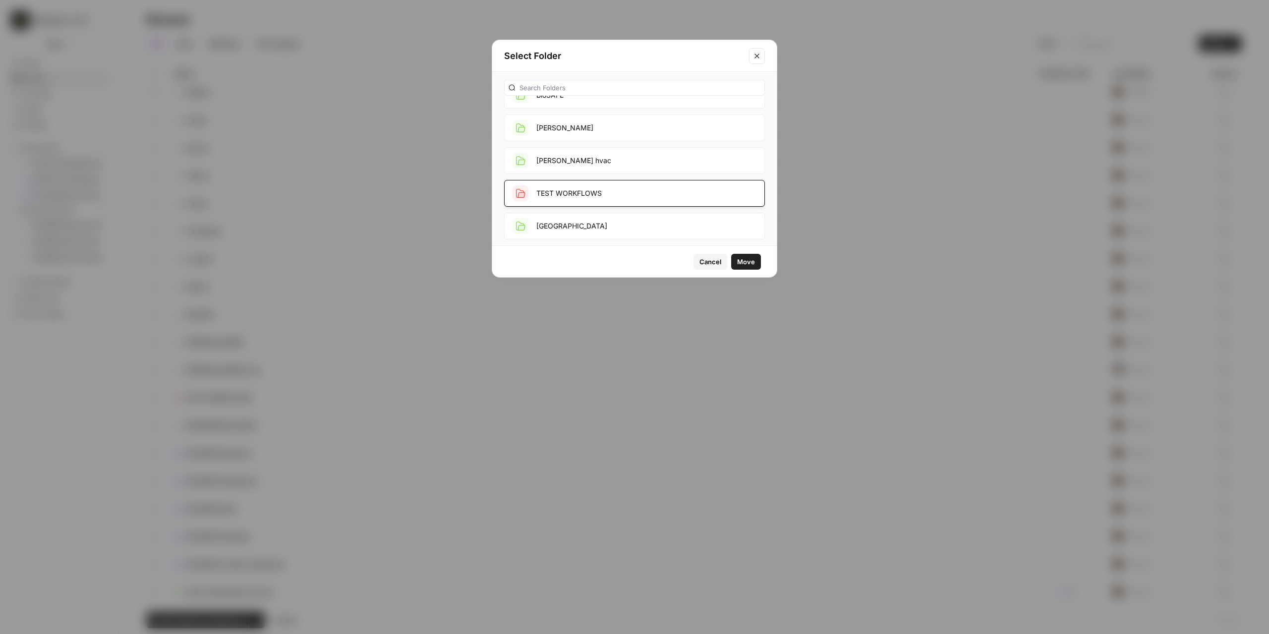
click at [739, 260] on span "Move" at bounding box center [746, 262] width 18 height 10
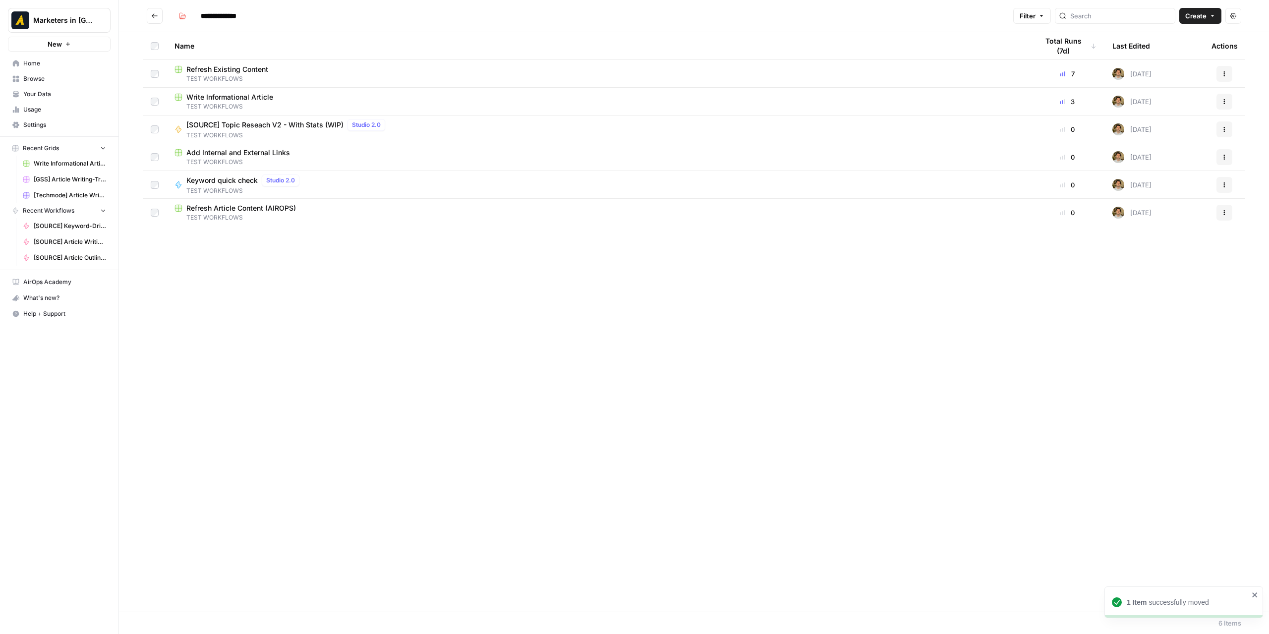
click at [154, 14] on icon "Go back" at bounding box center [155, 15] width 6 height 4
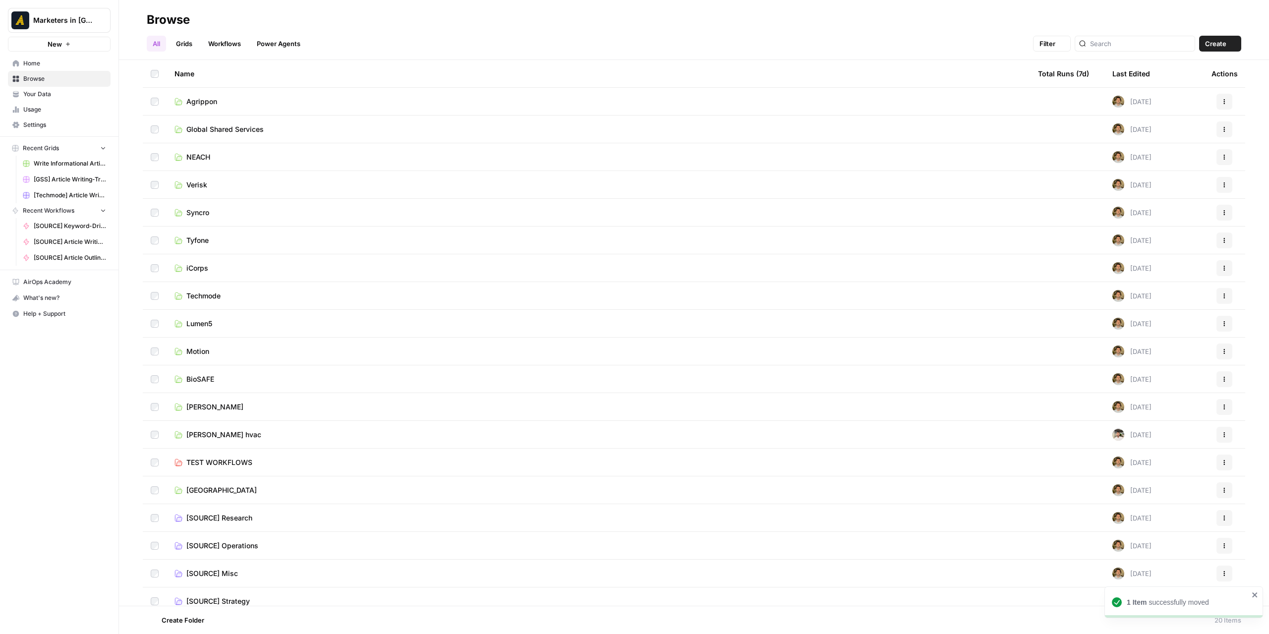
scroll to position [37, 0]
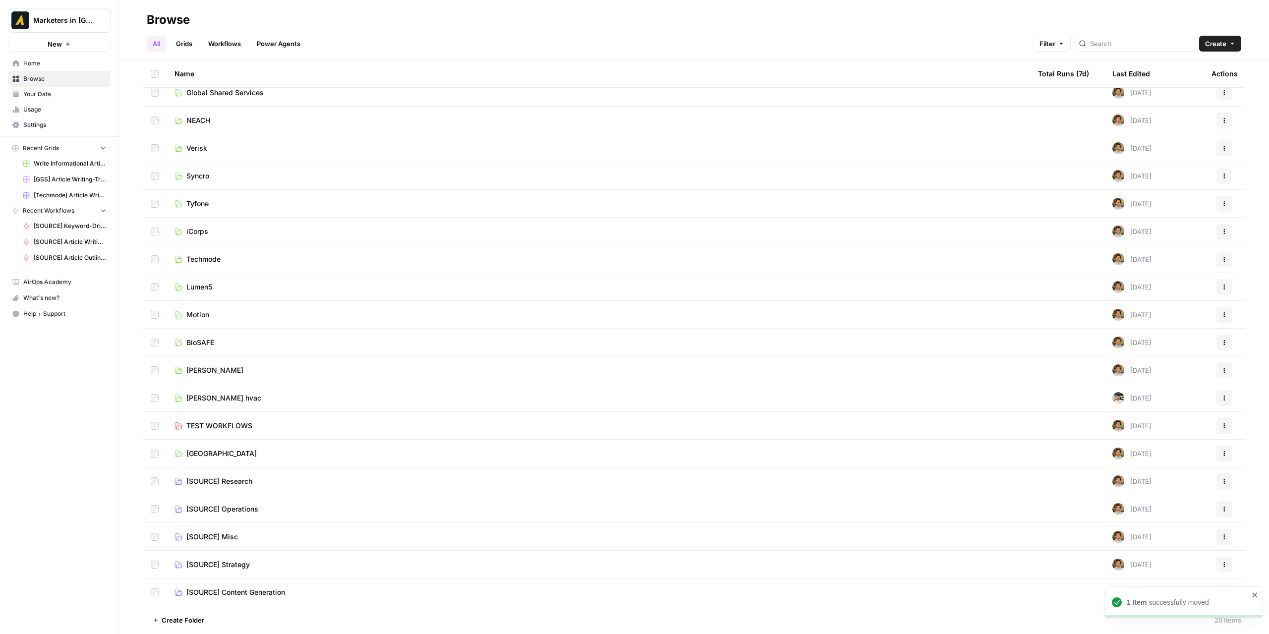
click at [250, 592] on span "[SOURCE] Content Generation" at bounding box center [235, 592] width 99 height 10
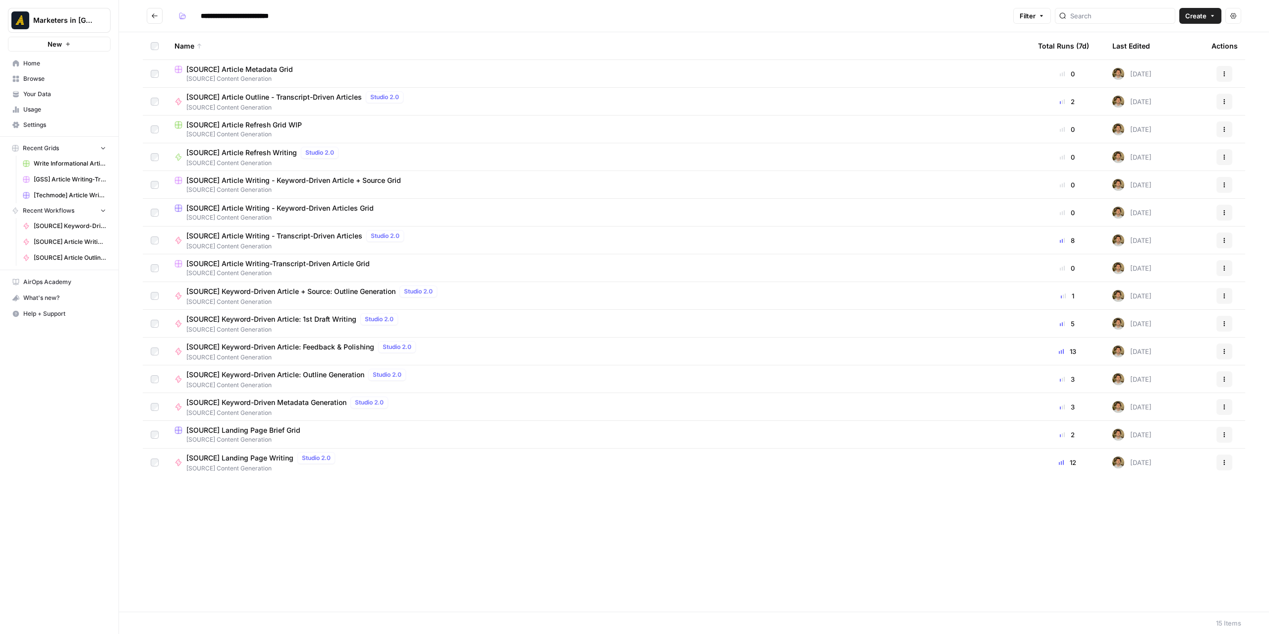
click at [280, 431] on span "[SOURCE] Landing Page Brief Grid" at bounding box center [243, 430] width 114 height 10
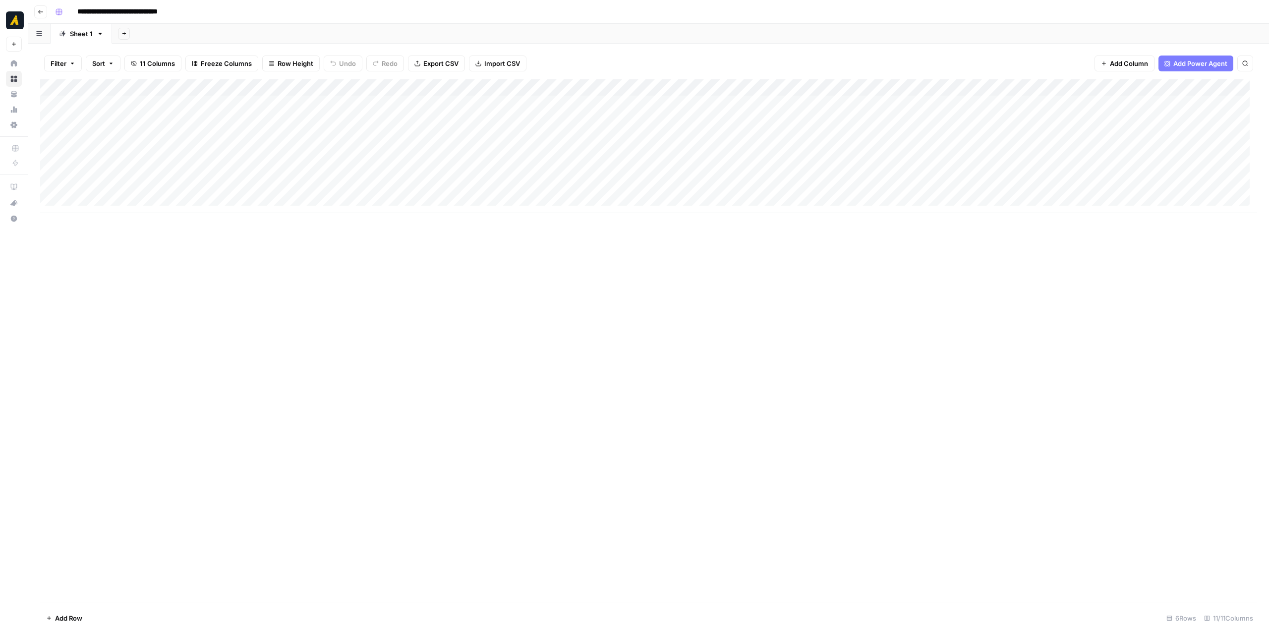
click at [166, 13] on input "**********" at bounding box center [135, 12] width 124 height 16
drag, startPoint x: 158, startPoint y: 13, endPoint x: 176, endPoint y: 14, distance: 18.9
click at [176, 14] on input "**********" at bounding box center [135, 12] width 124 height 16
type input "**********"
click at [274, 293] on div "Add Column" at bounding box center [648, 340] width 1217 height 522
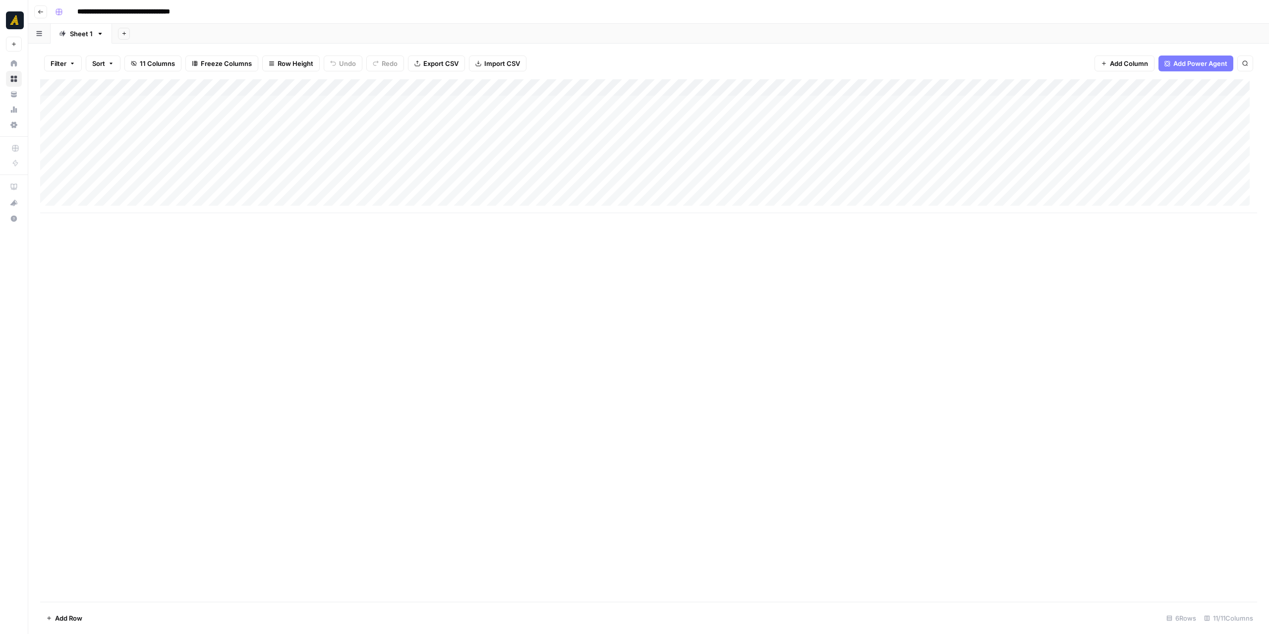
click at [36, 11] on button "Go back" at bounding box center [40, 11] width 13 height 13
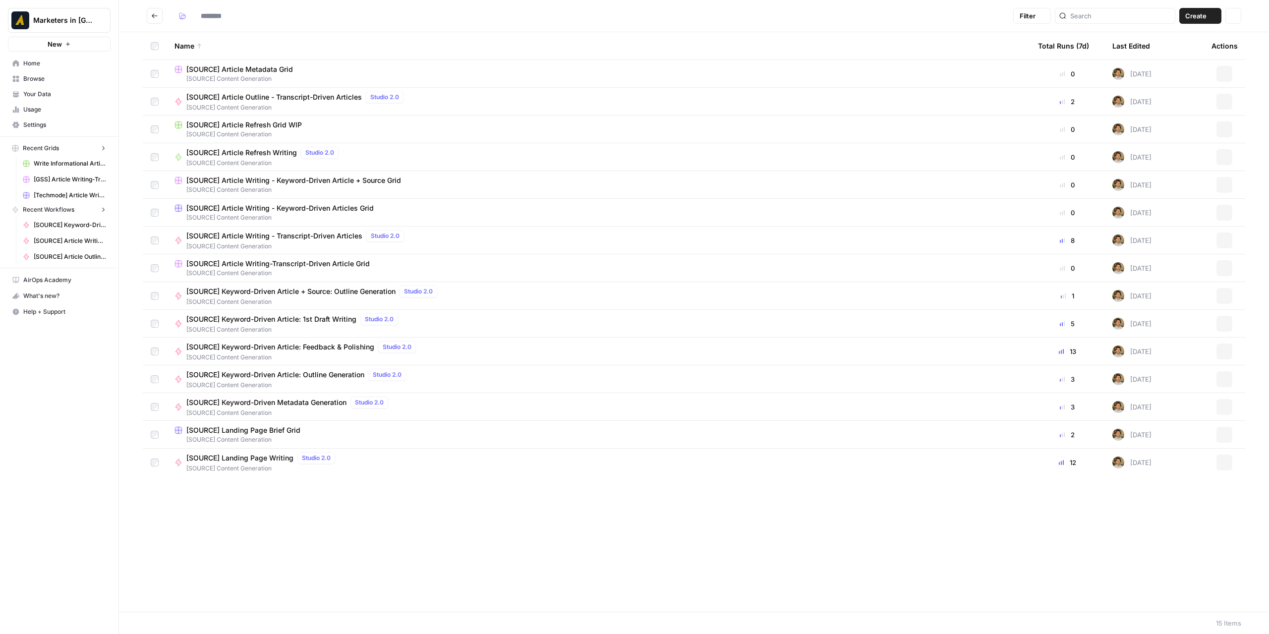
type input "**********"
click at [248, 464] on span "[SOURCE] Content Generation" at bounding box center [262, 468] width 153 height 9
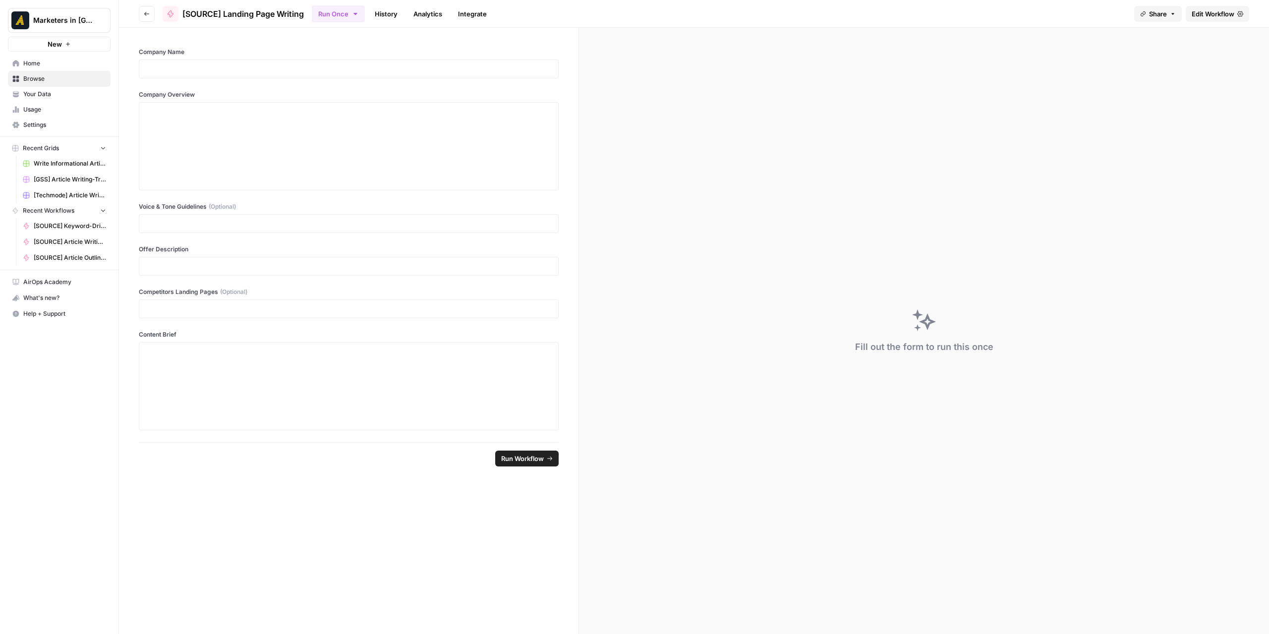
click at [1203, 16] on span "Edit Workflow" at bounding box center [1212, 14] width 43 height 10
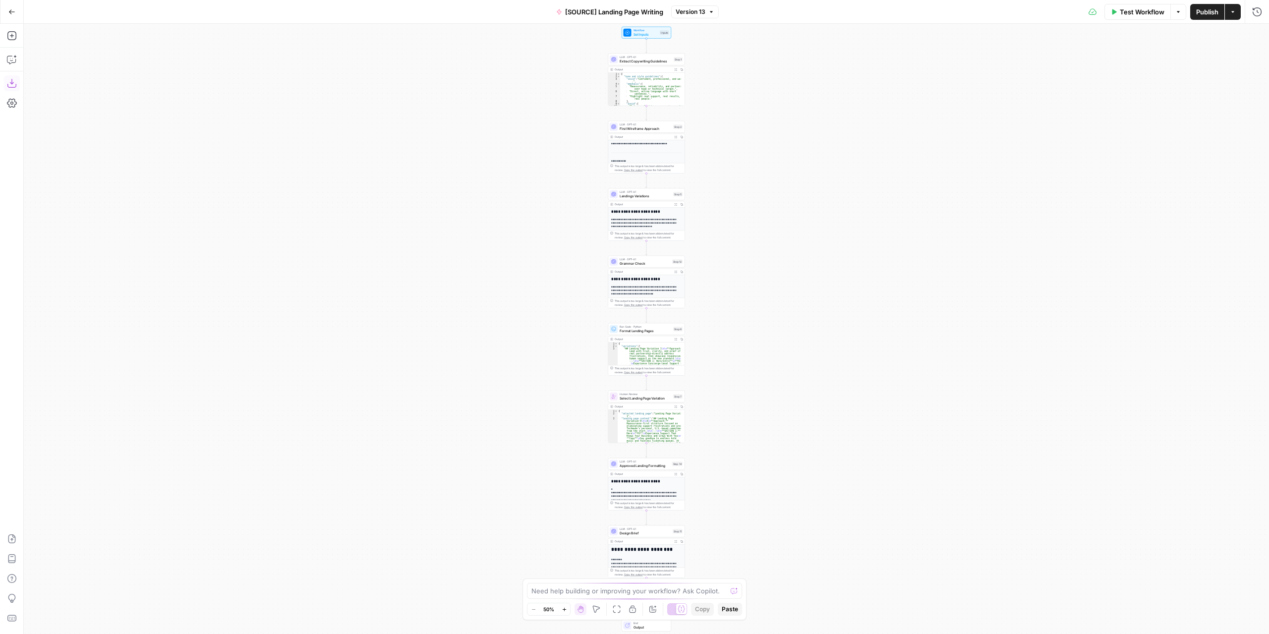
click at [11, 85] on icon "button" at bounding box center [12, 83] width 10 height 10
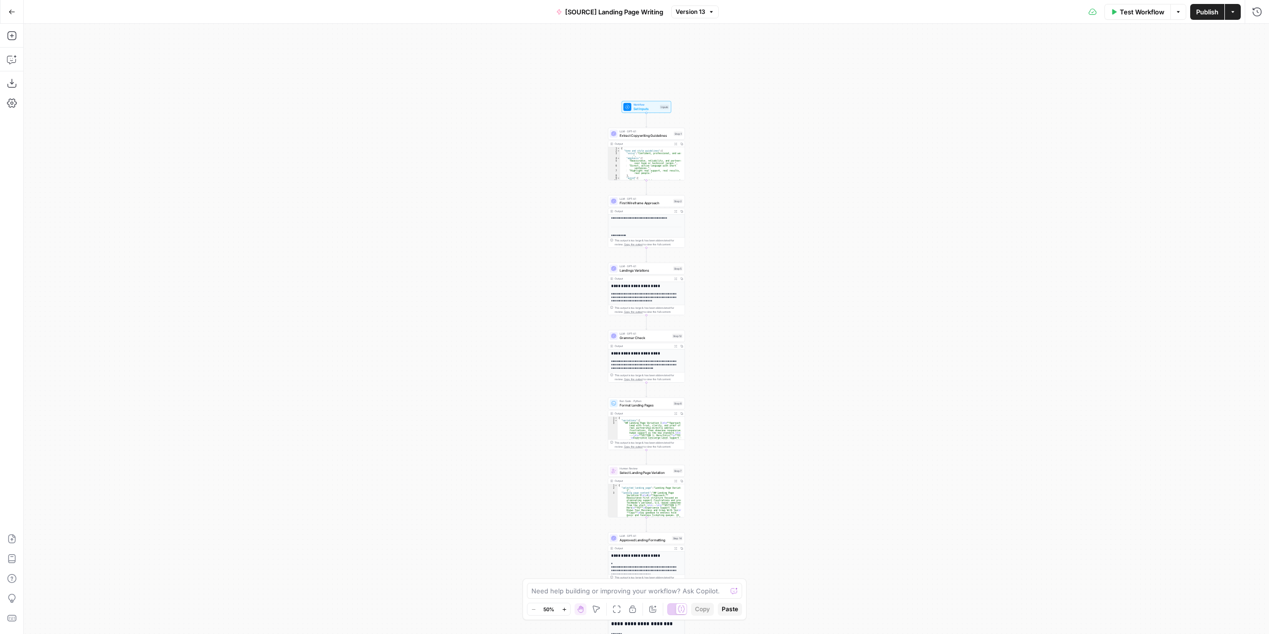
click at [16, 7] on button "Go Back" at bounding box center [12, 12] width 18 height 18
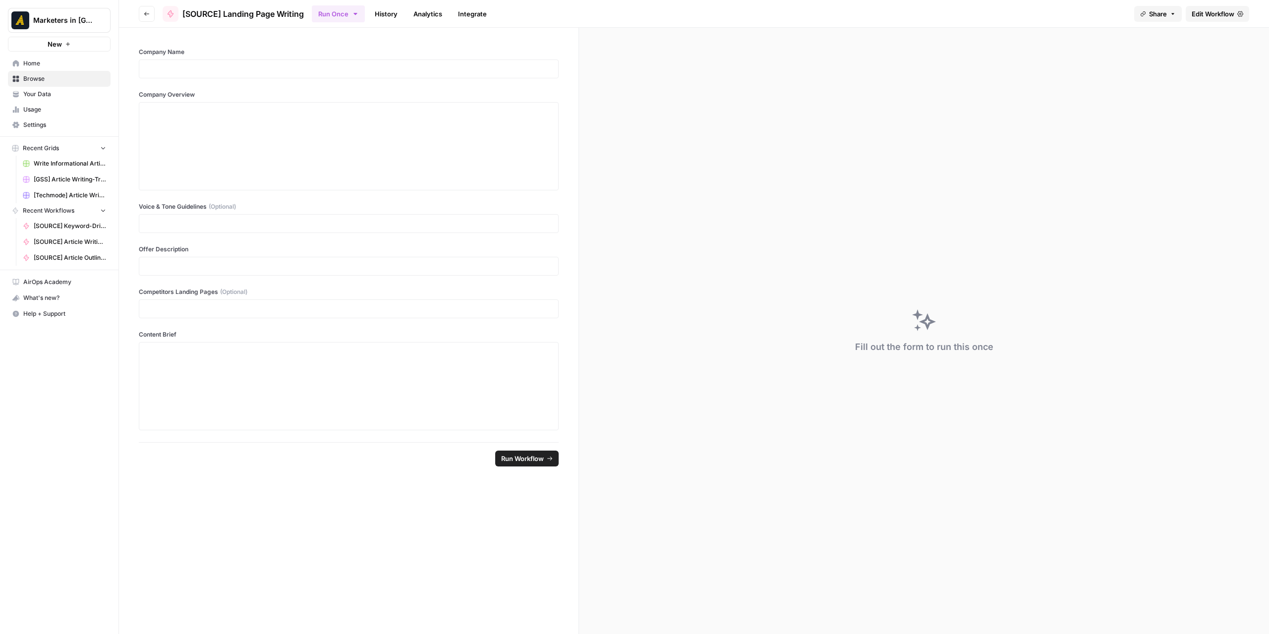
click at [140, 17] on button "Go back" at bounding box center [147, 14] width 16 height 16
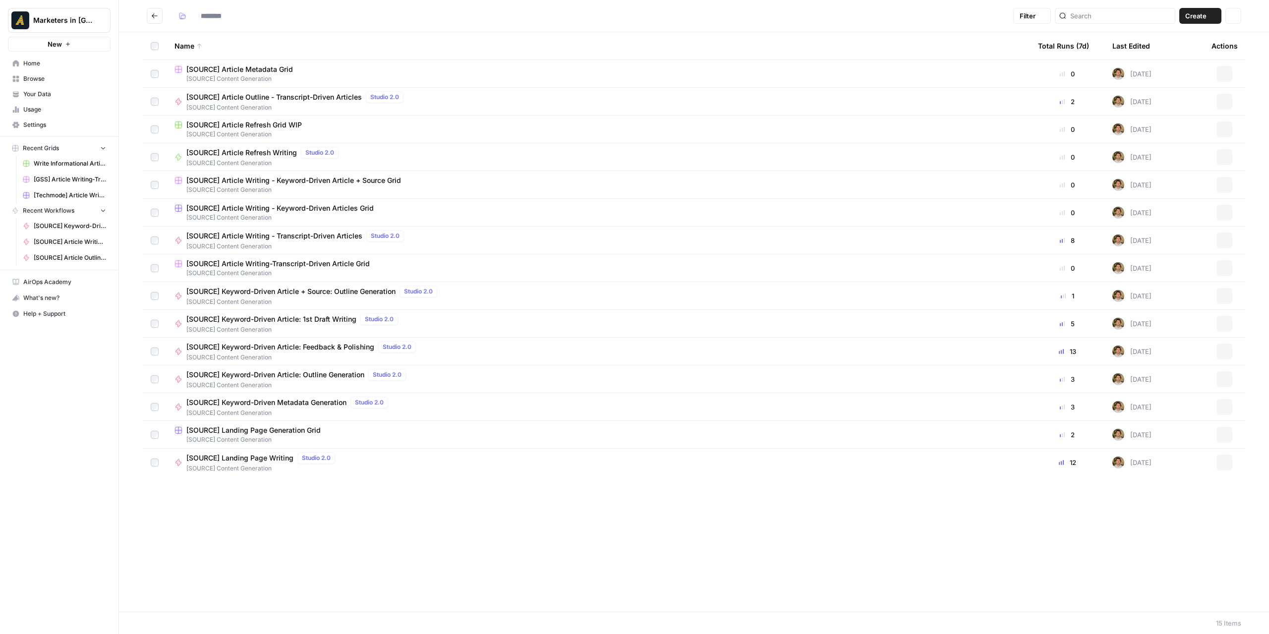
type input "**********"
click at [157, 6] on header "**********" at bounding box center [694, 16] width 1150 height 32
click at [156, 11] on button "Go back" at bounding box center [155, 16] width 16 height 16
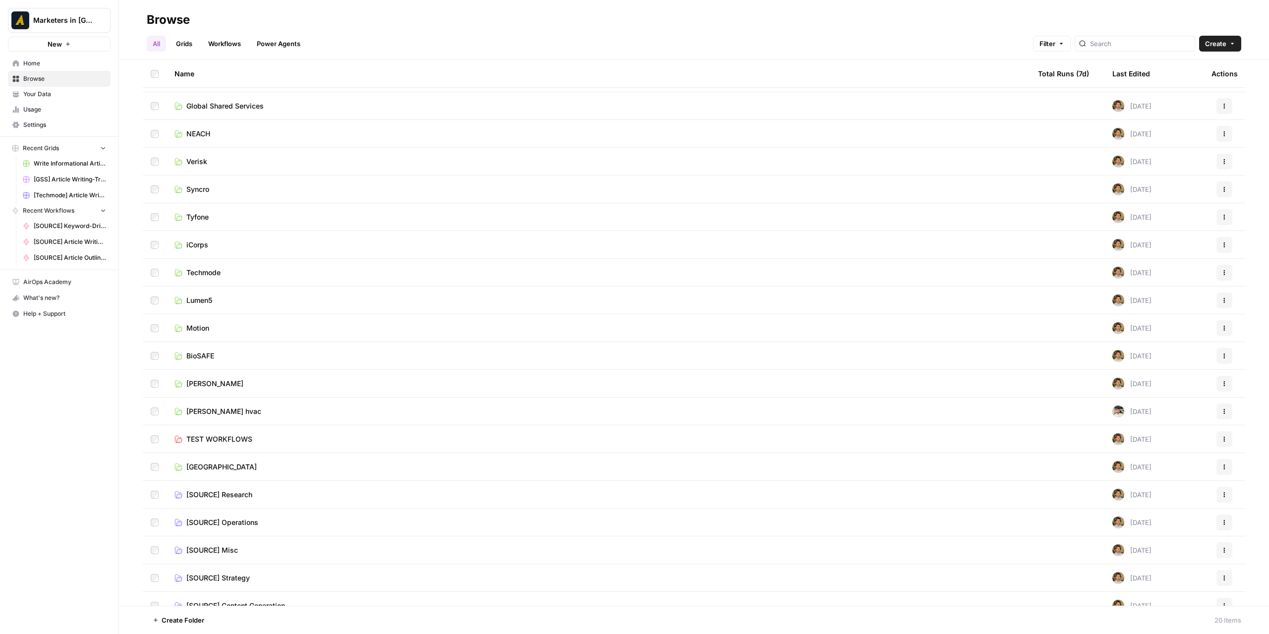
scroll to position [37, 0]
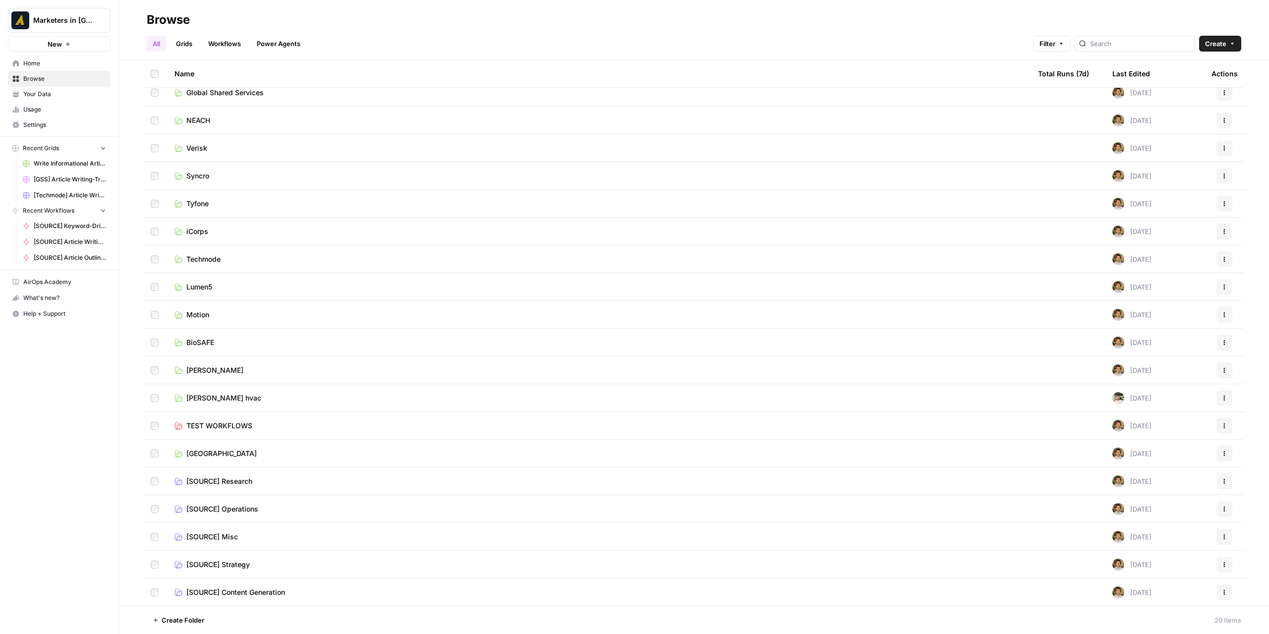
click at [230, 560] on span "[SOURCE] Strategy" at bounding box center [217, 564] width 63 height 10
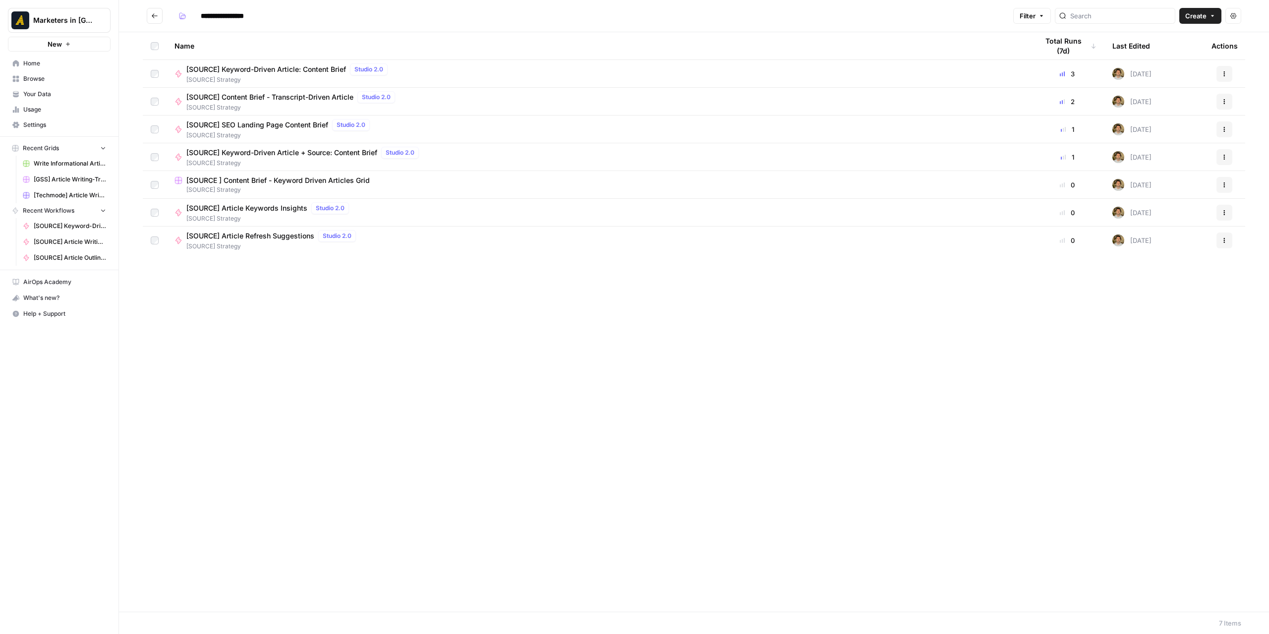
click at [209, 133] on span "[SOURCE] Strategy" at bounding box center [279, 135] width 187 height 9
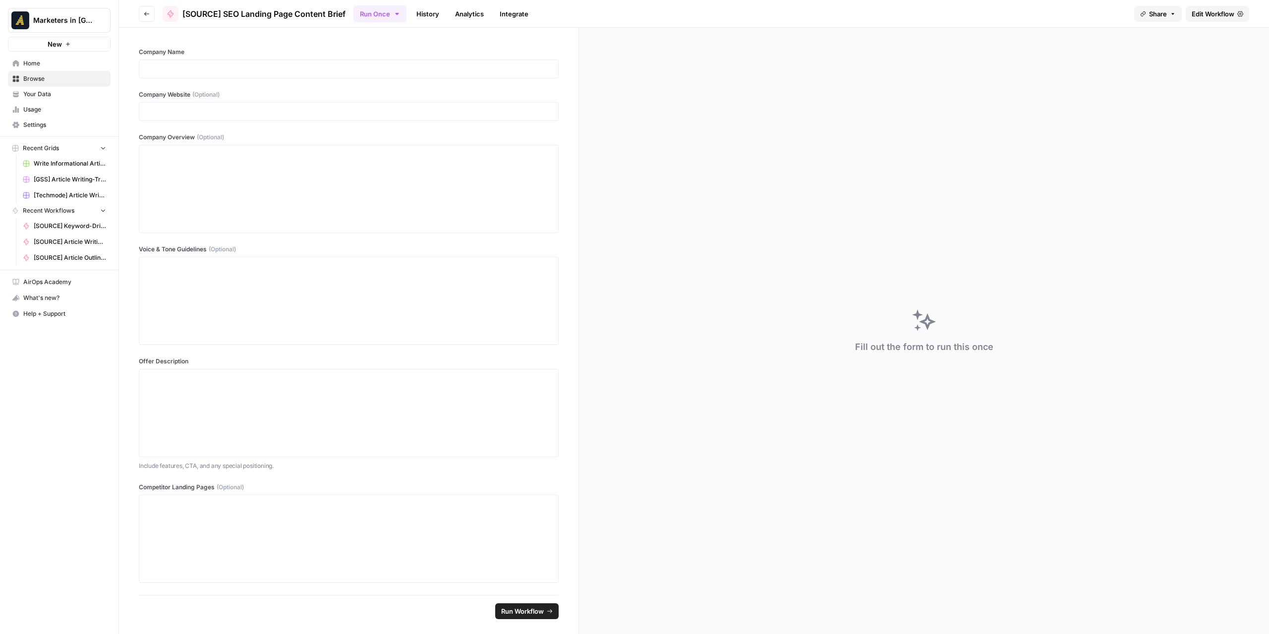
click at [229, 13] on span "[SOURCE] SEO Landing Page Content Brief" at bounding box center [263, 14] width 163 height 12
click at [235, 12] on span "[SOURCE] SEO Landing Page Content Brief" at bounding box center [263, 14] width 163 height 12
click at [1200, 13] on span "Edit Workflow" at bounding box center [1212, 14] width 43 height 10
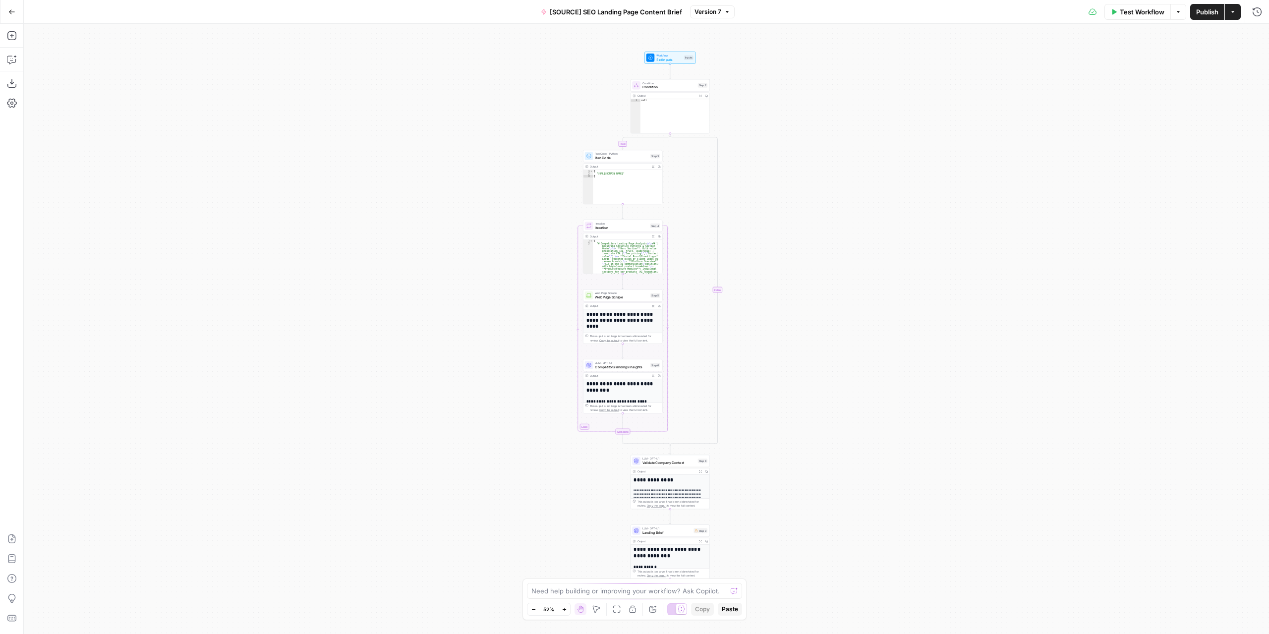
click at [590, 13] on span "[SOURCE] SEO Landing Page Content Brief" at bounding box center [616, 12] width 132 height 10
click at [594, 12] on span "[SOURCE] SEO Landing Page Content Brief" at bounding box center [616, 12] width 132 height 10
click at [558, 13] on span "[SOURCE] SEO Landing Page Content Brief" at bounding box center [616, 12] width 132 height 10
click at [91, 74] on input "[SOURCE] SEO Landing Page Content Brief" at bounding box center [159, 74] width 250 height 10
drag, startPoint x: 83, startPoint y: 74, endPoint x: 71, endPoint y: 74, distance: 11.9
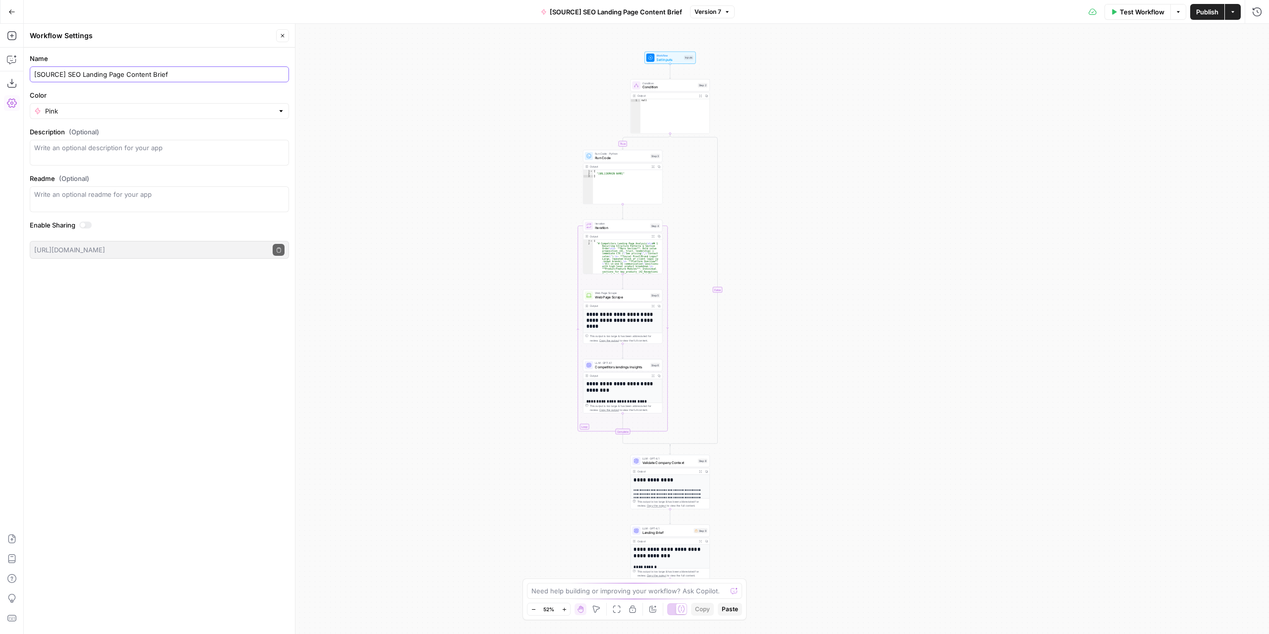
click at [71, 74] on input "[SOURCE] SEO Landing Page Content Brief" at bounding box center [159, 74] width 250 height 10
type input "[SOURCE] Landing Page Content Brief"
click at [176, 342] on div "Name [SOURCE] Landing Page Content Brief Color Pink Description (Optional) Read…" at bounding box center [159, 341] width 271 height 586
click at [1207, 17] on button "Publish" at bounding box center [1207, 12] width 34 height 16
click at [10, 85] on icon "button" at bounding box center [12, 83] width 10 height 10
